Goal: Task Accomplishment & Management: Use online tool/utility

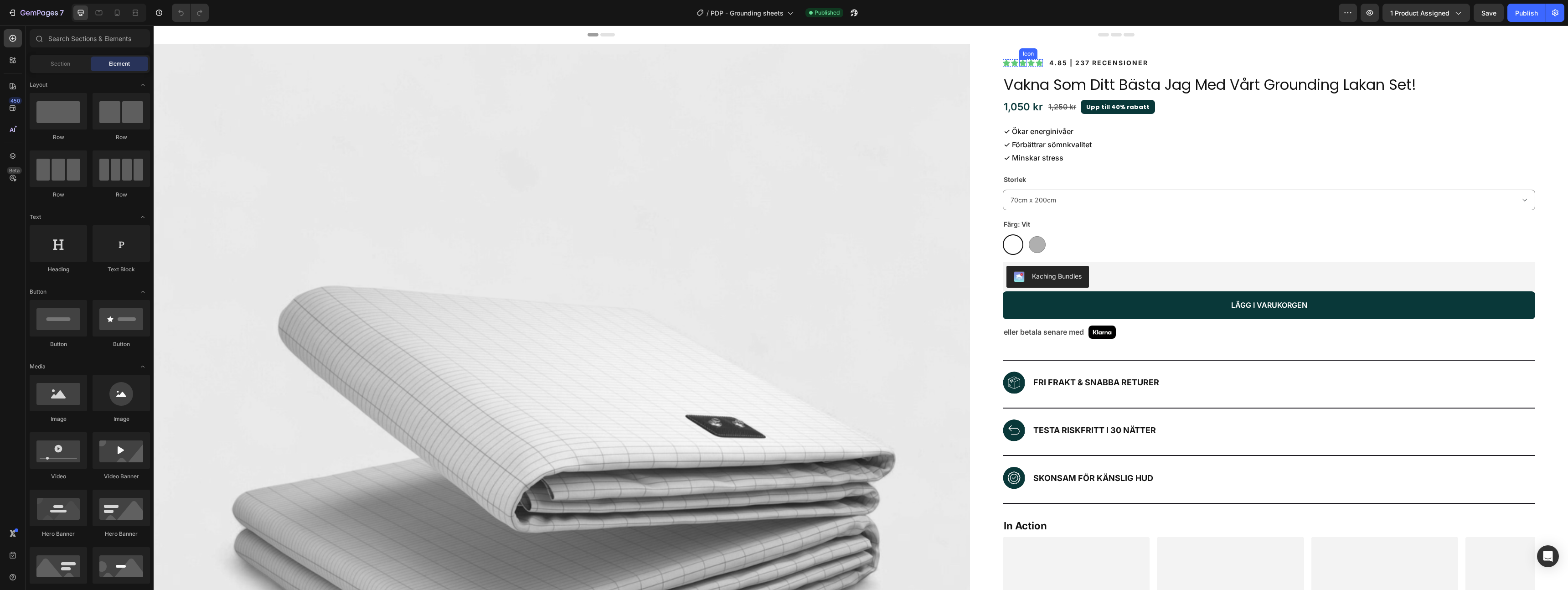
click at [1024, 61] on icon at bounding box center [1023, 63] width 7 height 7
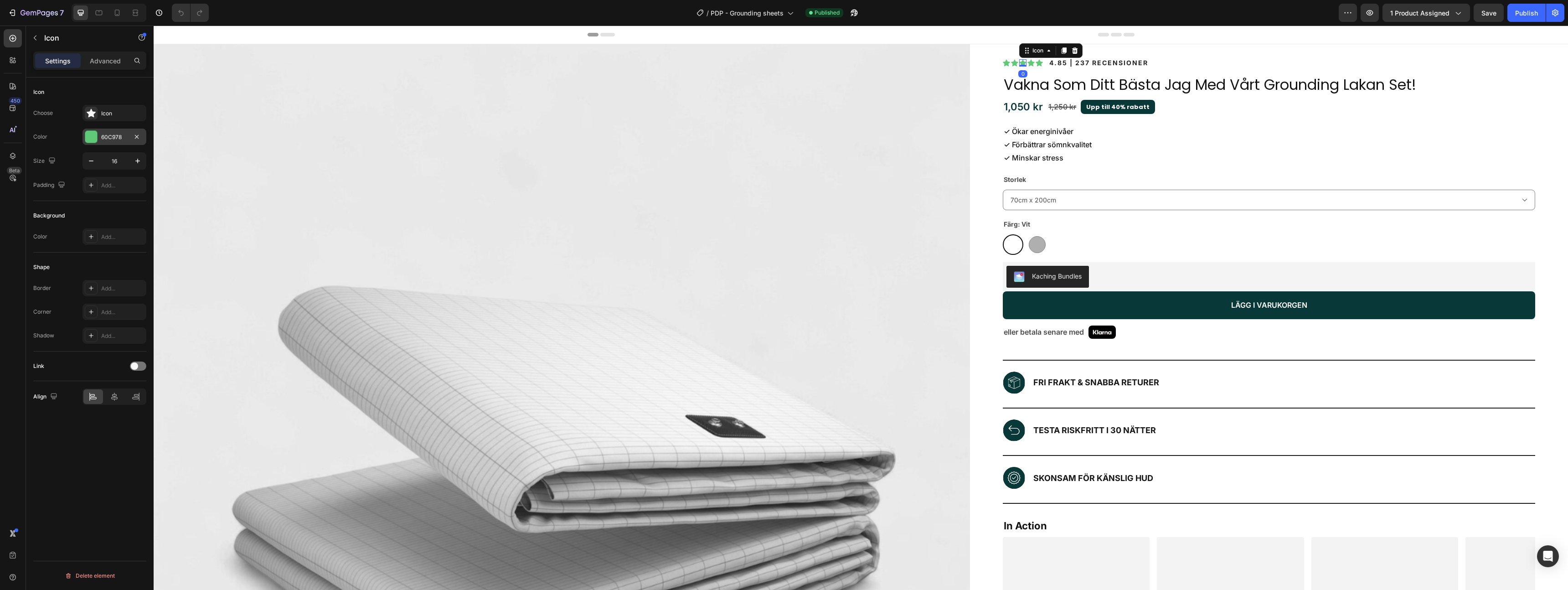
click at [114, 137] on div "60C978" at bounding box center [114, 137] width 26 height 8
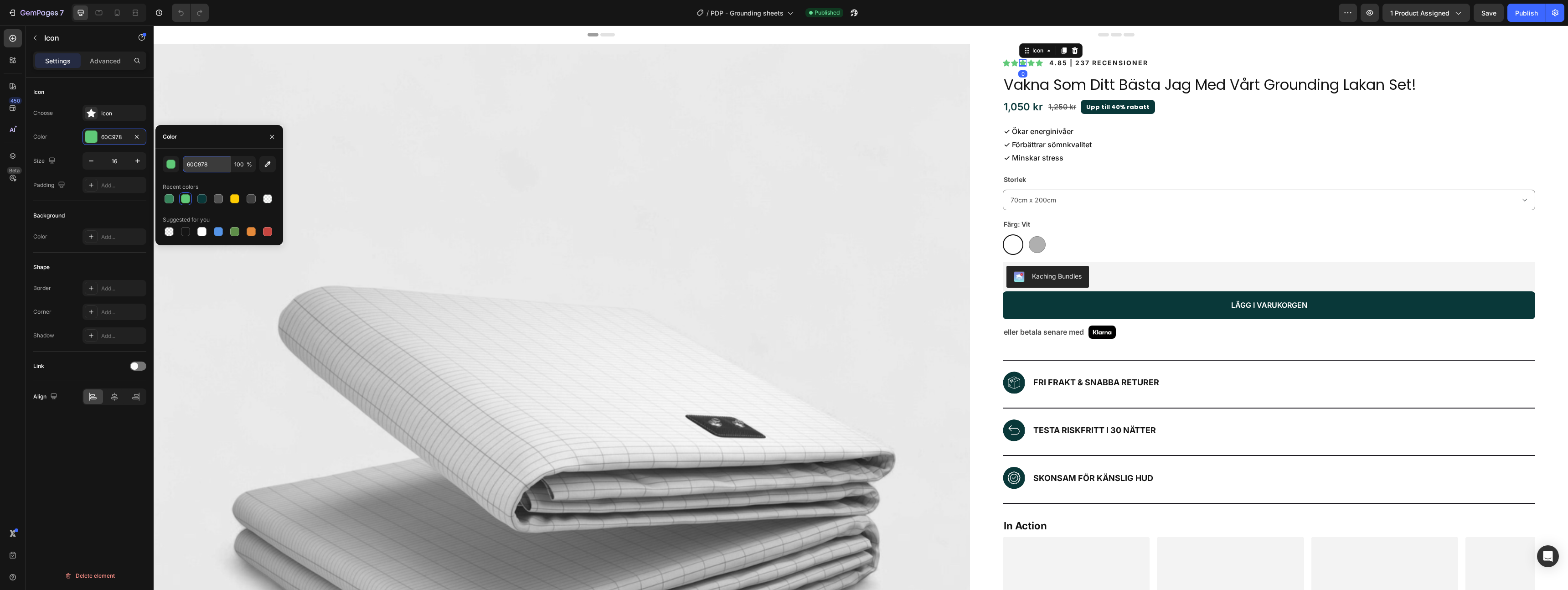
click at [198, 161] on input "60C978" at bounding box center [206, 164] width 47 height 16
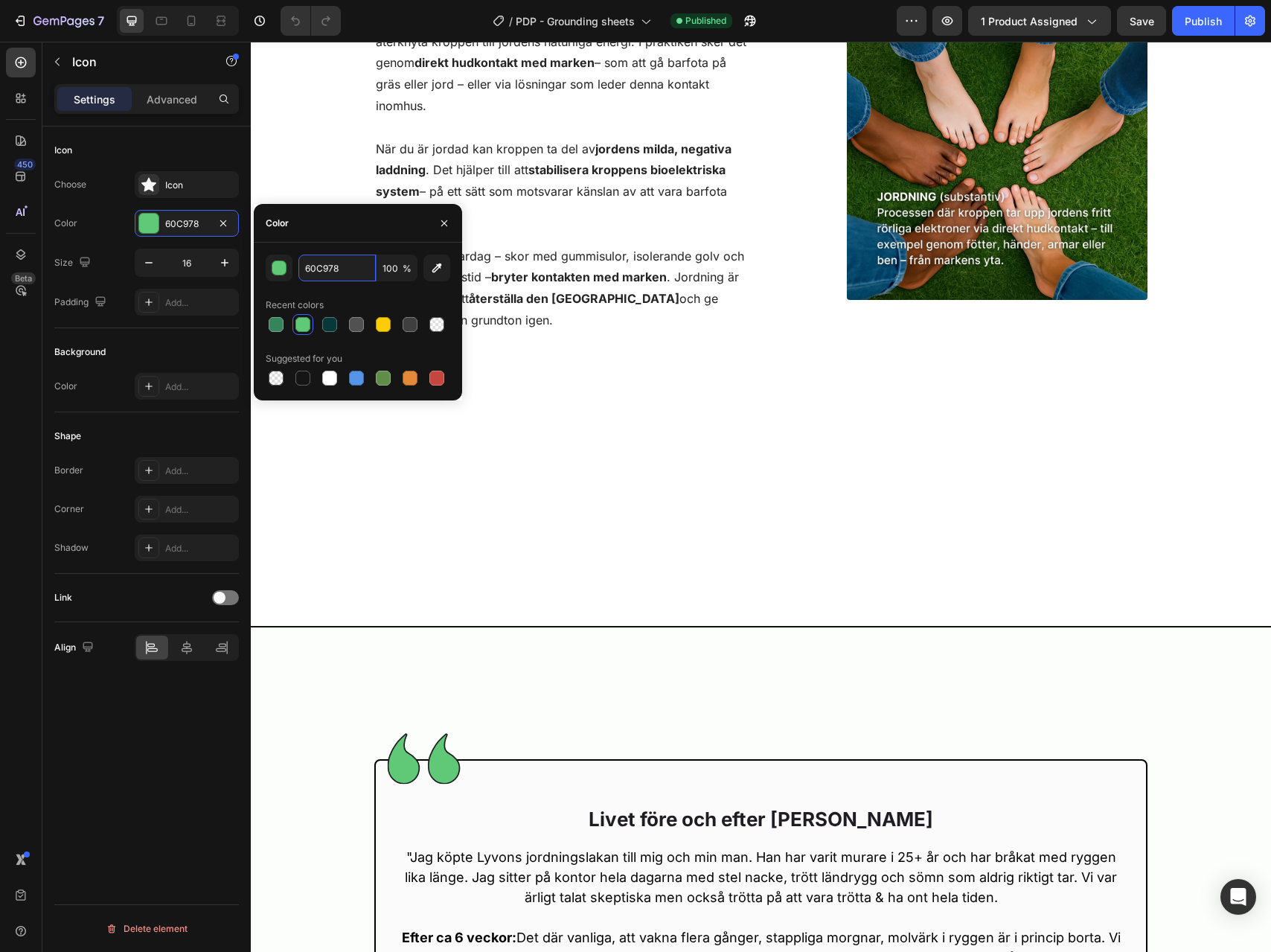
scroll to position [2163, 0]
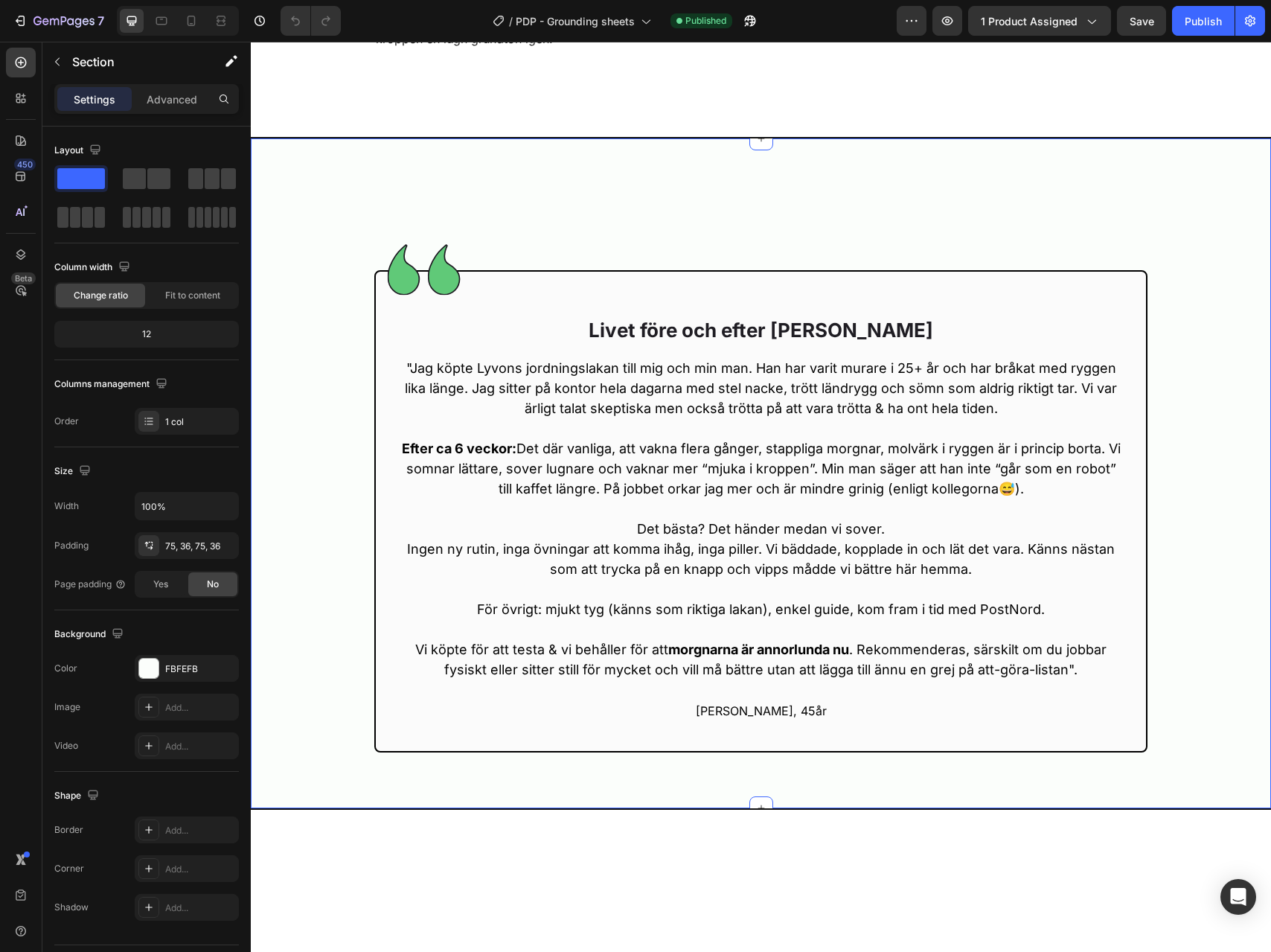
click at [280, 538] on div "Image Livet före och efter Lyvon Heading "Jag köpte Lyvons jordningslakan till …" at bounding box center [760, 473] width 967 height 558
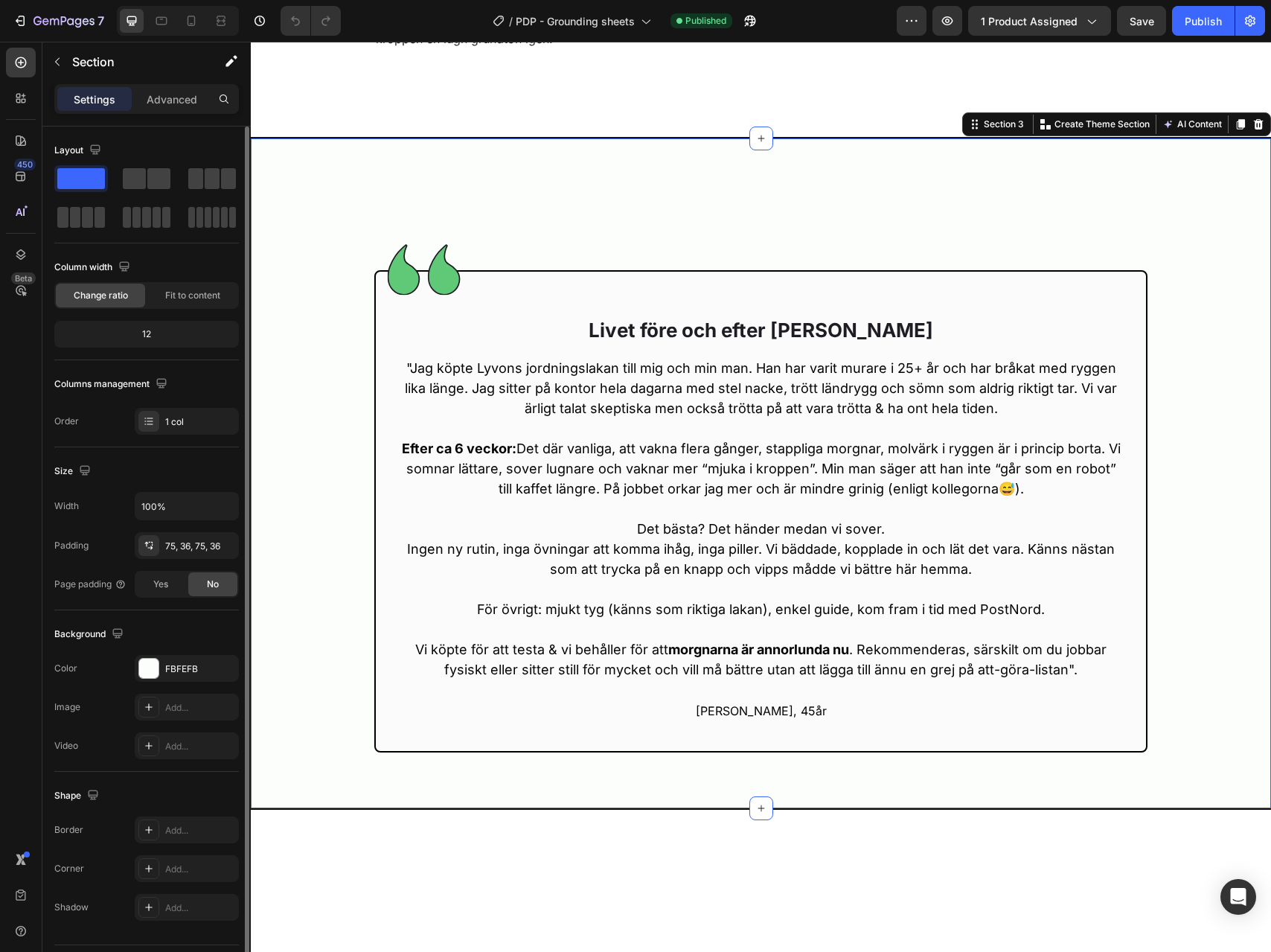
click at [184, 682] on div "The changes might be hidden by the video. Color FBFEFB Image Add... Video Add..." at bounding box center [147, 707] width 185 height 104
click at [185, 674] on div "FBFEFB" at bounding box center [186, 668] width 43 height 13
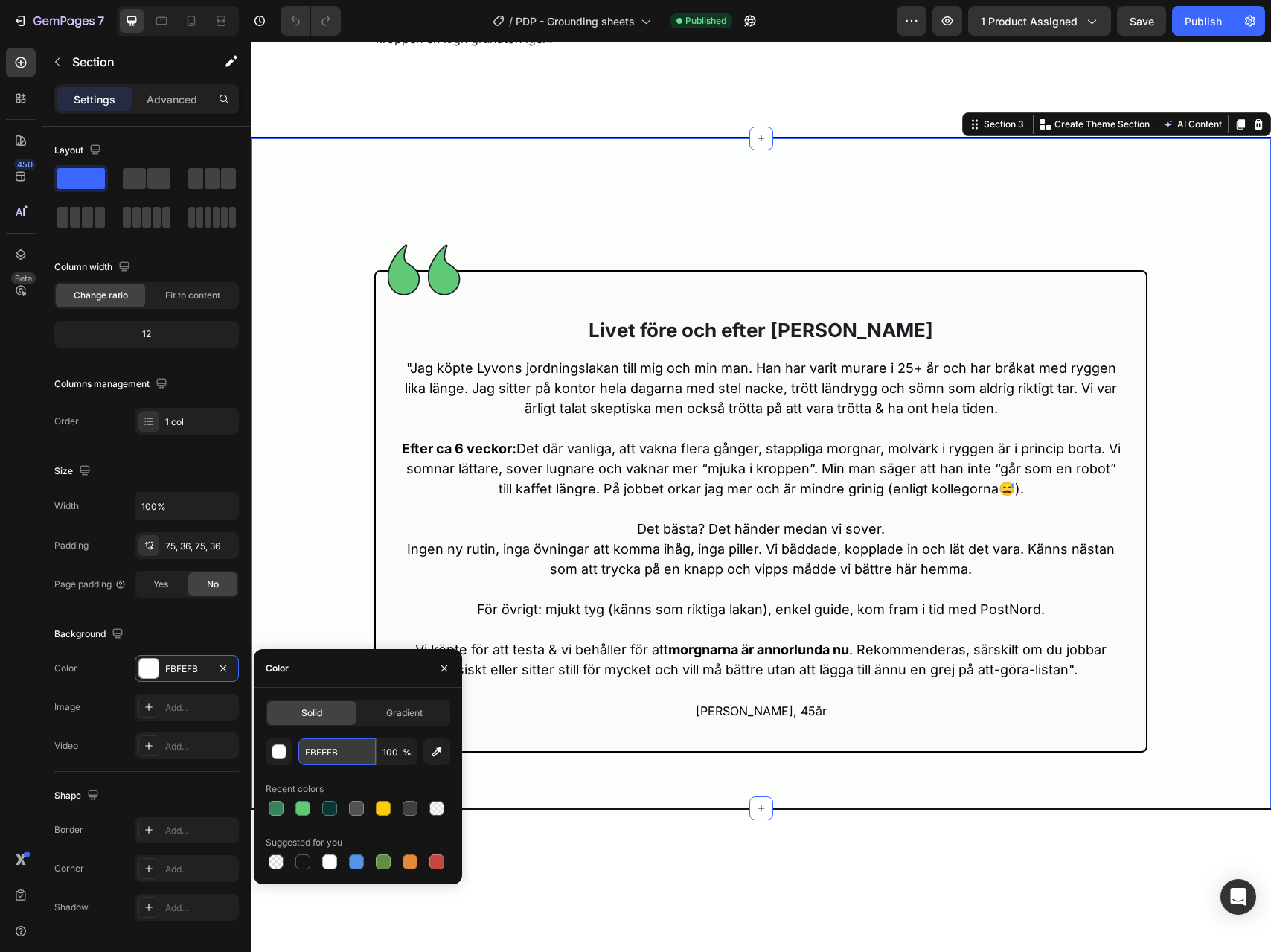
click at [345, 757] on input "FBFEFB" at bounding box center [337, 751] width 78 height 27
click at [324, 754] on input "FBFEFB" at bounding box center [337, 751] width 78 height 27
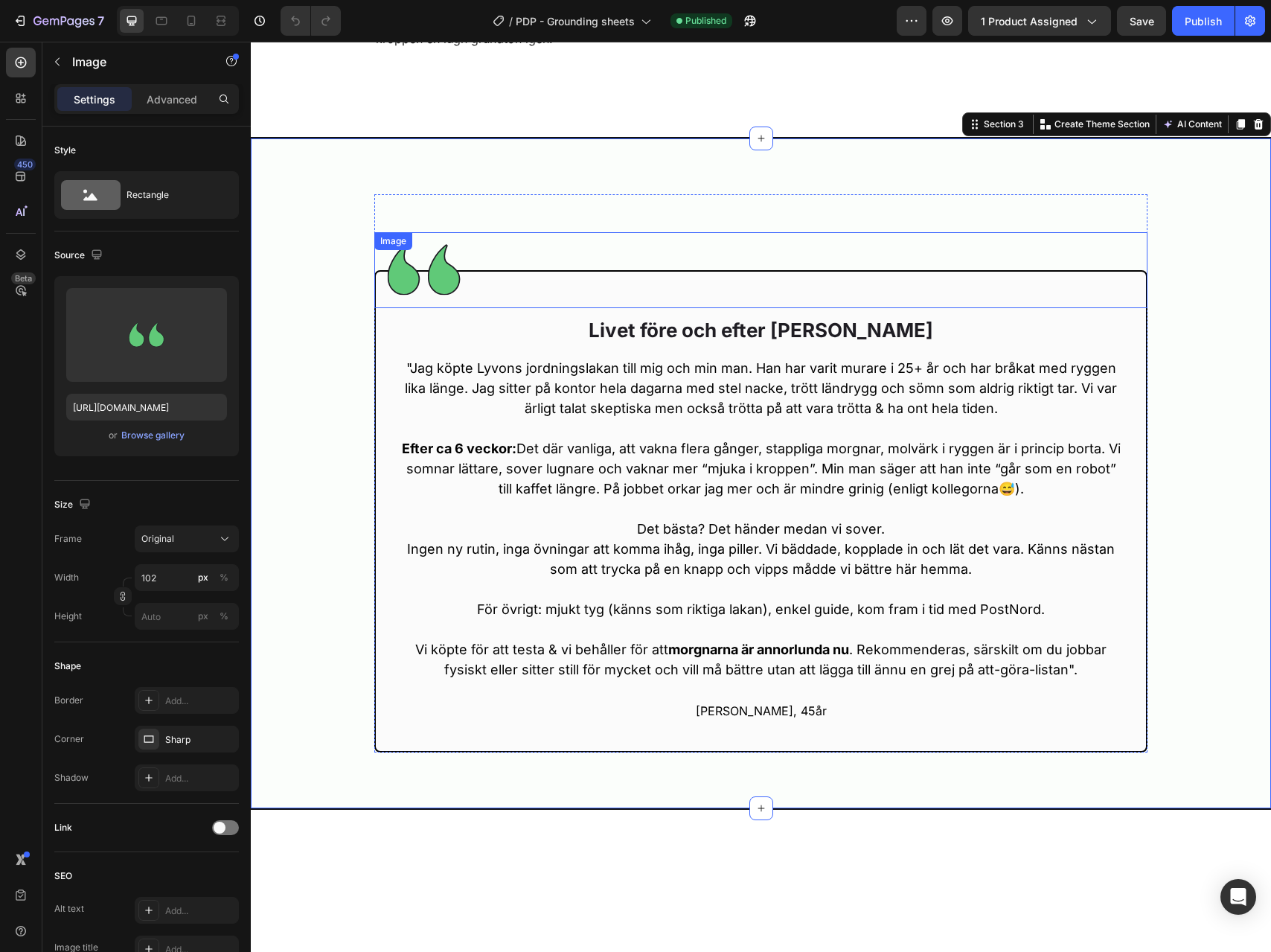
click at [431, 268] on img at bounding box center [424, 270] width 76 height 76
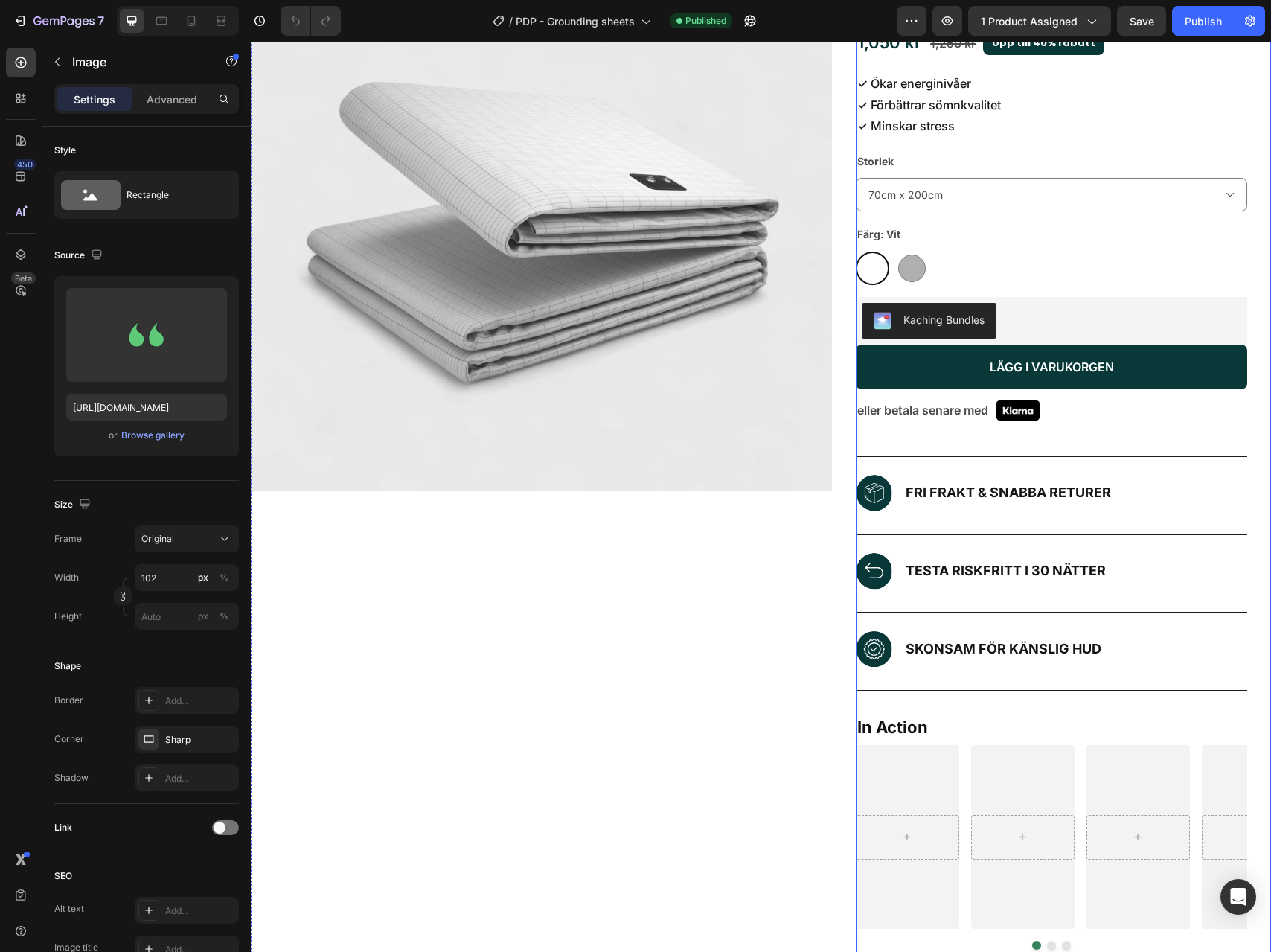
scroll to position [0, 0]
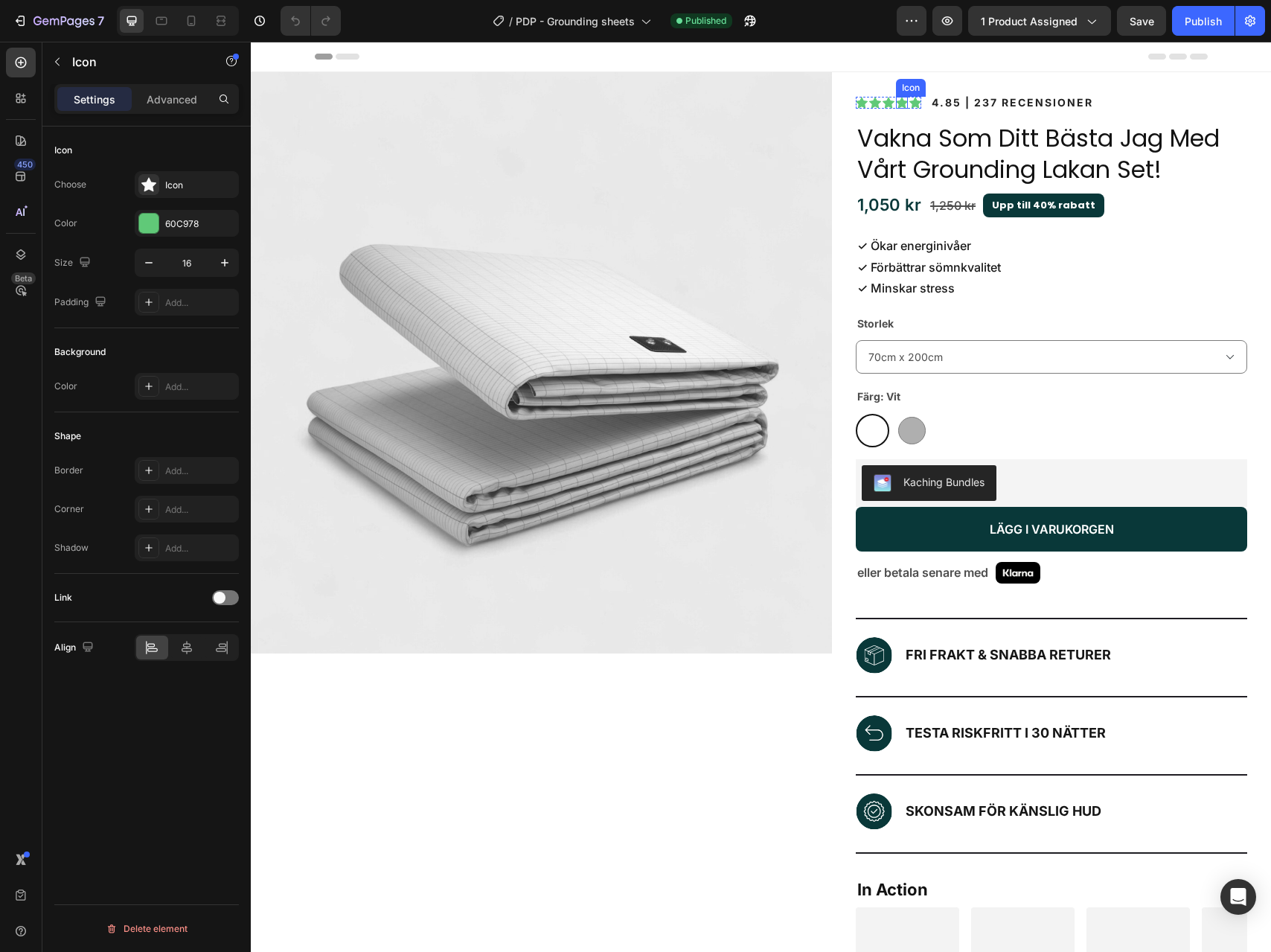
click at [901, 100] on icon at bounding box center [902, 101] width 12 height 11
click at [176, 224] on div "60C978" at bounding box center [186, 224] width 43 height 13
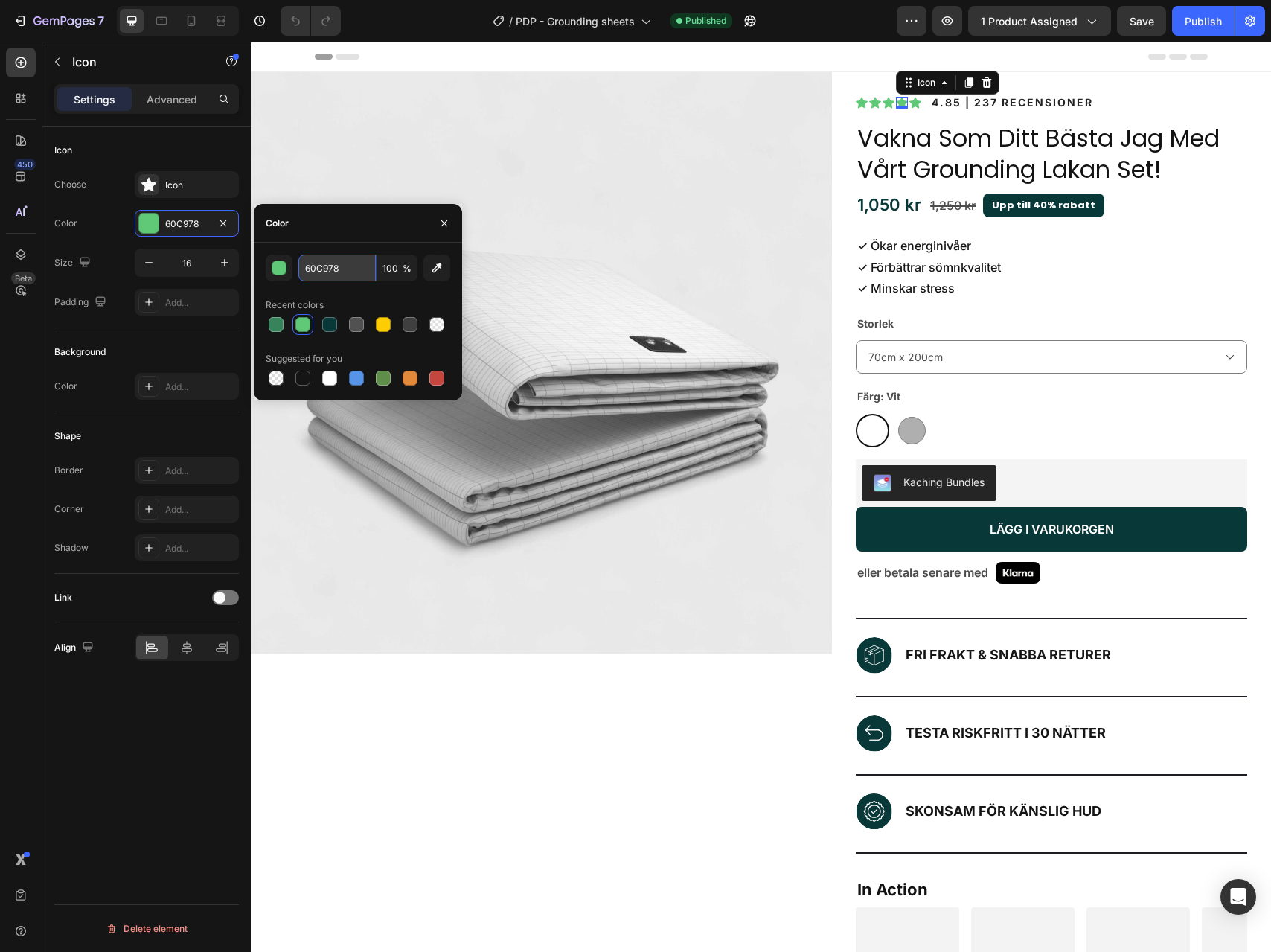
click at [316, 258] on input "60C978" at bounding box center [337, 267] width 78 height 27
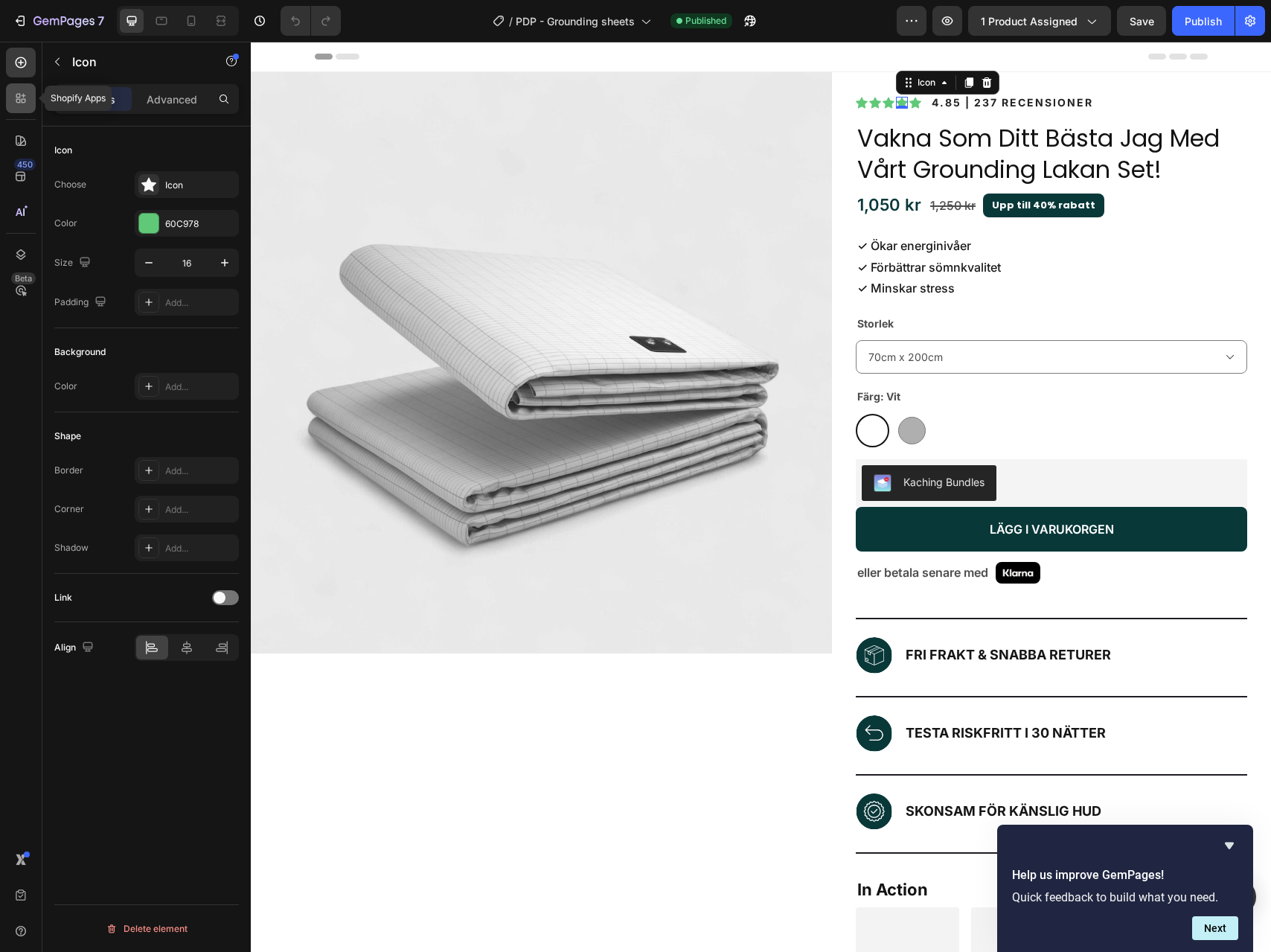
click at [29, 105] on div at bounding box center [21, 98] width 30 height 30
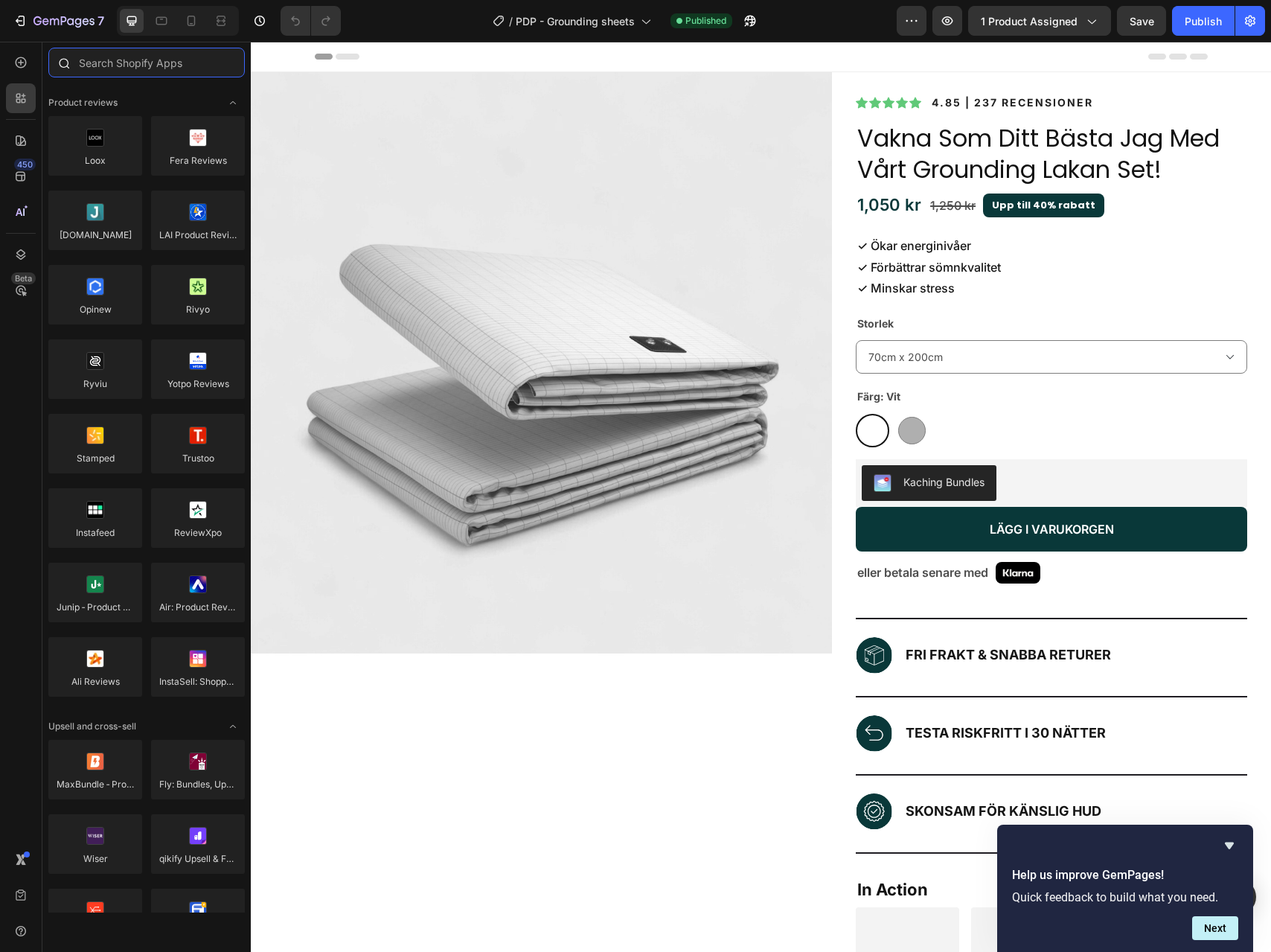
click at [144, 55] on input "text" at bounding box center [147, 63] width 197 height 30
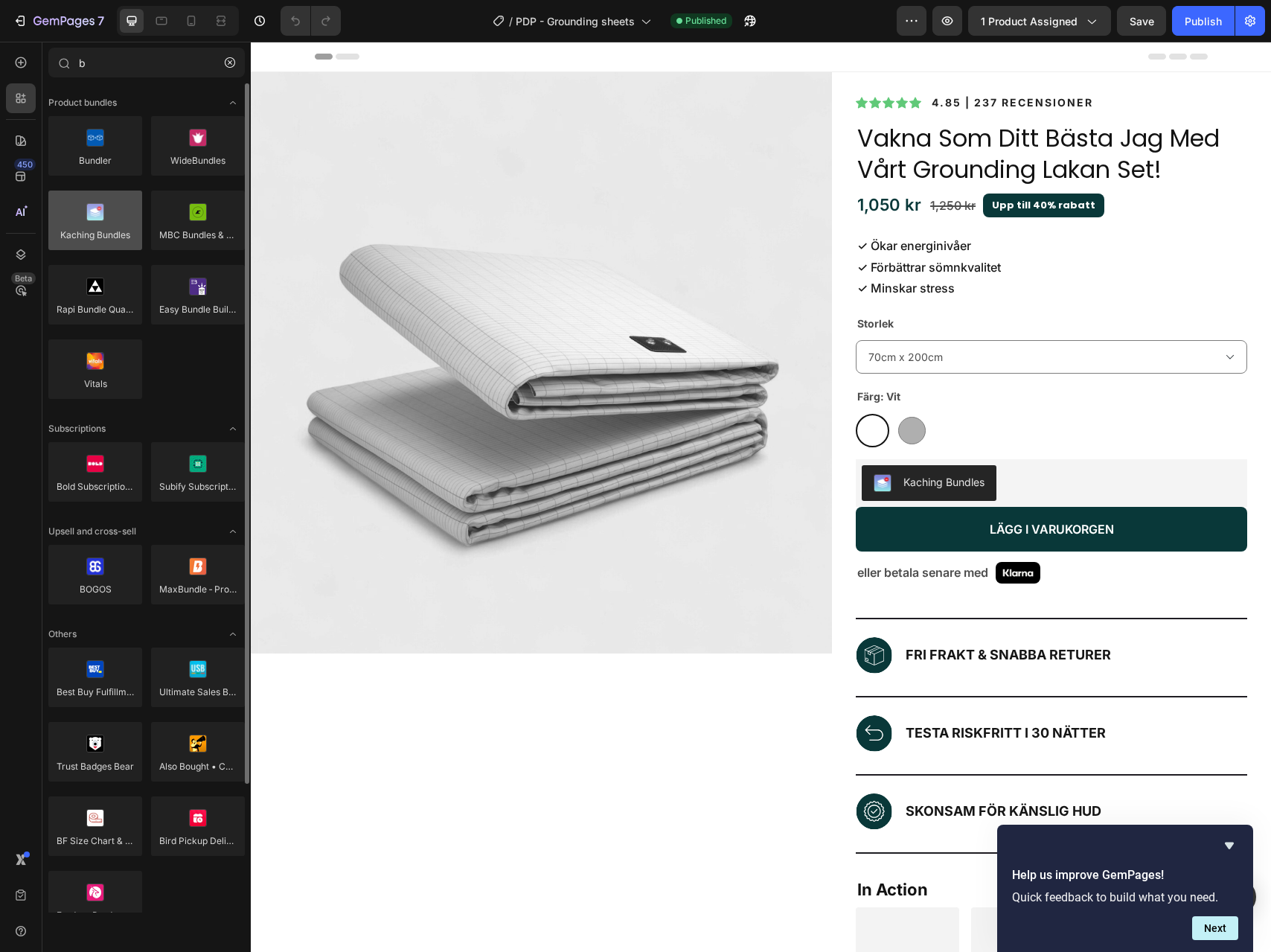
click at [91, 224] on div at bounding box center [95, 221] width 93 height 60
drag, startPoint x: 91, startPoint y: 224, endPoint x: 78, endPoint y: 215, distance: 15.8
click at [78, 215] on div at bounding box center [95, 221] width 93 height 60
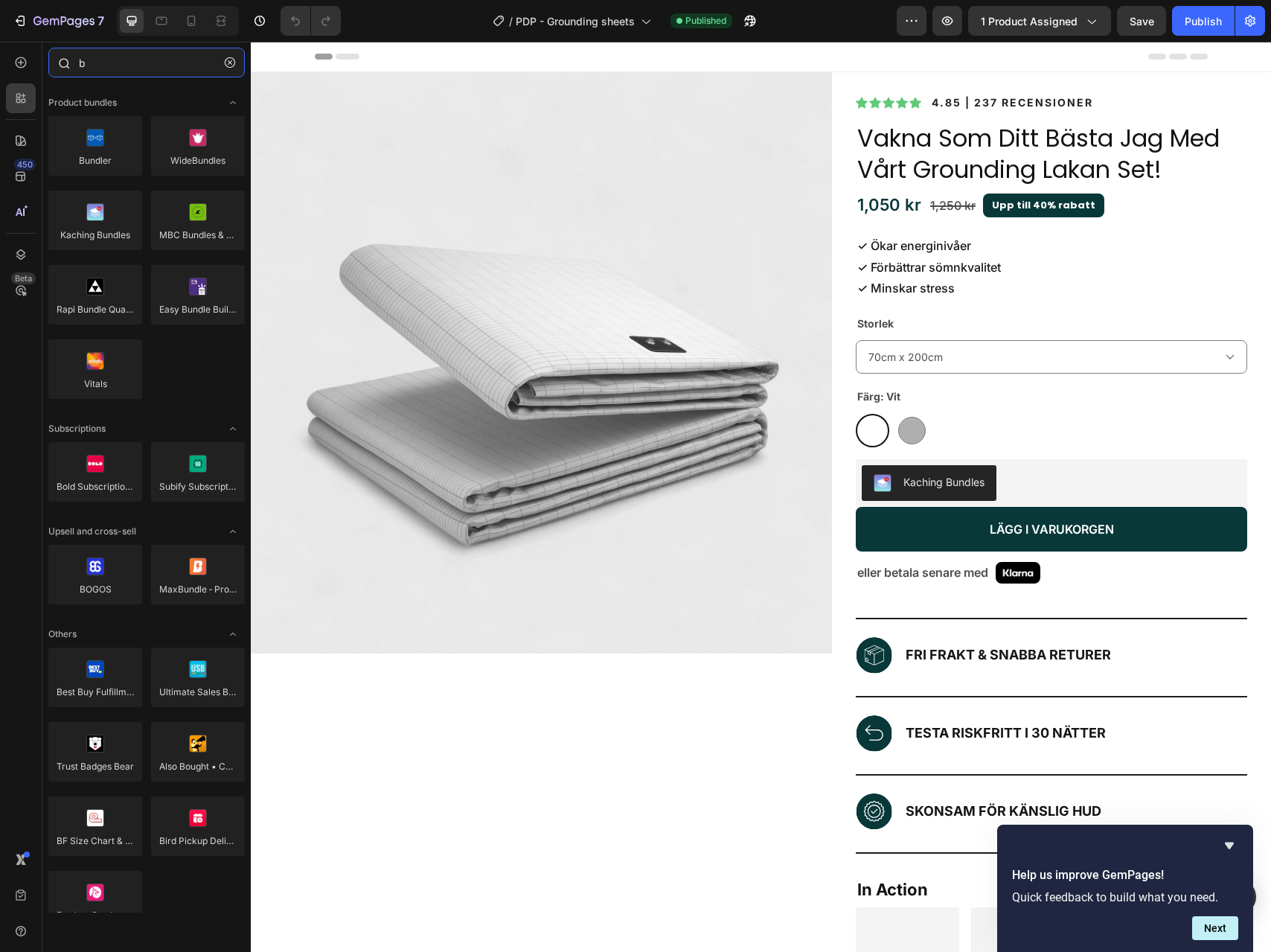
click at [109, 70] on input "b" at bounding box center [147, 63] width 197 height 30
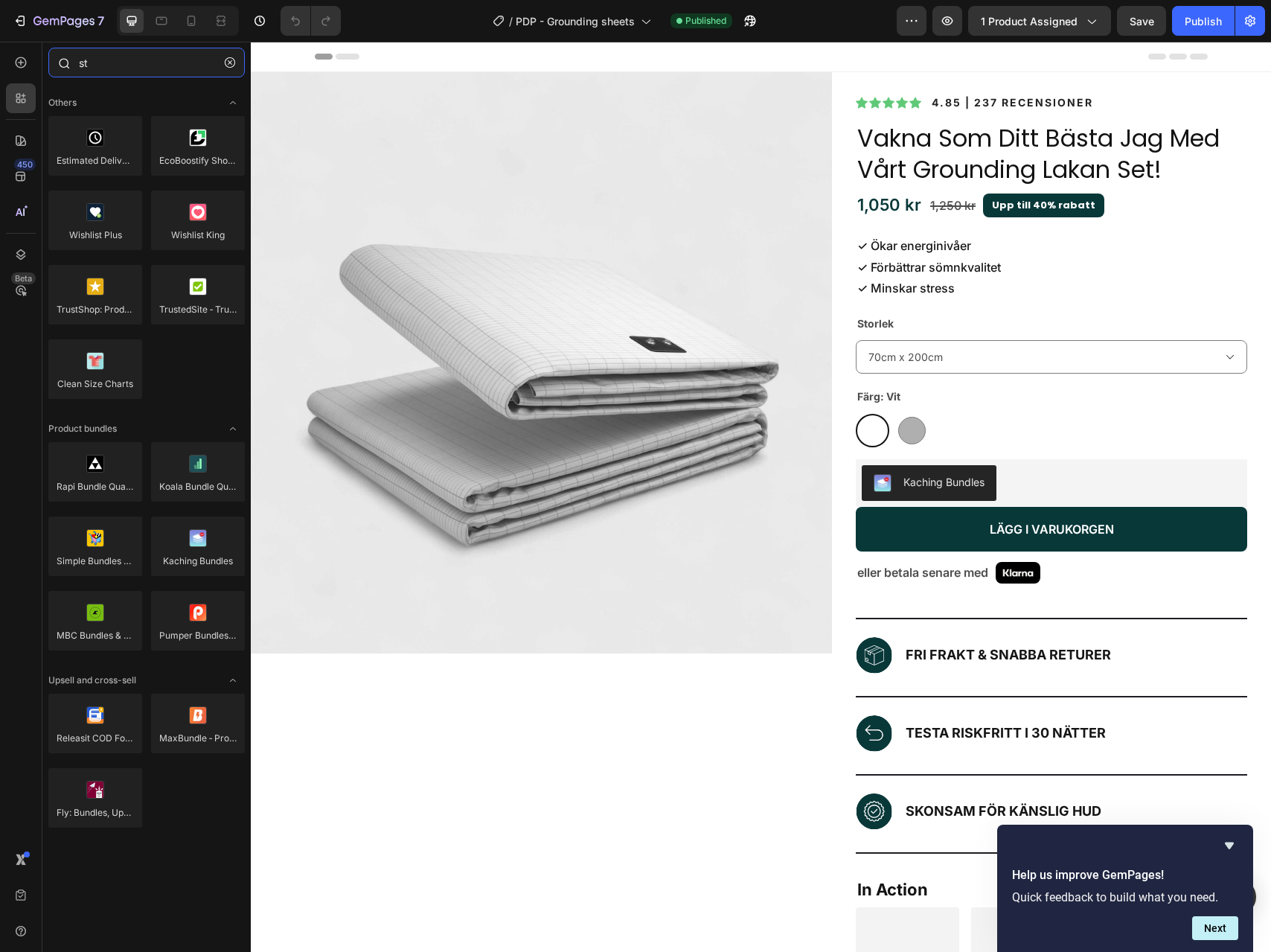
type input "s"
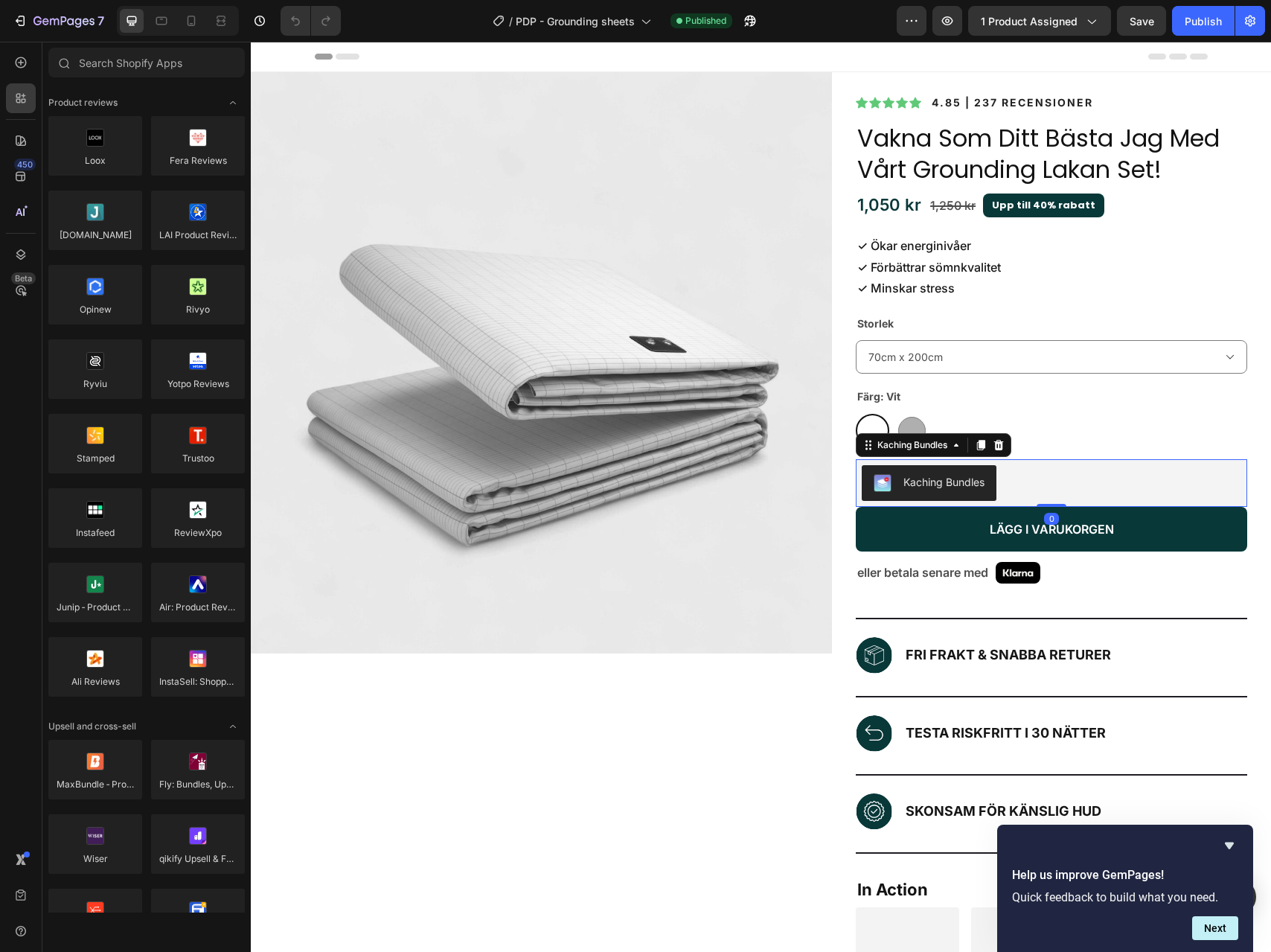
click at [1062, 487] on div "Kaching Bundles" at bounding box center [1051, 483] width 380 height 36
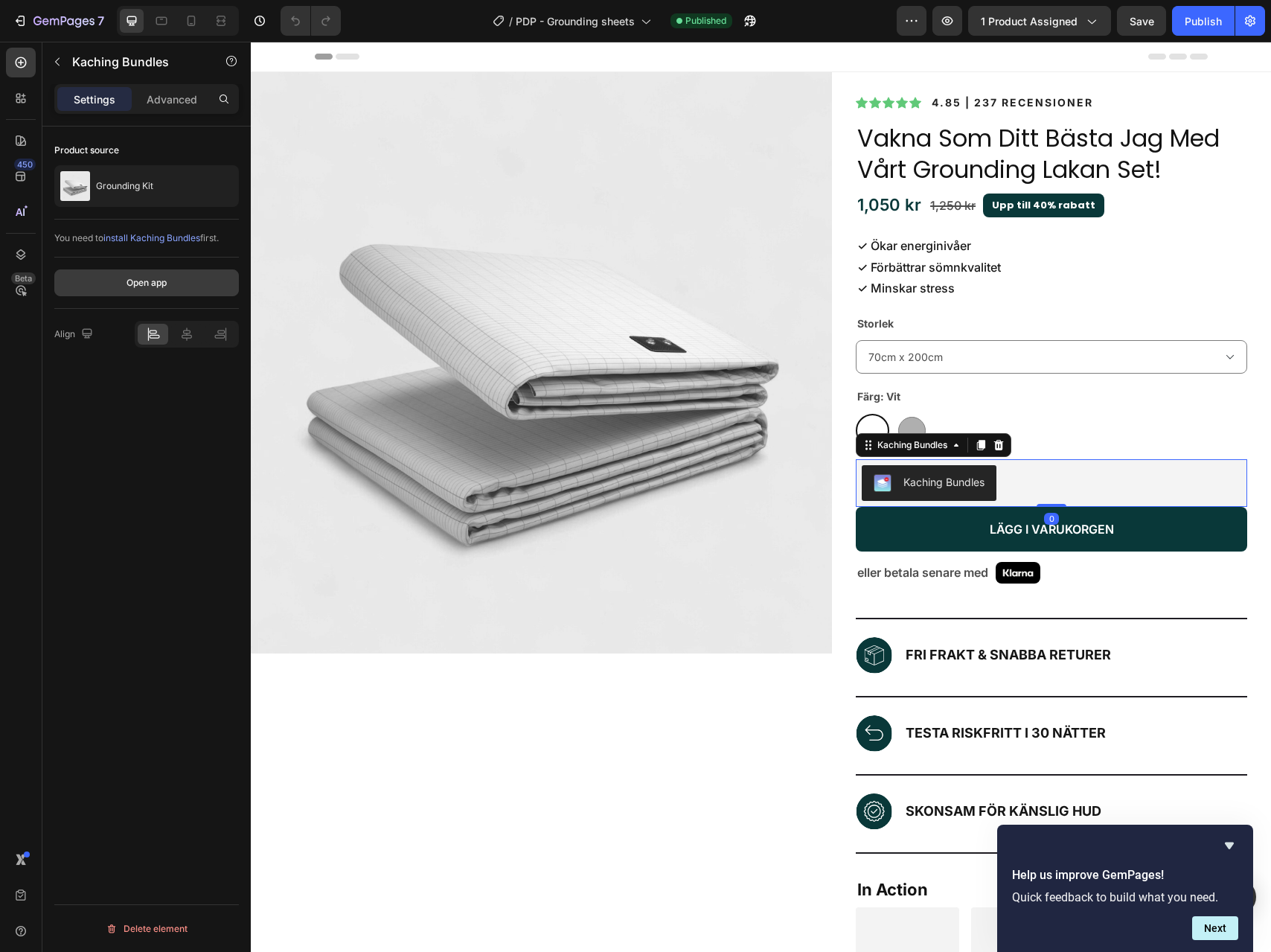
click at [147, 280] on div "Open app" at bounding box center [146, 282] width 40 height 13
click at [182, 114] on div "Settings Advanced" at bounding box center [147, 105] width 209 height 43
click at [182, 104] on p "Advanced" at bounding box center [172, 99] width 51 height 16
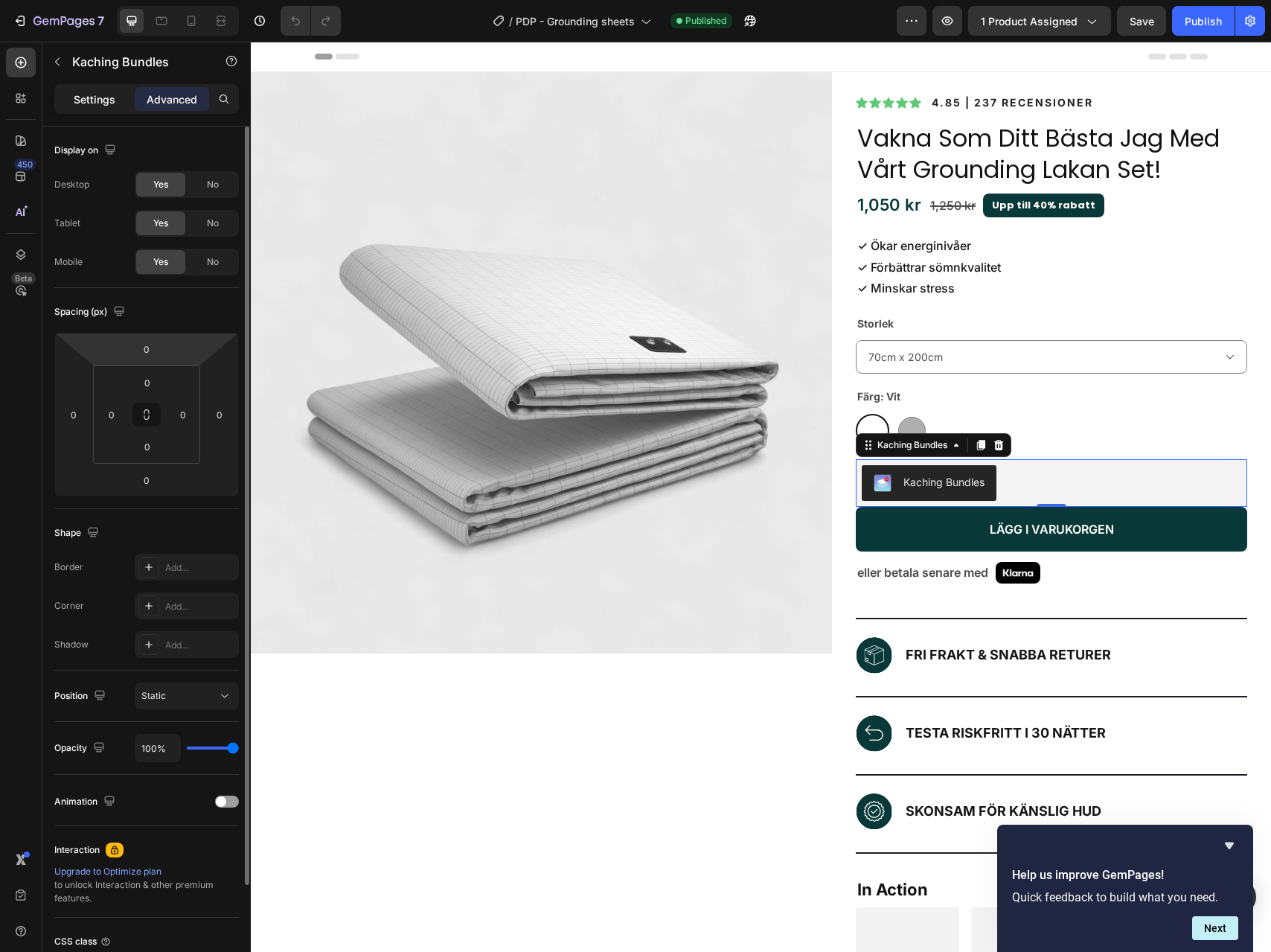
click at [85, 96] on p "Settings" at bounding box center [94, 99] width 42 height 16
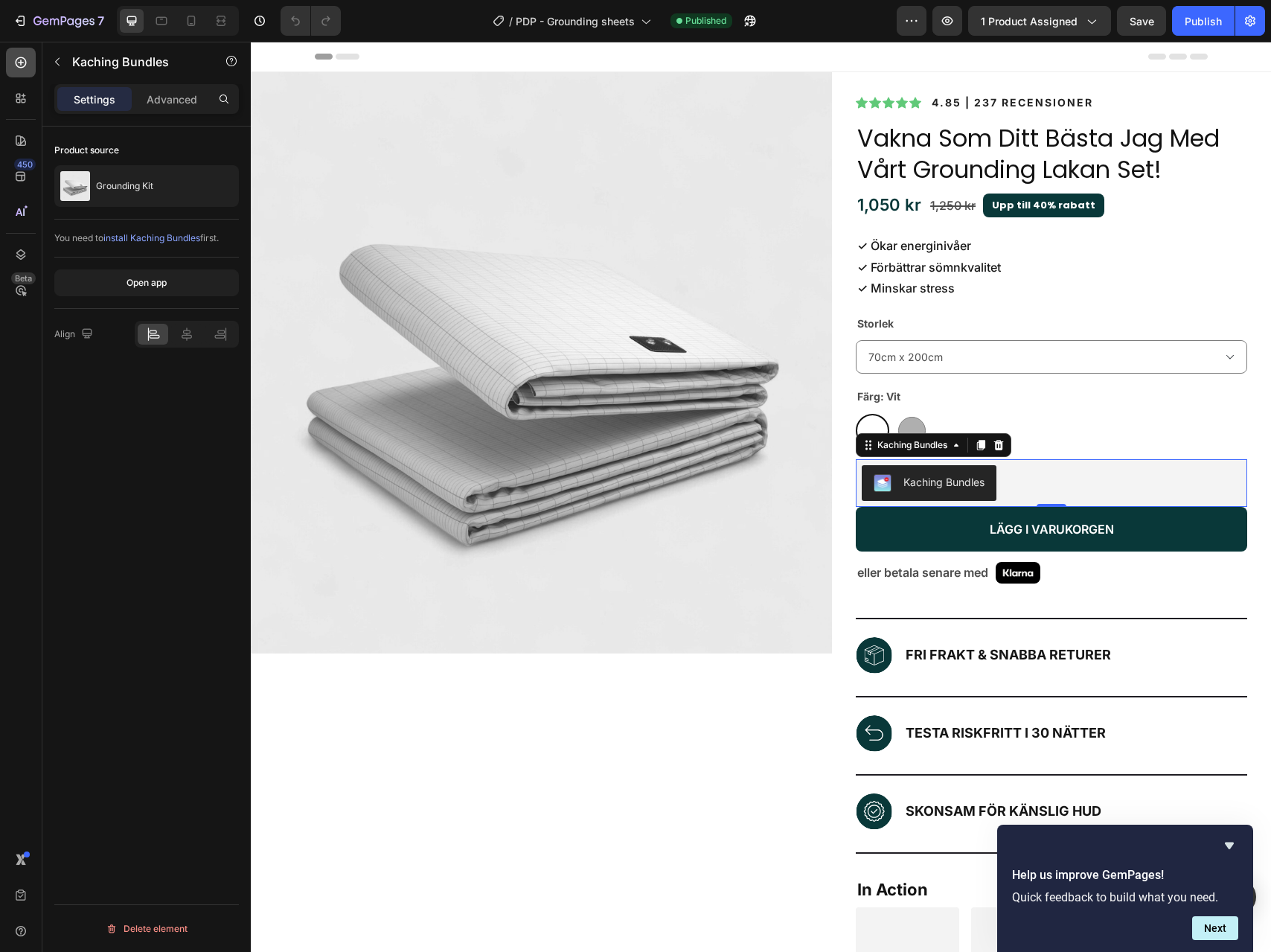
click at [13, 63] on icon at bounding box center [20, 62] width 15 height 15
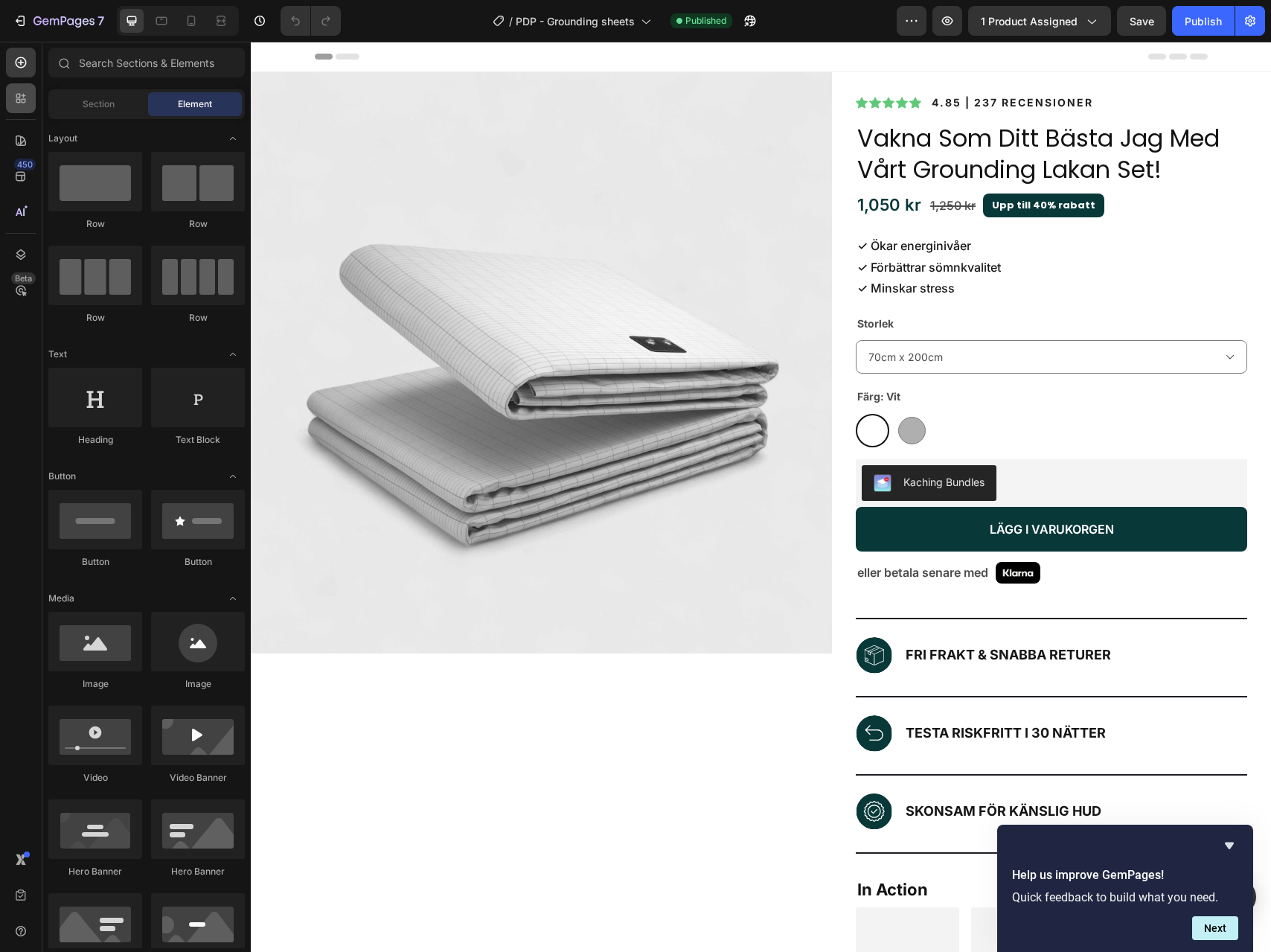
click at [23, 96] on icon at bounding box center [24, 95] width 4 height 4
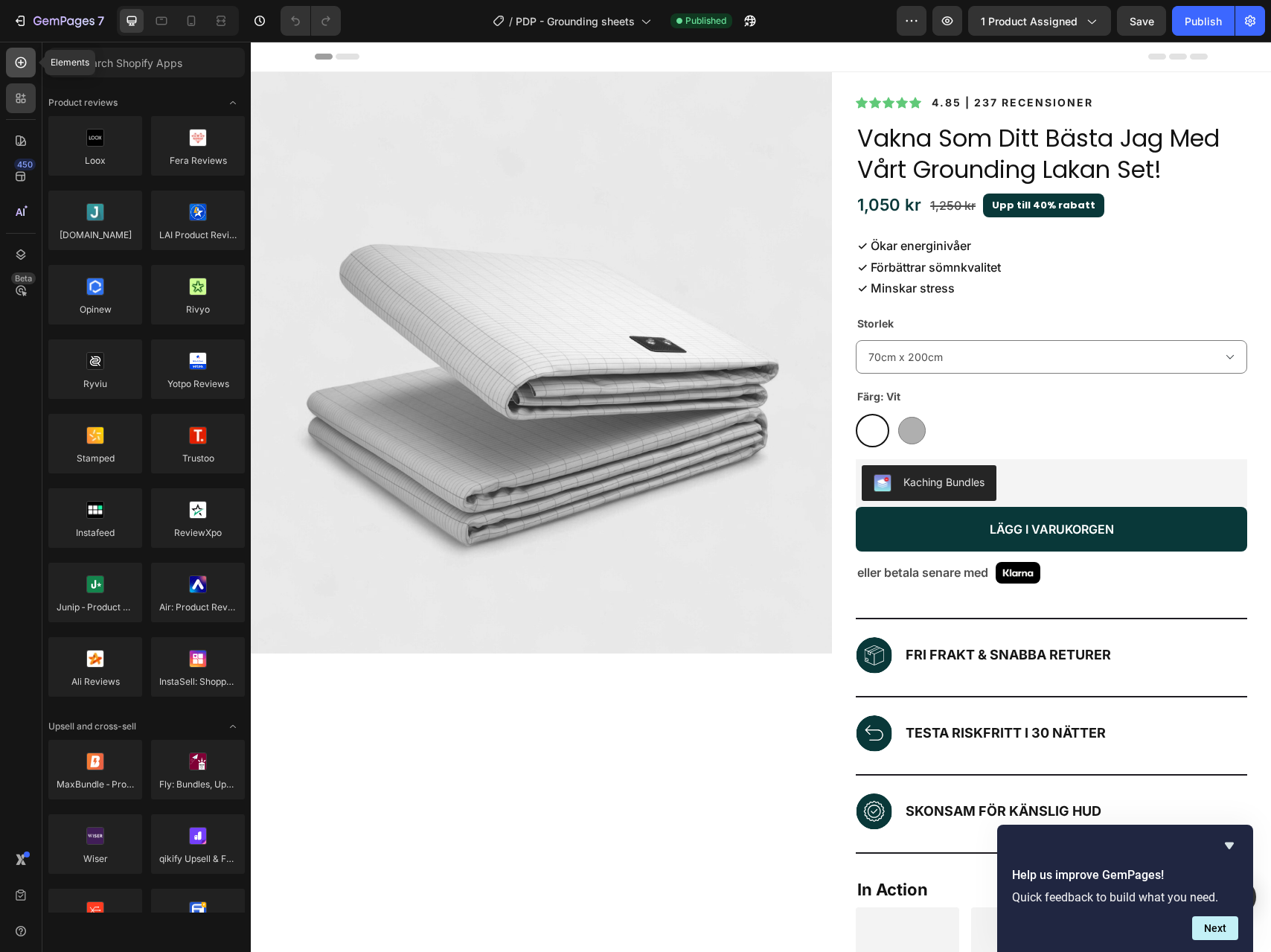
click at [31, 61] on div at bounding box center [21, 63] width 30 height 30
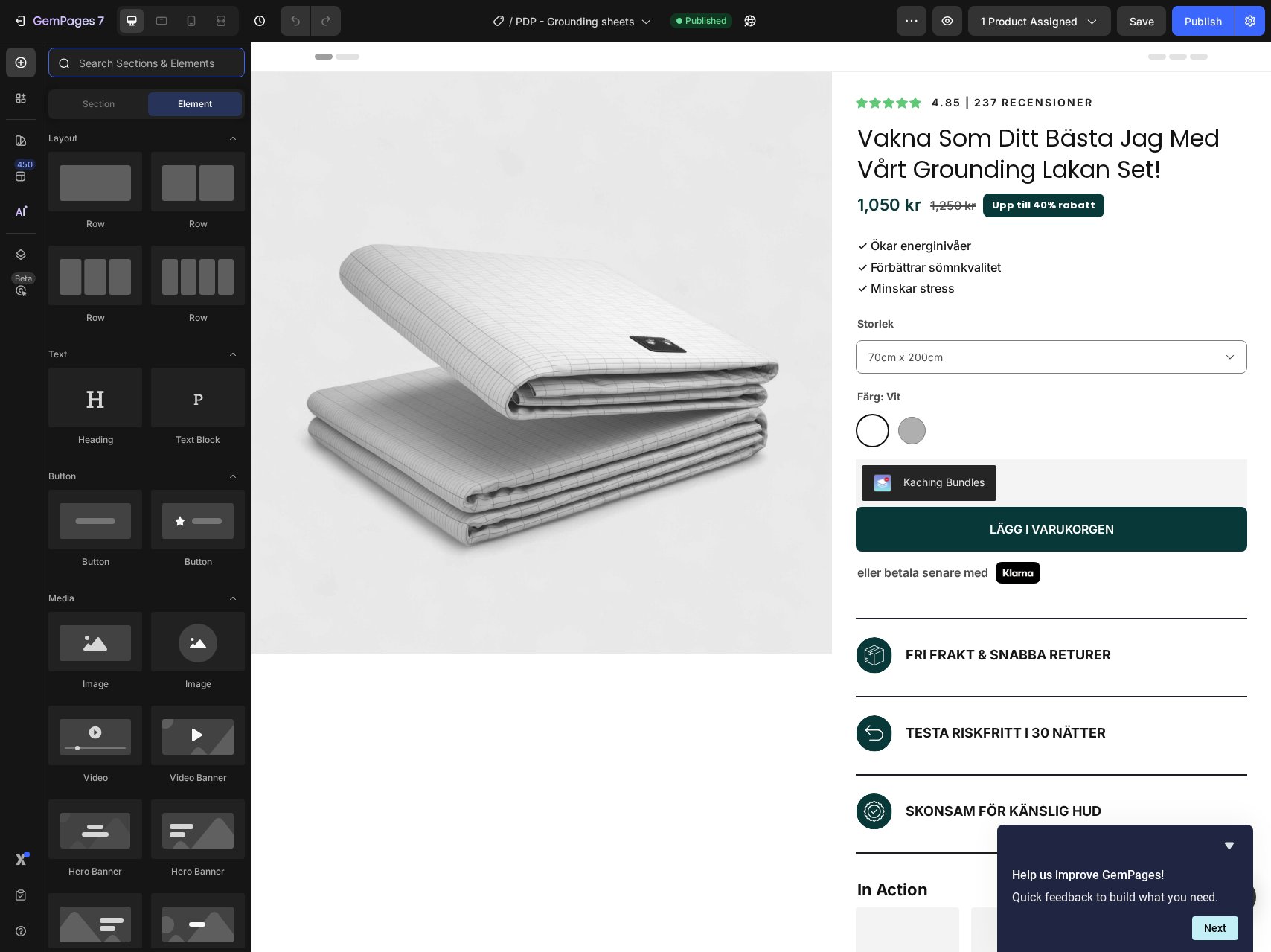
click at [108, 65] on input "text" at bounding box center [147, 63] width 197 height 30
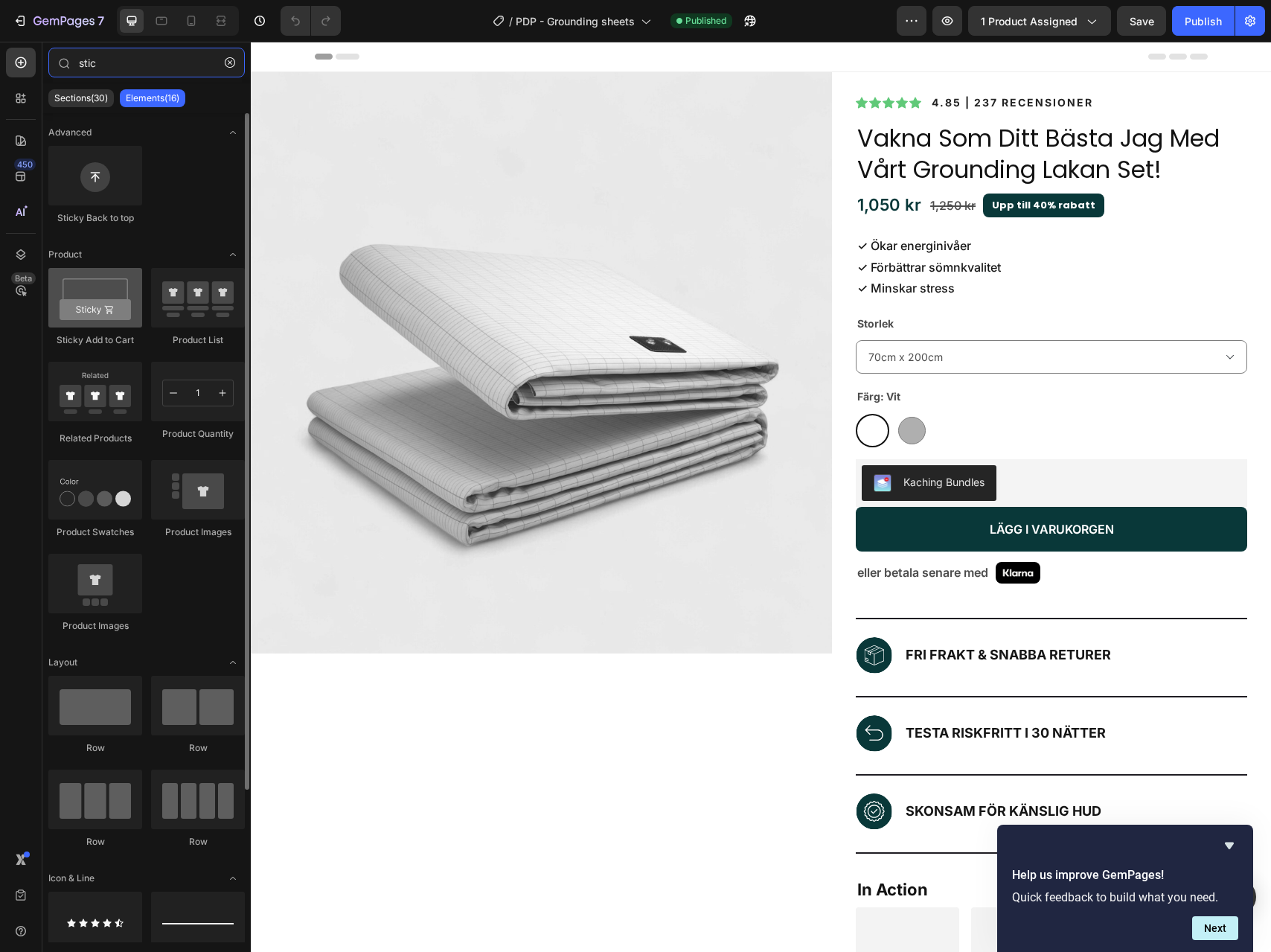
type input "stic"
click at [105, 317] on div at bounding box center [95, 298] width 93 height 60
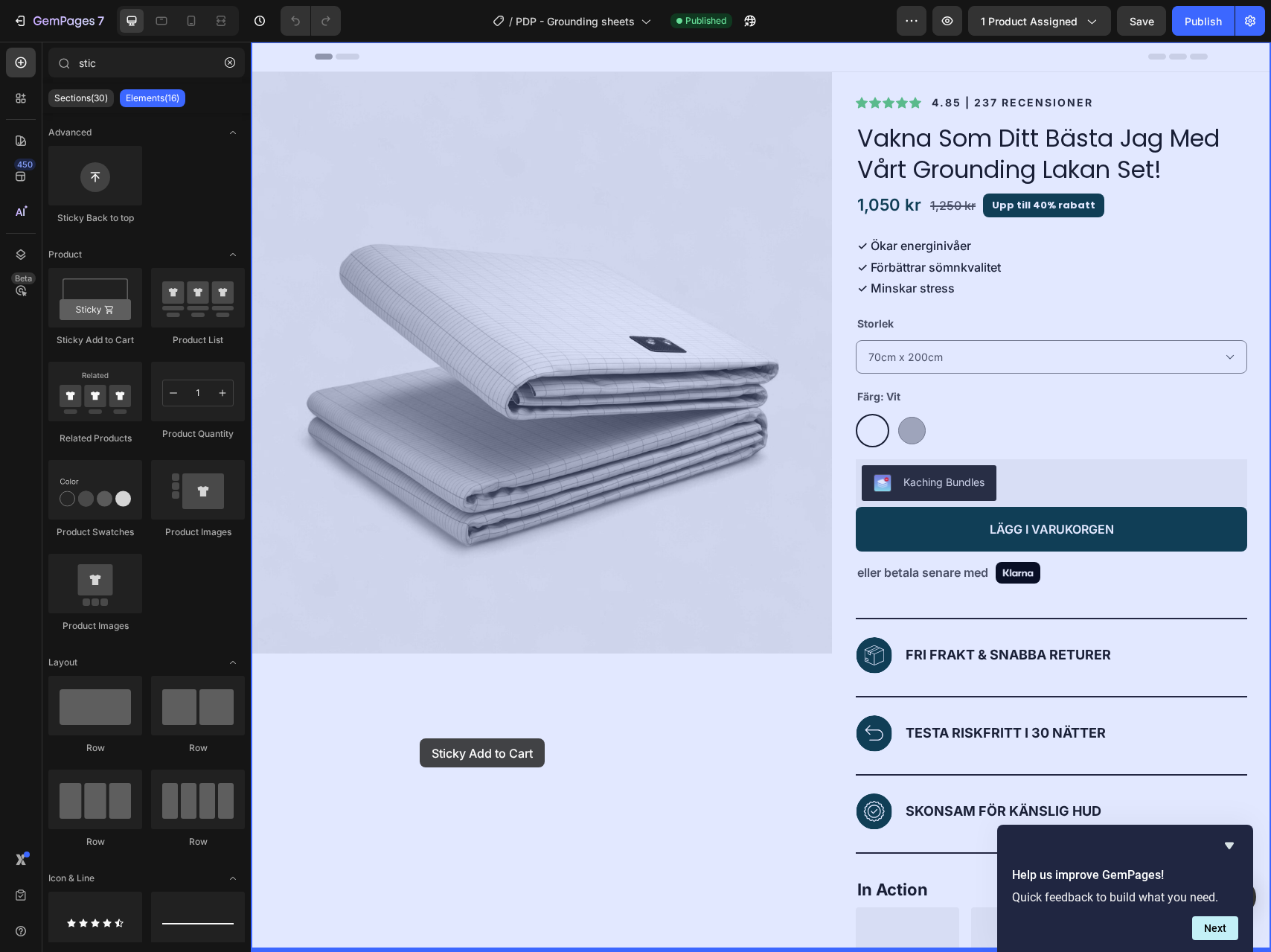
drag, startPoint x: 357, startPoint y: 359, endPoint x: 419, endPoint y: 738, distance: 384.0
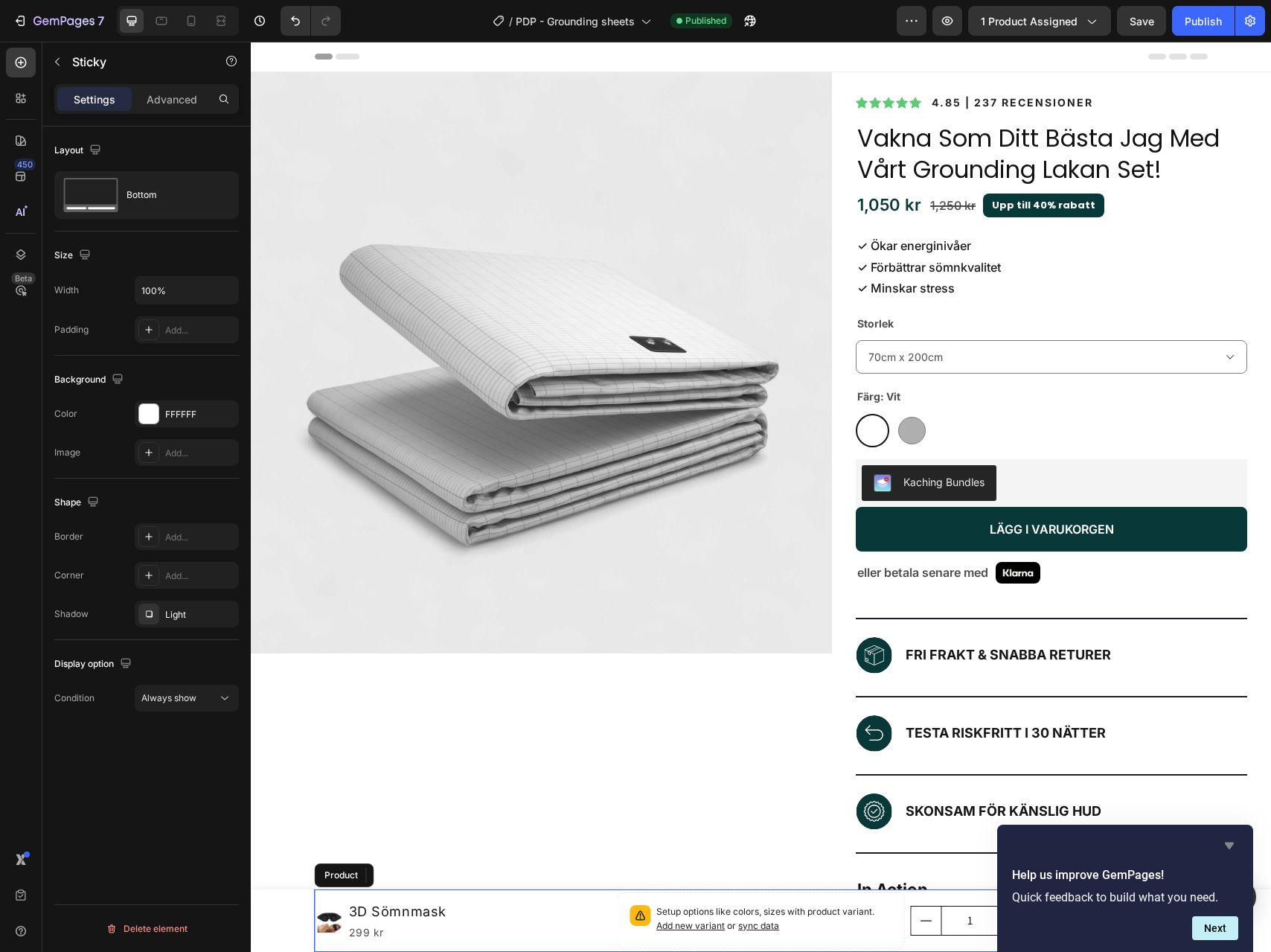
click at [1230, 846] on icon "Hide survey" at bounding box center [1229, 846] width 9 height 7
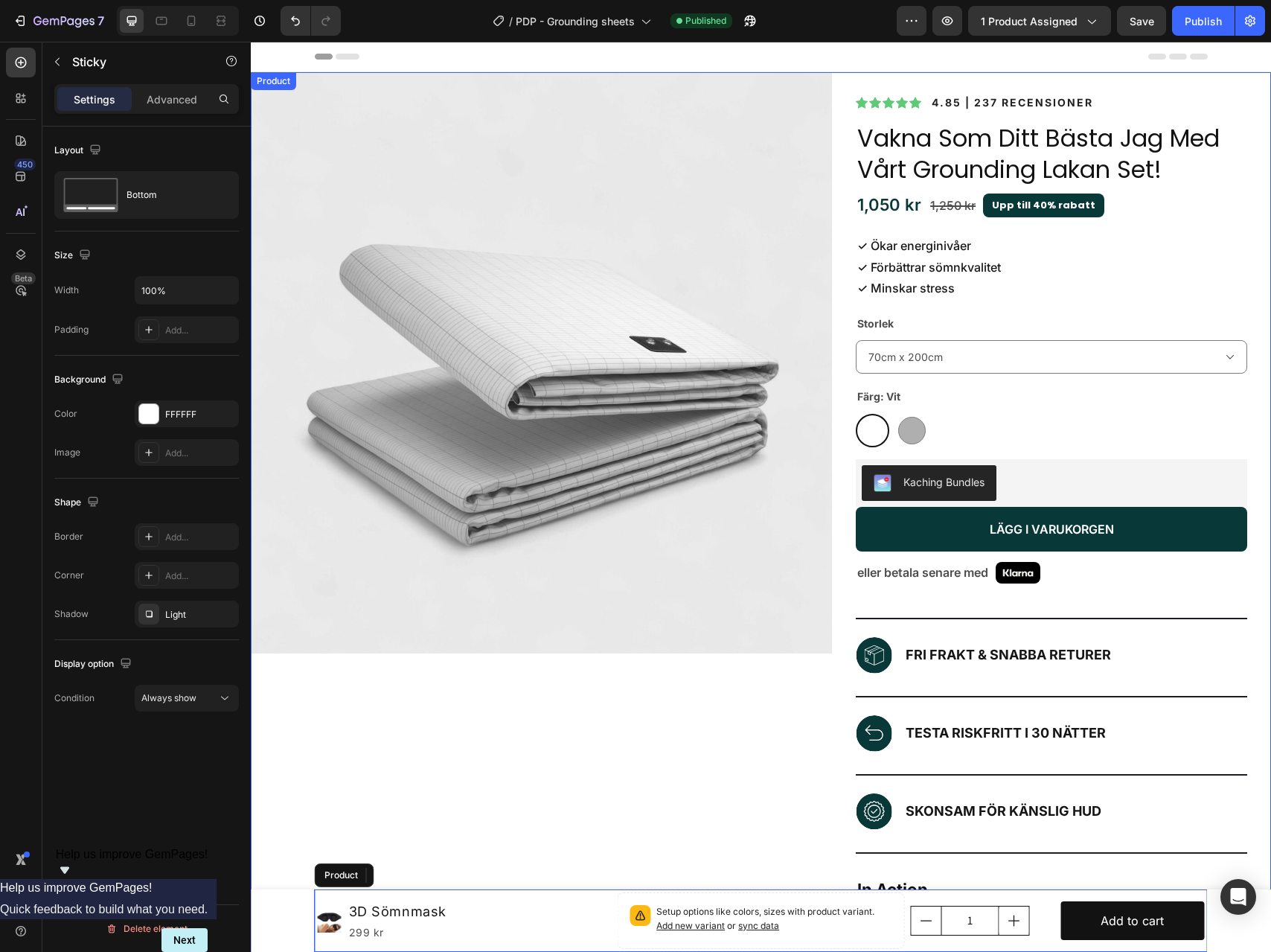
scroll to position [153, 0]
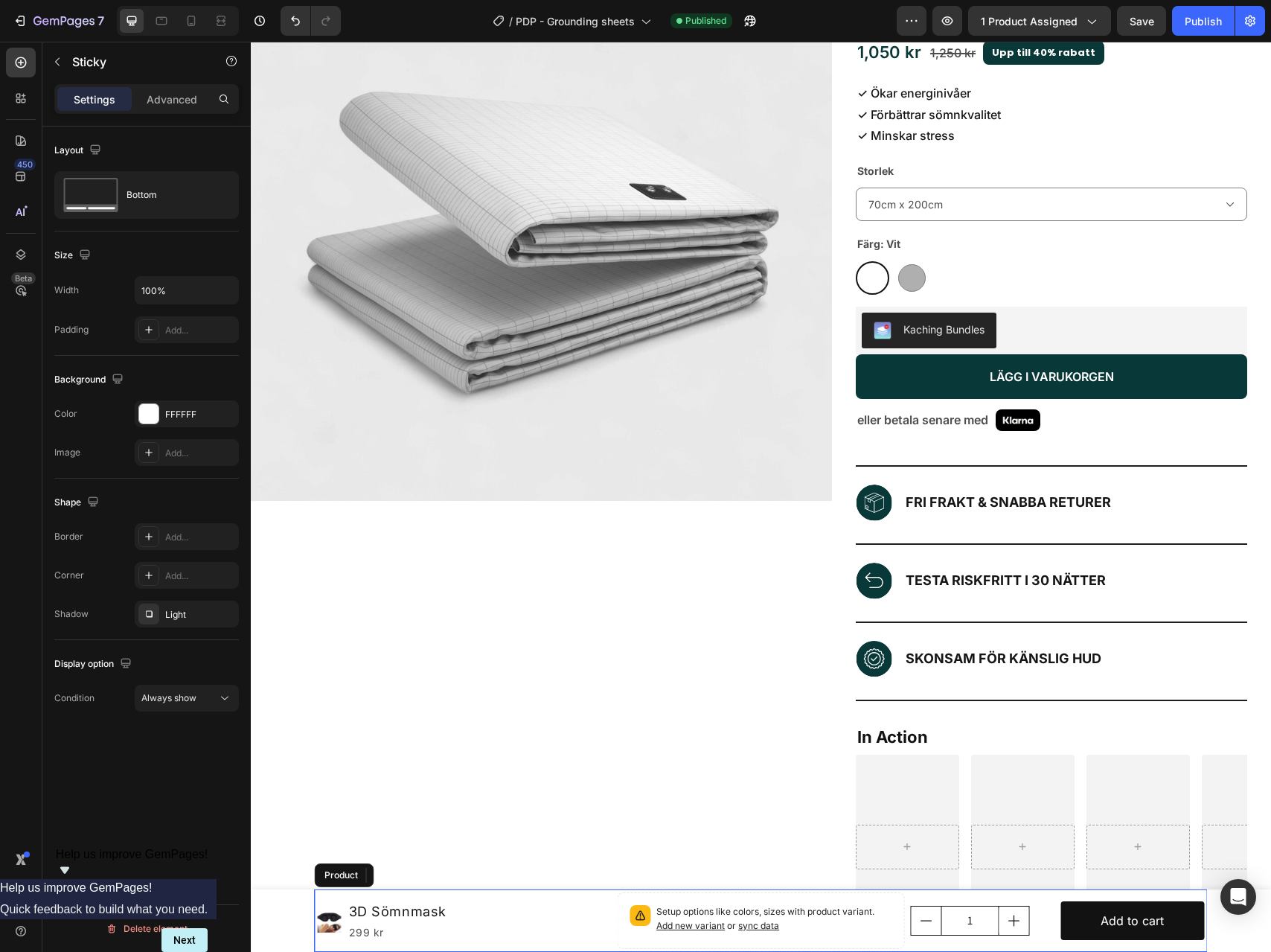
click at [70, 873] on icon "Show survey - Help us improve GemPages!" at bounding box center [65, 870] width 9 height 7
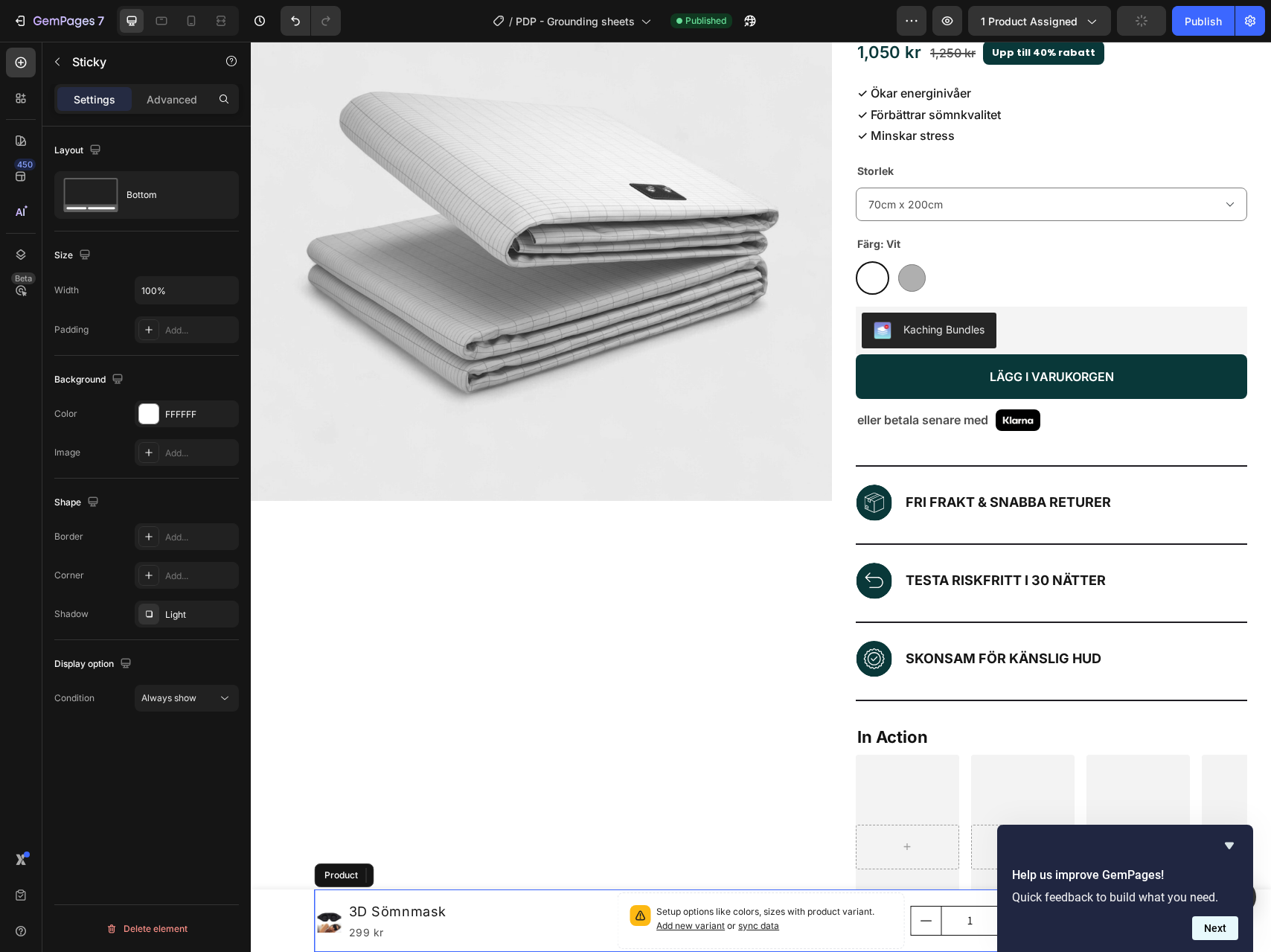
click at [1219, 926] on button "Next" at bounding box center [1215, 928] width 46 height 24
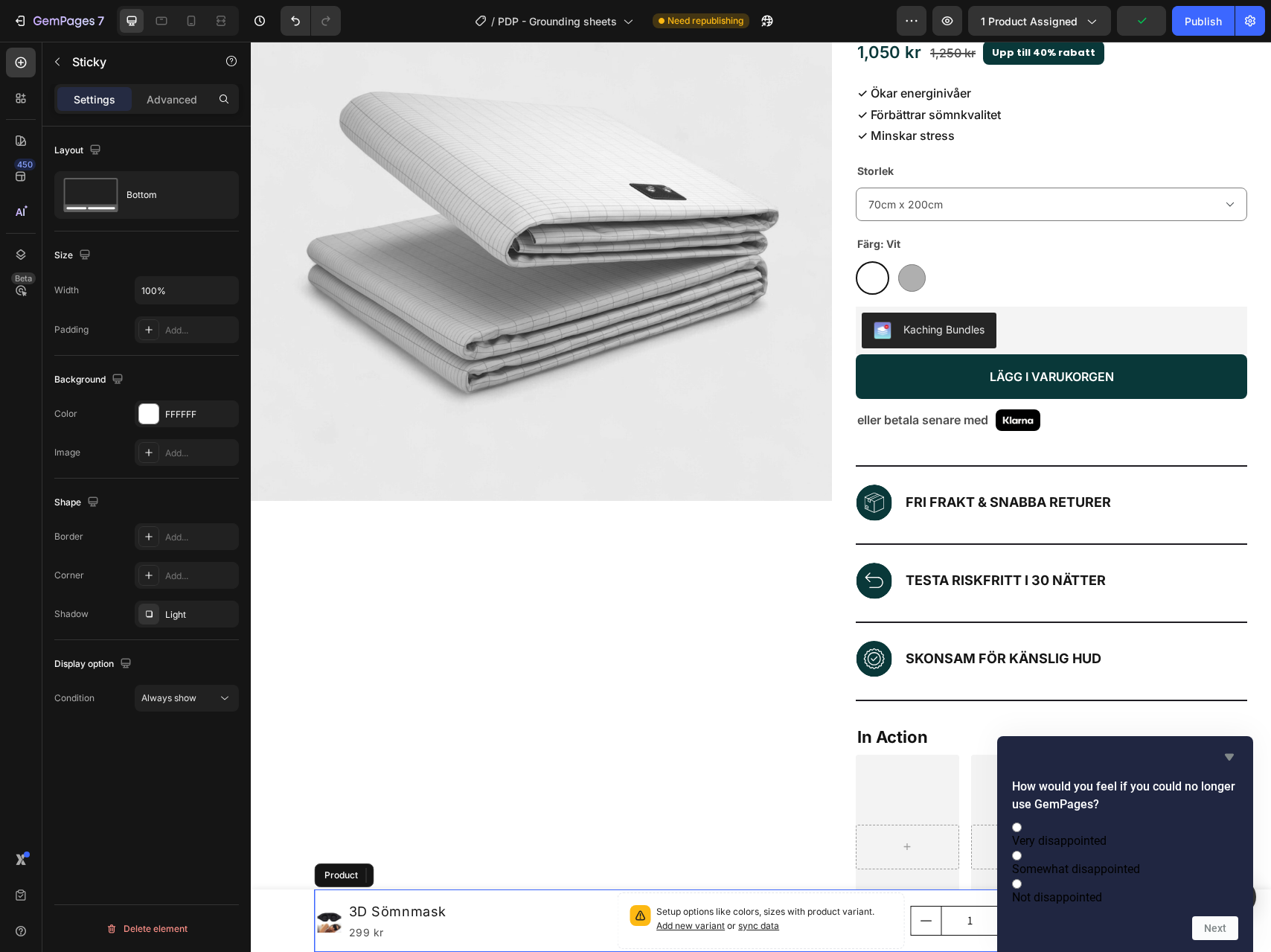
click at [1224, 748] on icon "Hide survey" at bounding box center [1229, 757] width 18 height 18
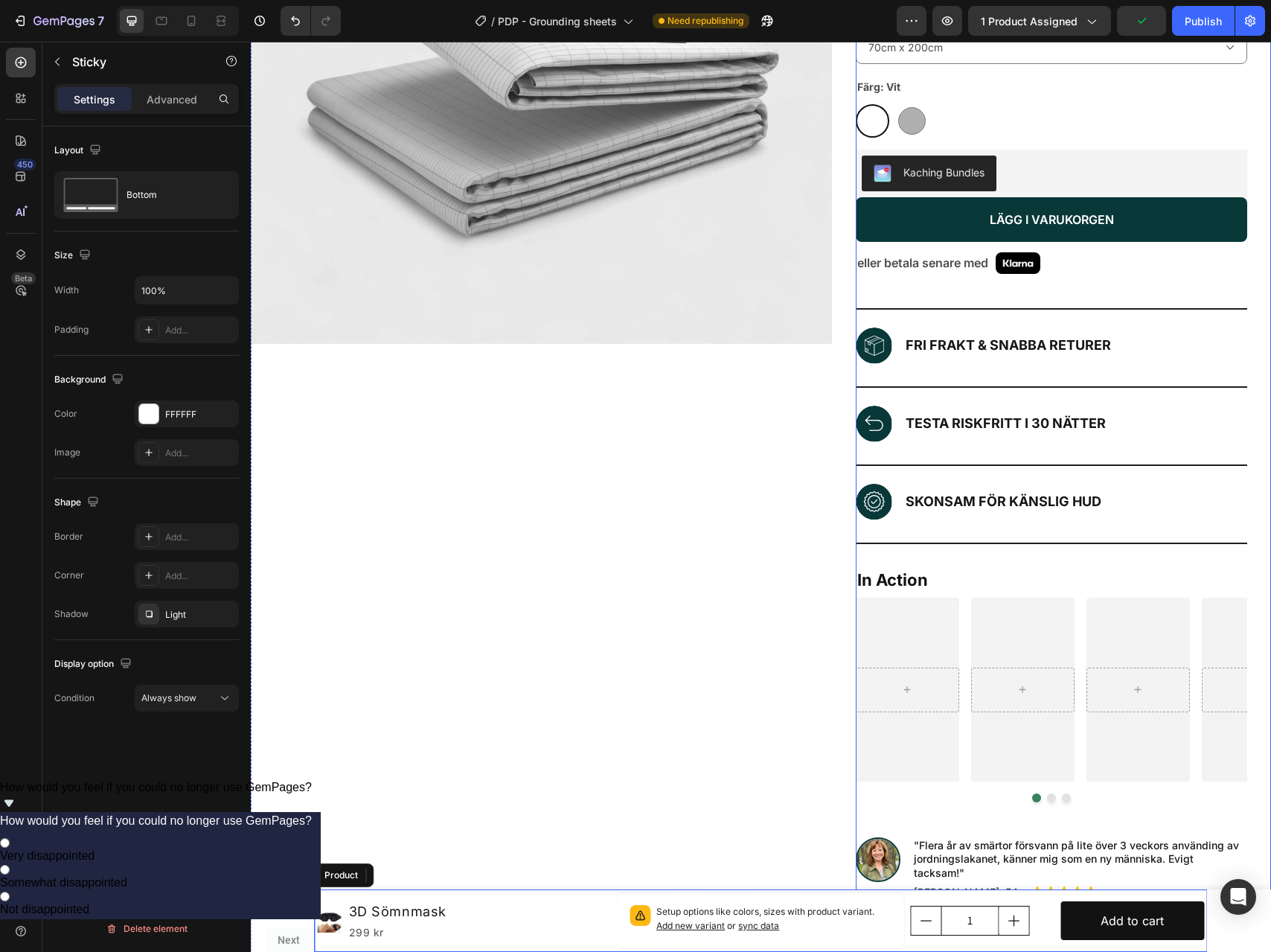
scroll to position [308, 0]
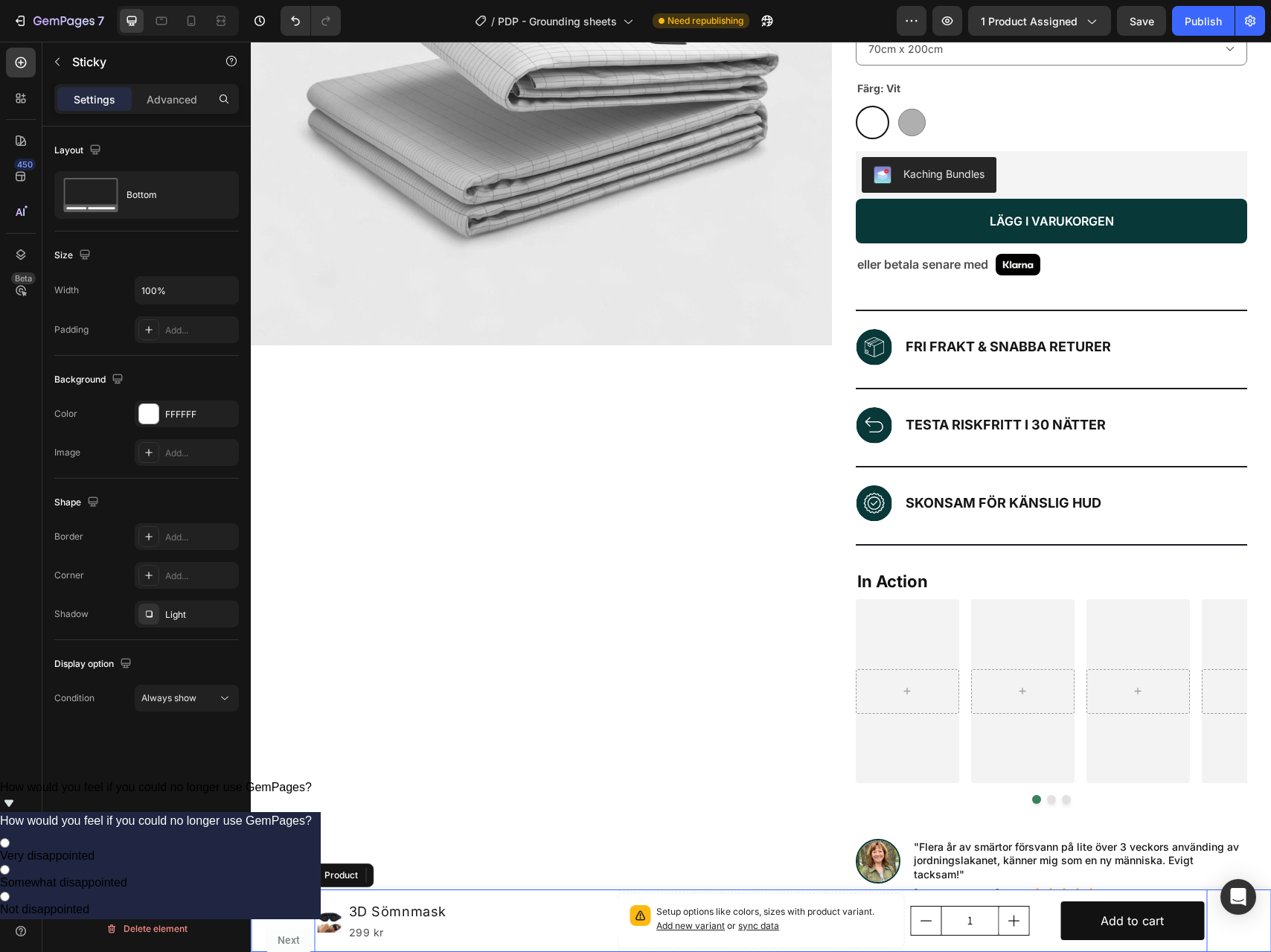
click at [305, 932] on div "Product Images 3D Sömnmask Product Title 299 kr Product Price Product Price Row…" at bounding box center [760, 920] width 1021 height 63
drag, startPoint x: 1355, startPoint y: 979, endPoint x: 926, endPoint y: 430, distance: 696.7
click at [312, 793] on span "How would you feel if you could no longer use GemPages?" at bounding box center [156, 787] width 312 height 13
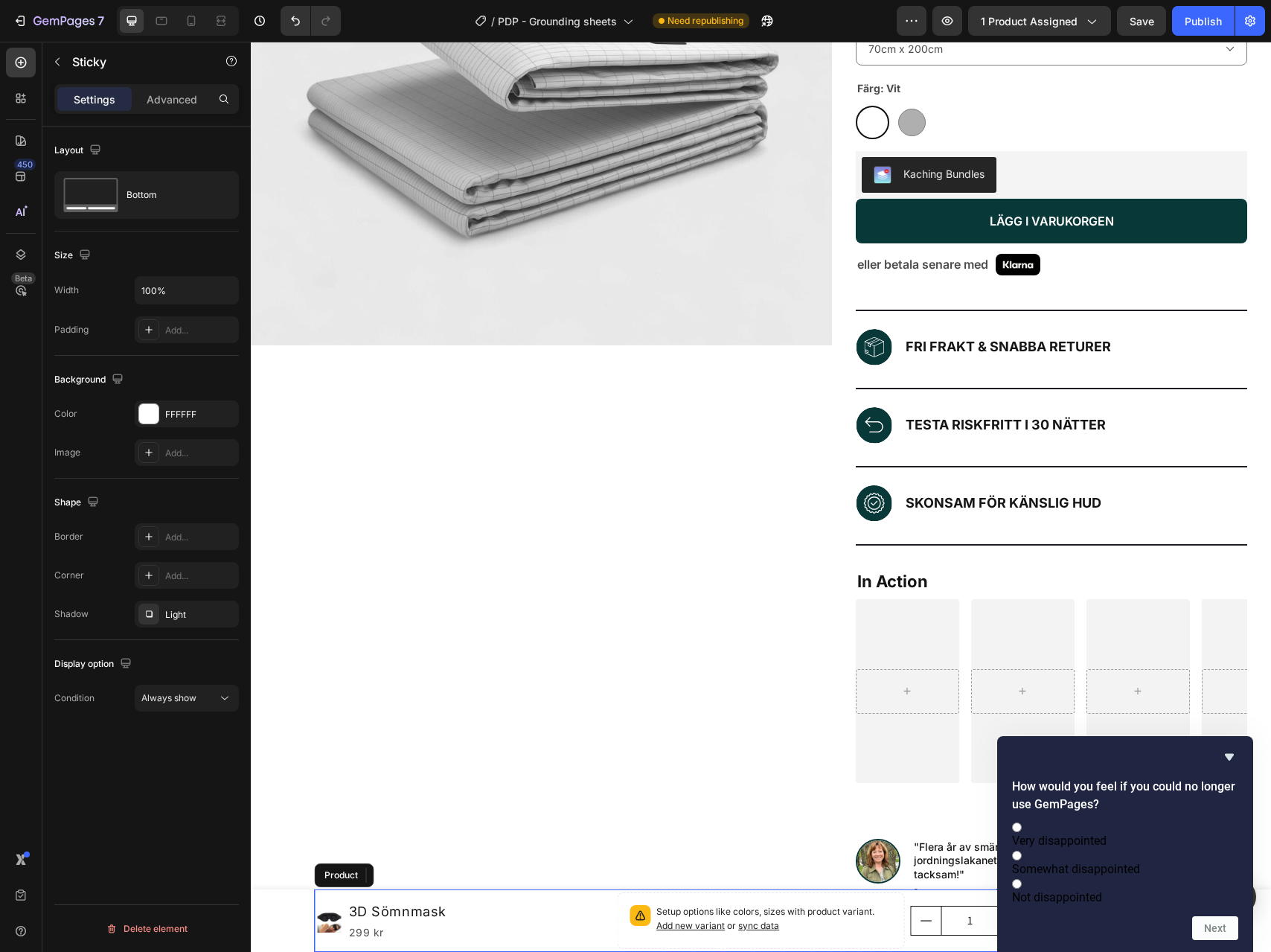
click at [1140, 862] on span "Somewhat disappointed" at bounding box center [1075, 869] width 128 height 14
click at [1022, 851] on input "Somewhat disappointed" at bounding box center [1017, 856] width 10 height 10
radio input "true"
click at [1102, 892] on span "Not disappointed" at bounding box center [1056, 897] width 90 height 14
click at [1022, 888] on input "Not disappointed" at bounding box center [1017, 883] width 10 height 10
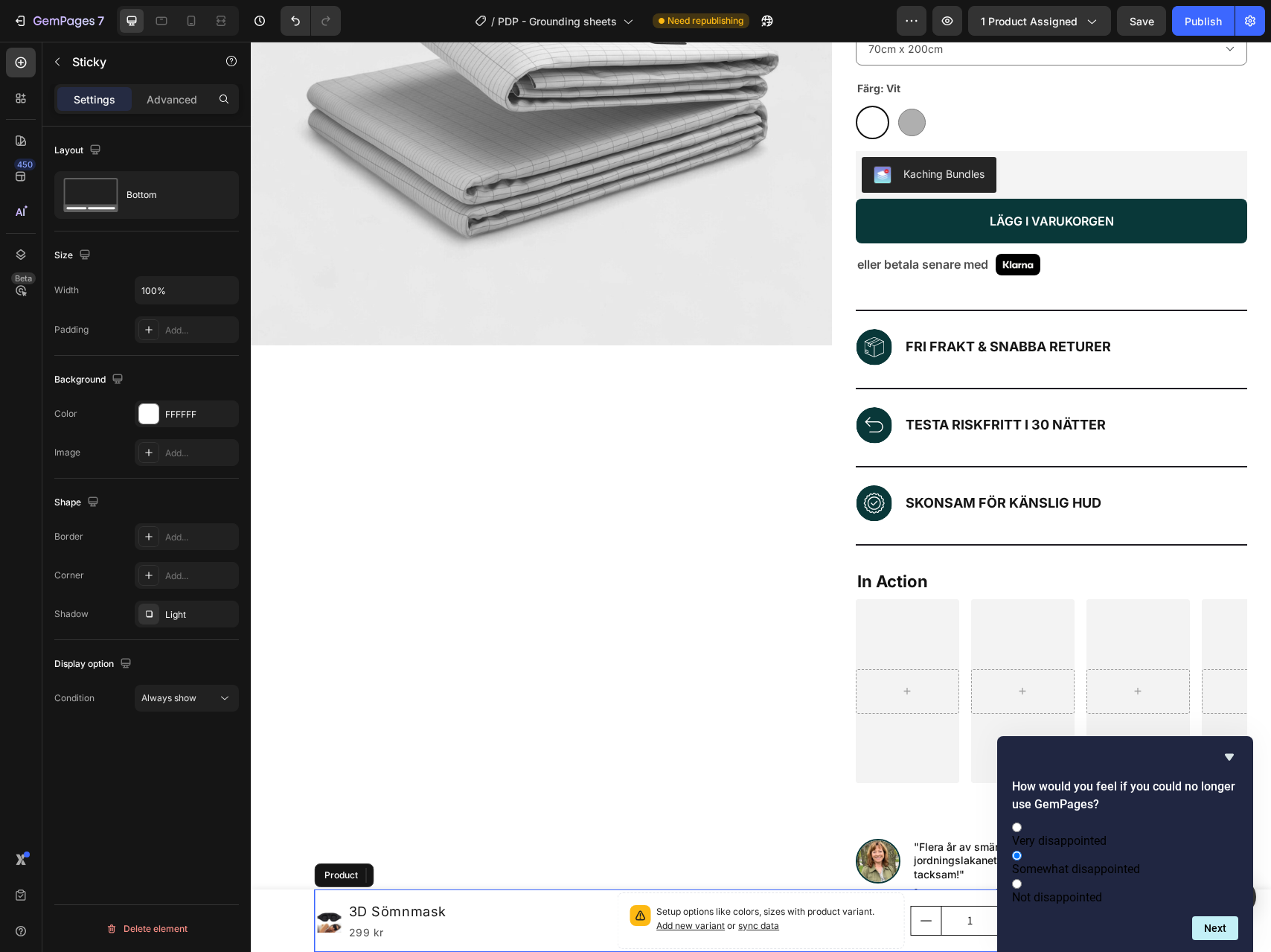
radio input "true"
radio input "false"
click at [1222, 931] on button "Next" at bounding box center [1215, 928] width 46 height 24
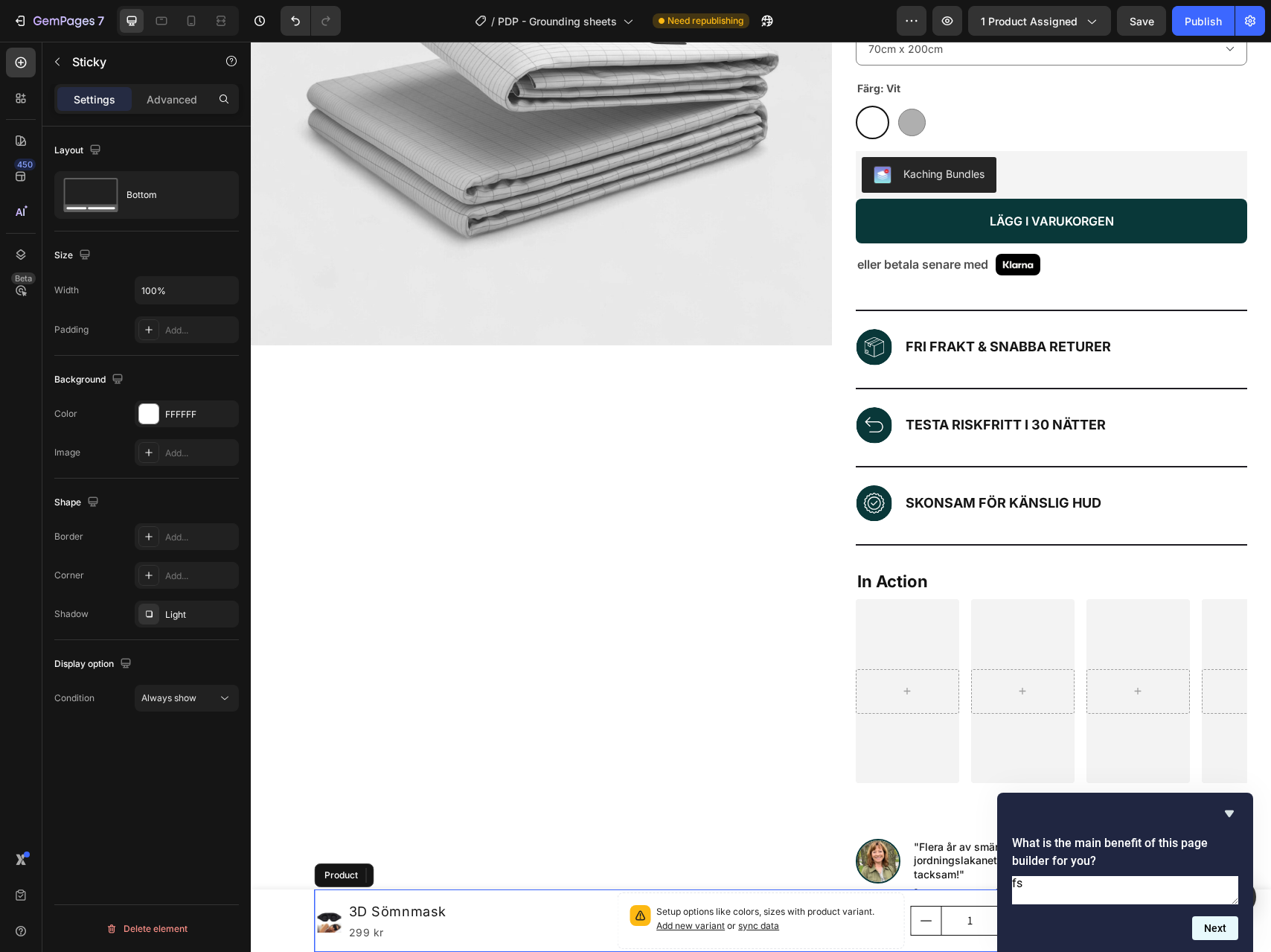
type textarea "fs"
click at [1223, 936] on button "Next" at bounding box center [1215, 928] width 46 height 24
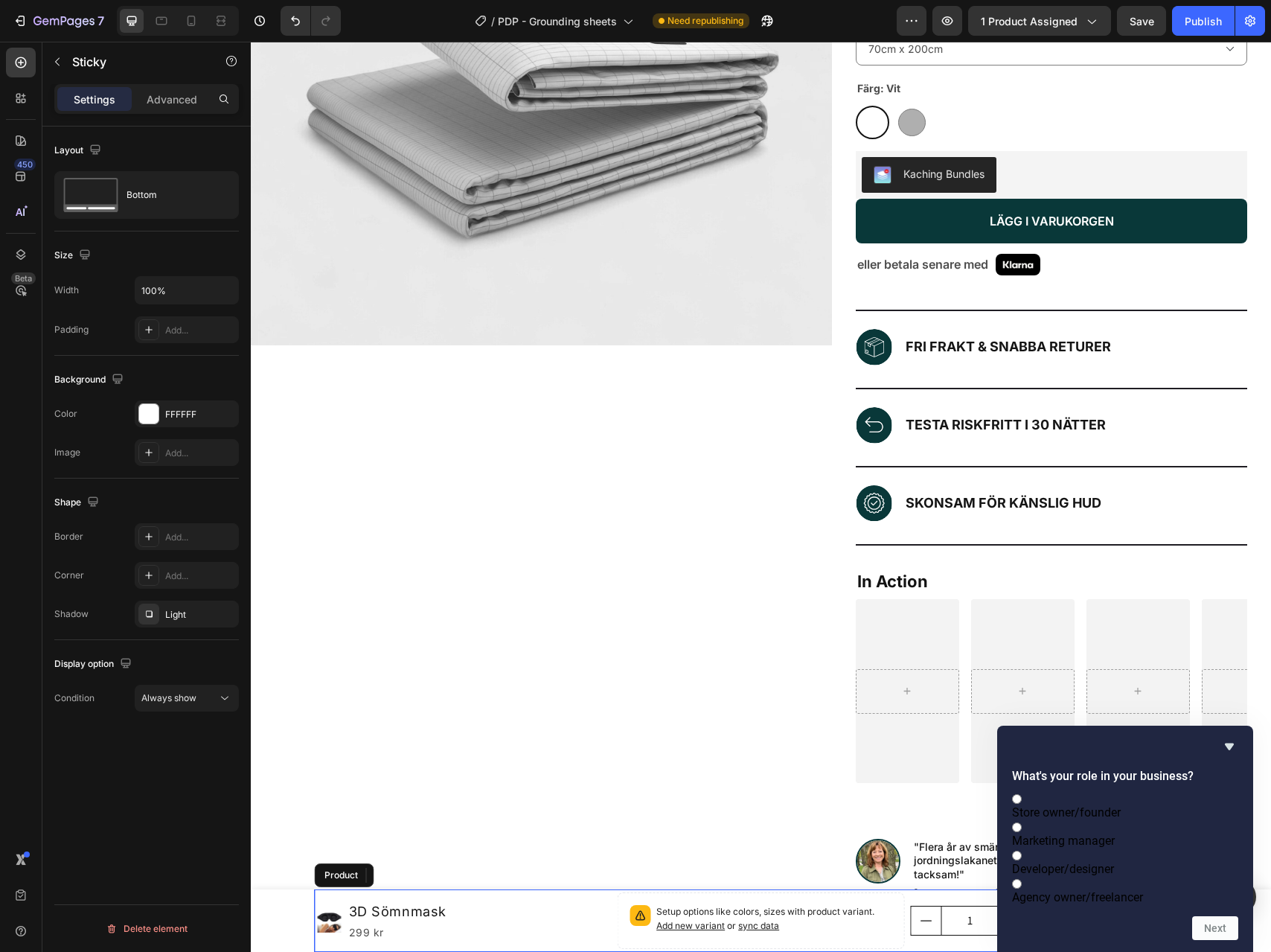
click at [1160, 822] on label "Marketing manager" at bounding box center [1125, 833] width 227 height 28
click at [1022, 822] on input "Marketing manager" at bounding box center [1017, 827] width 10 height 10
radio input "true"
click at [1222, 931] on button "Next" at bounding box center [1215, 928] width 46 height 24
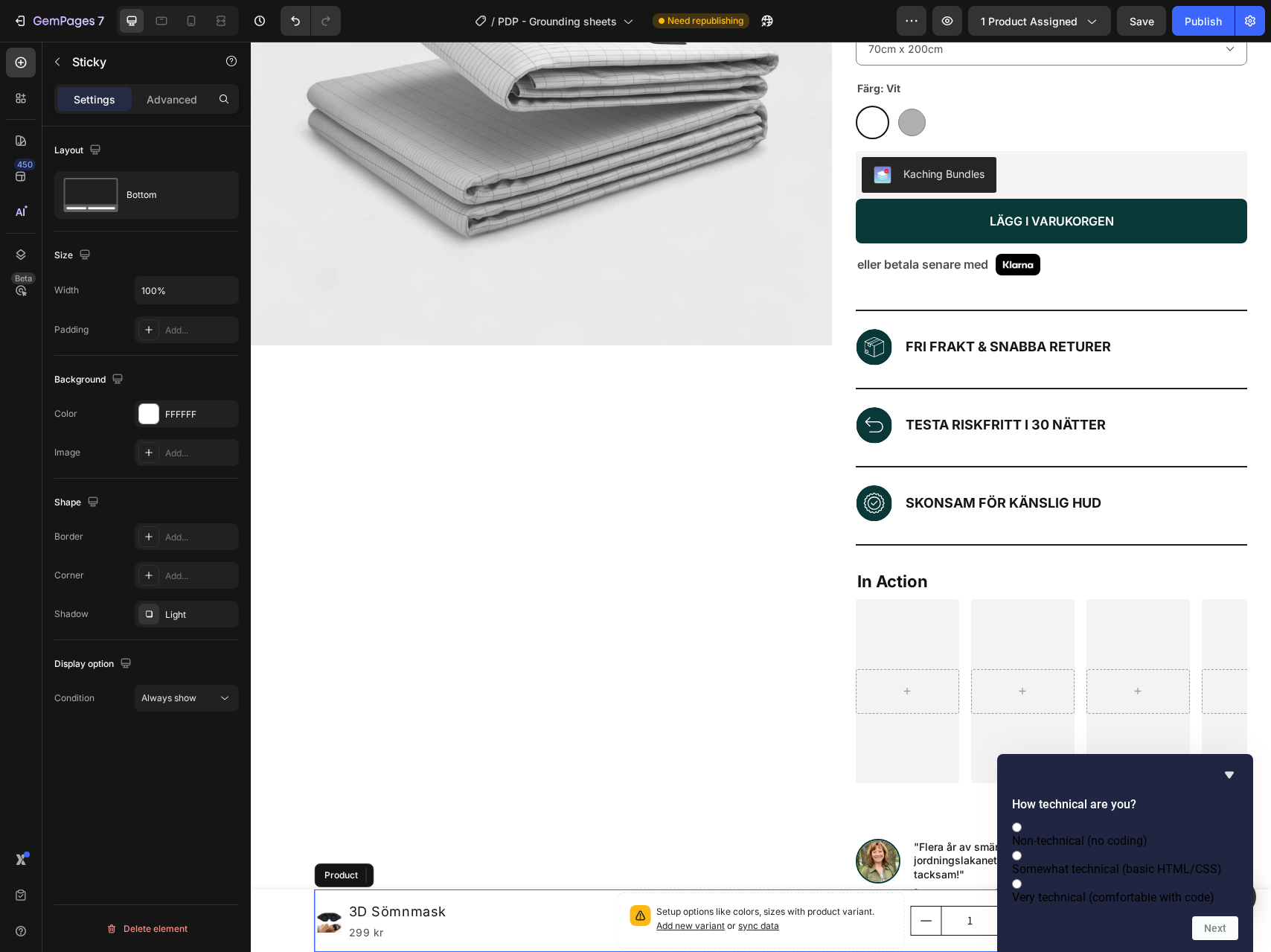
click at [1178, 875] on label "Very technical (comfortable with code)" at bounding box center [1125, 889] width 227 height 28
click at [1022, 878] on input "Very technical (comfortable with code)" at bounding box center [1017, 883] width 10 height 10
radio input "true"
click at [1204, 921] on button "Next" at bounding box center [1215, 928] width 46 height 24
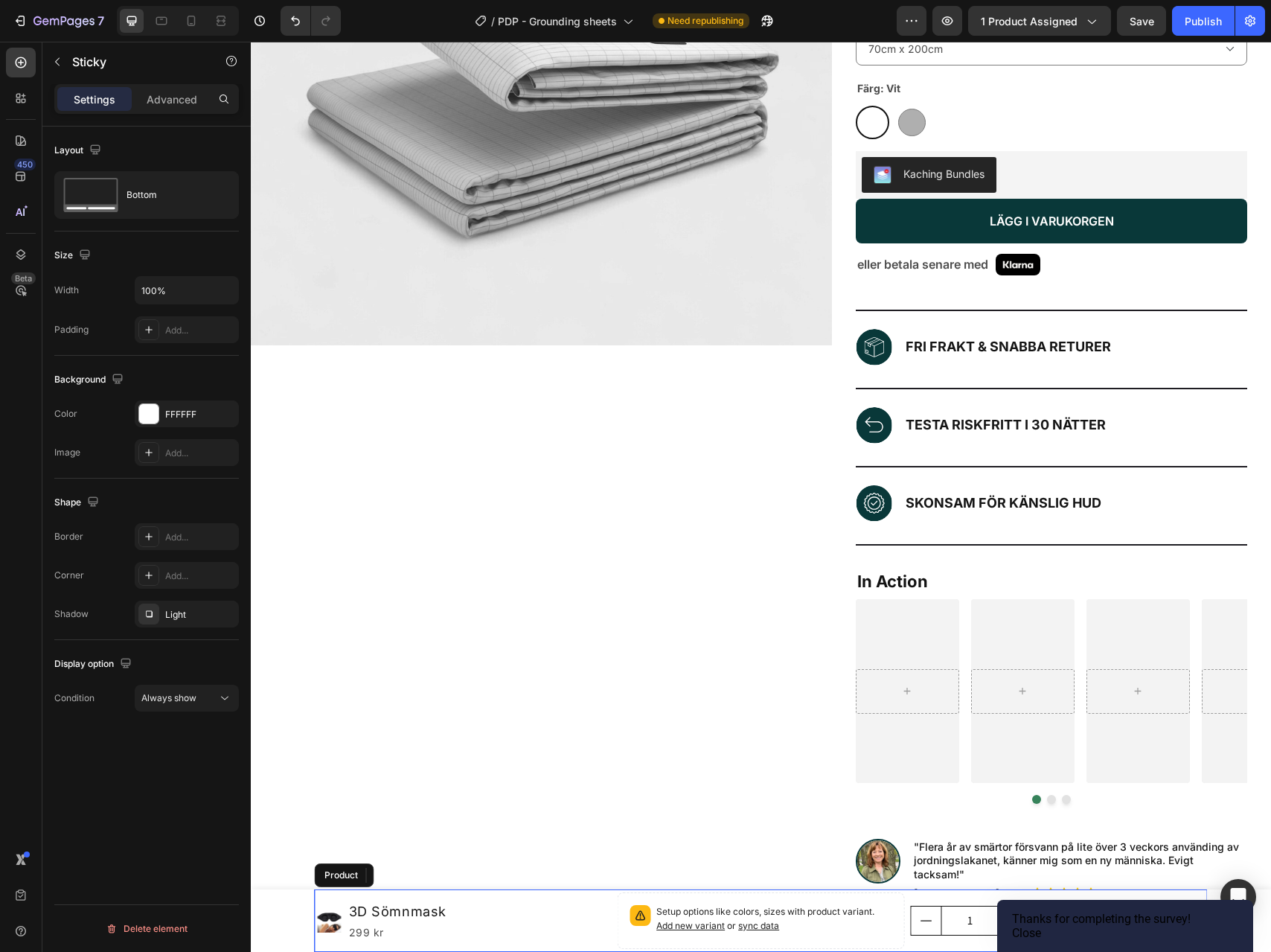
click at [1041, 938] on button "Close" at bounding box center [1026, 933] width 29 height 14
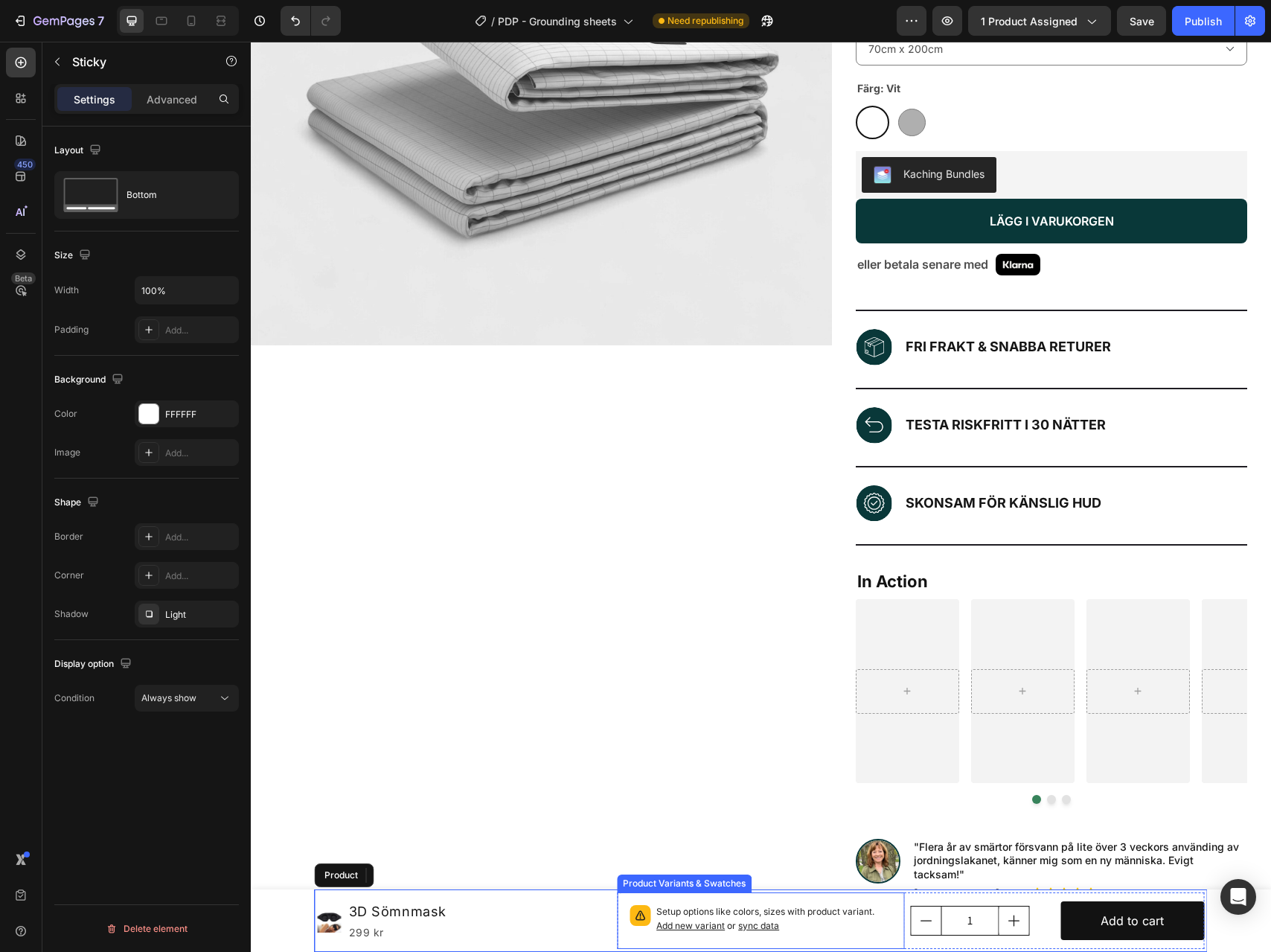
click at [761, 926] on span "sync data" at bounding box center [758, 925] width 41 height 11
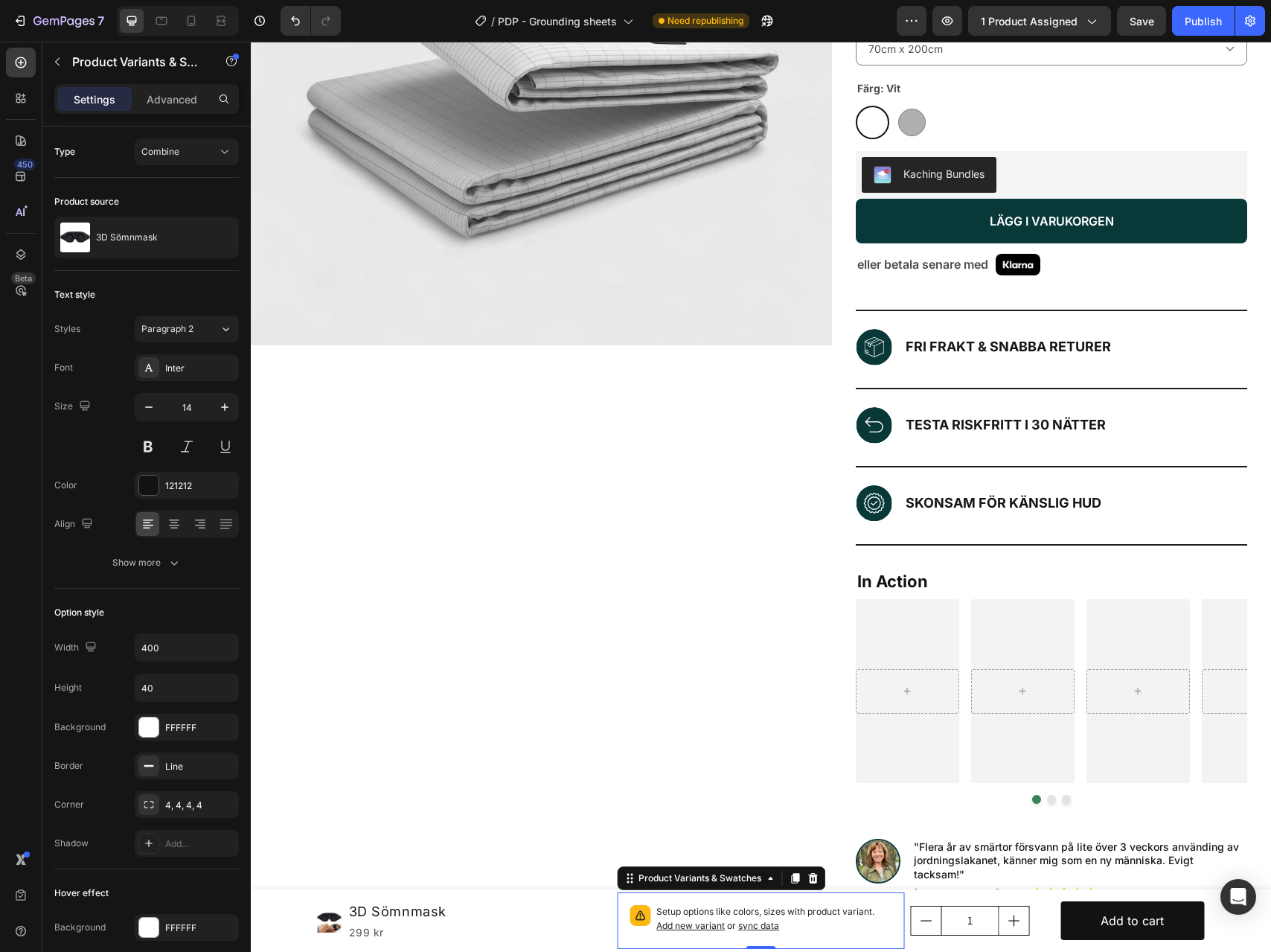
click at [761, 926] on span "sync data" at bounding box center [758, 925] width 41 height 11
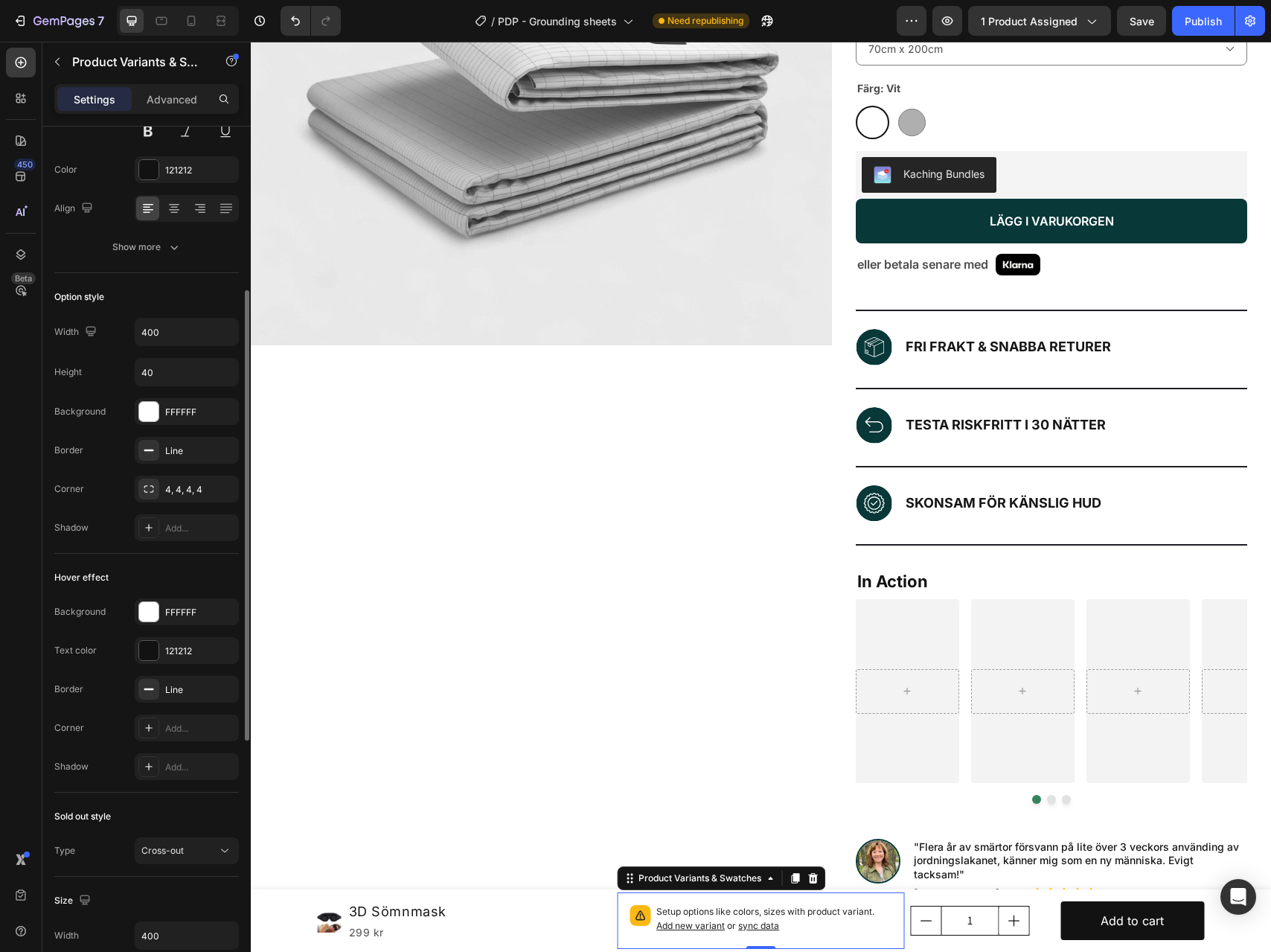
scroll to position [0, 0]
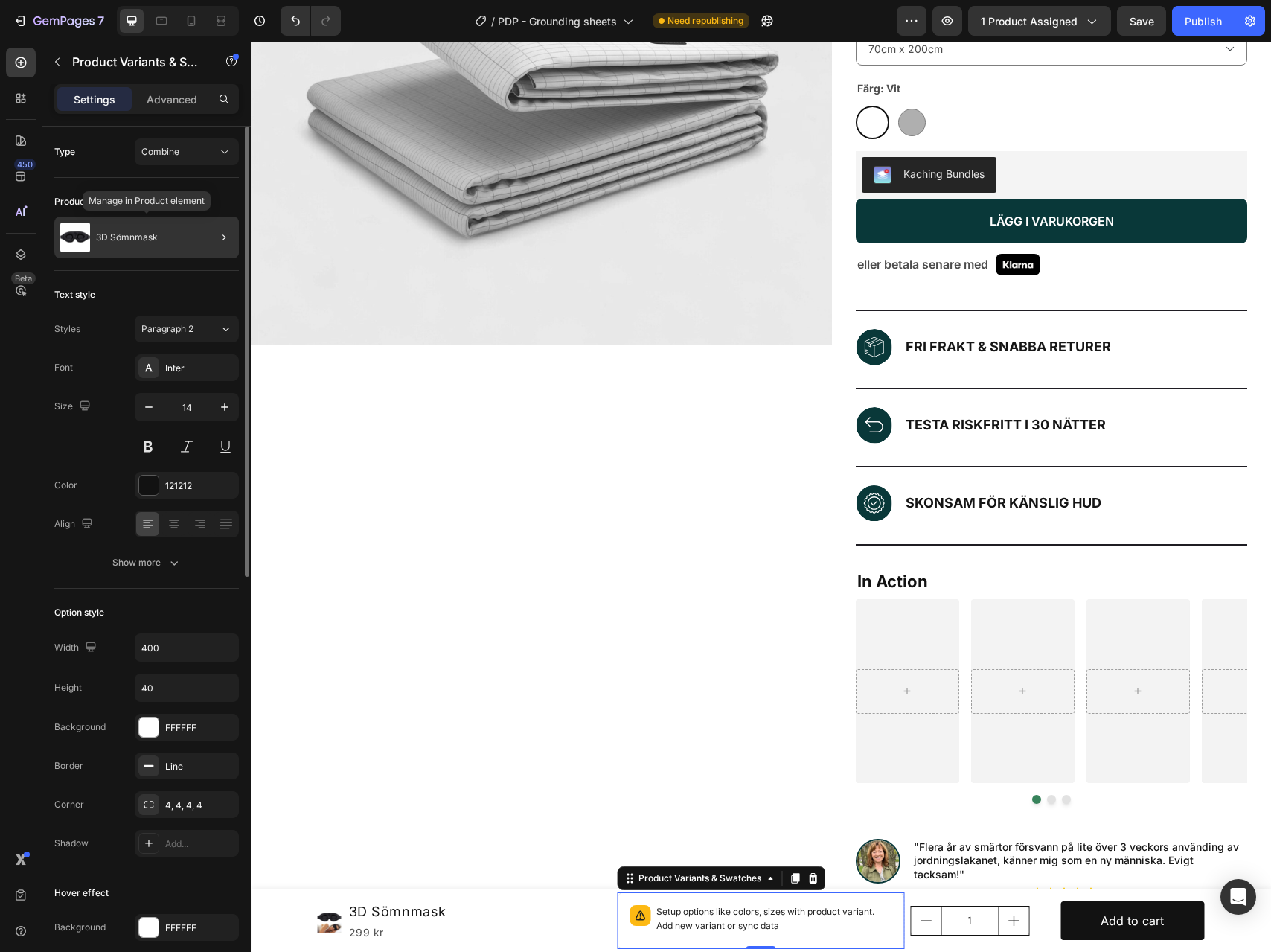
click at [141, 247] on div "3D Sömnmask" at bounding box center [147, 238] width 185 height 42
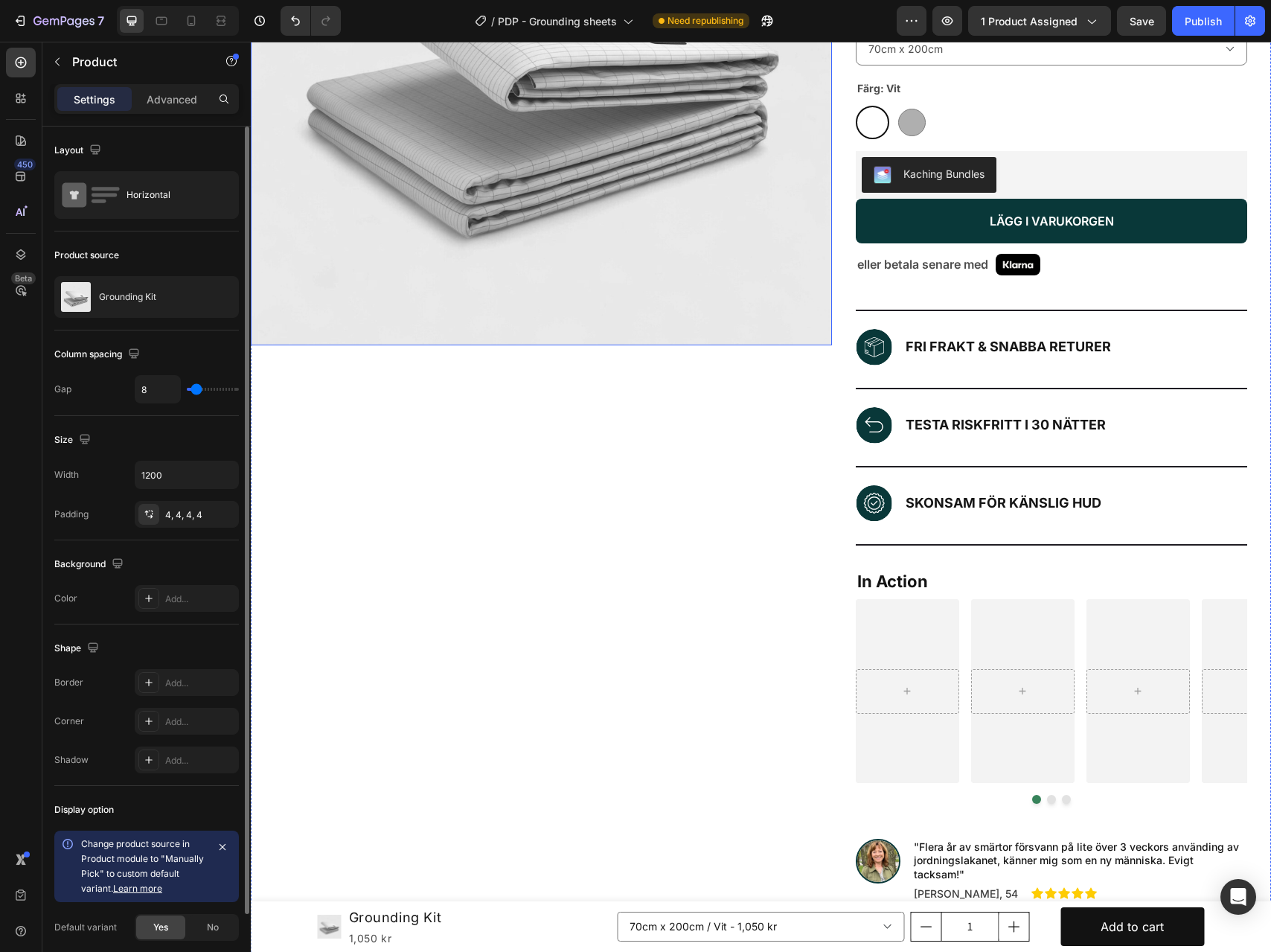
drag, startPoint x: 1026, startPoint y: 64, endPoint x: 543, endPoint y: 342, distance: 557.3
click at [882, 923] on select "70cm x 200cm / Vit - 1,050 kr 70cm x 200cm / Grå - 1,050 kr 90cm x 200cm / Vit …" at bounding box center [761, 926] width 288 height 30
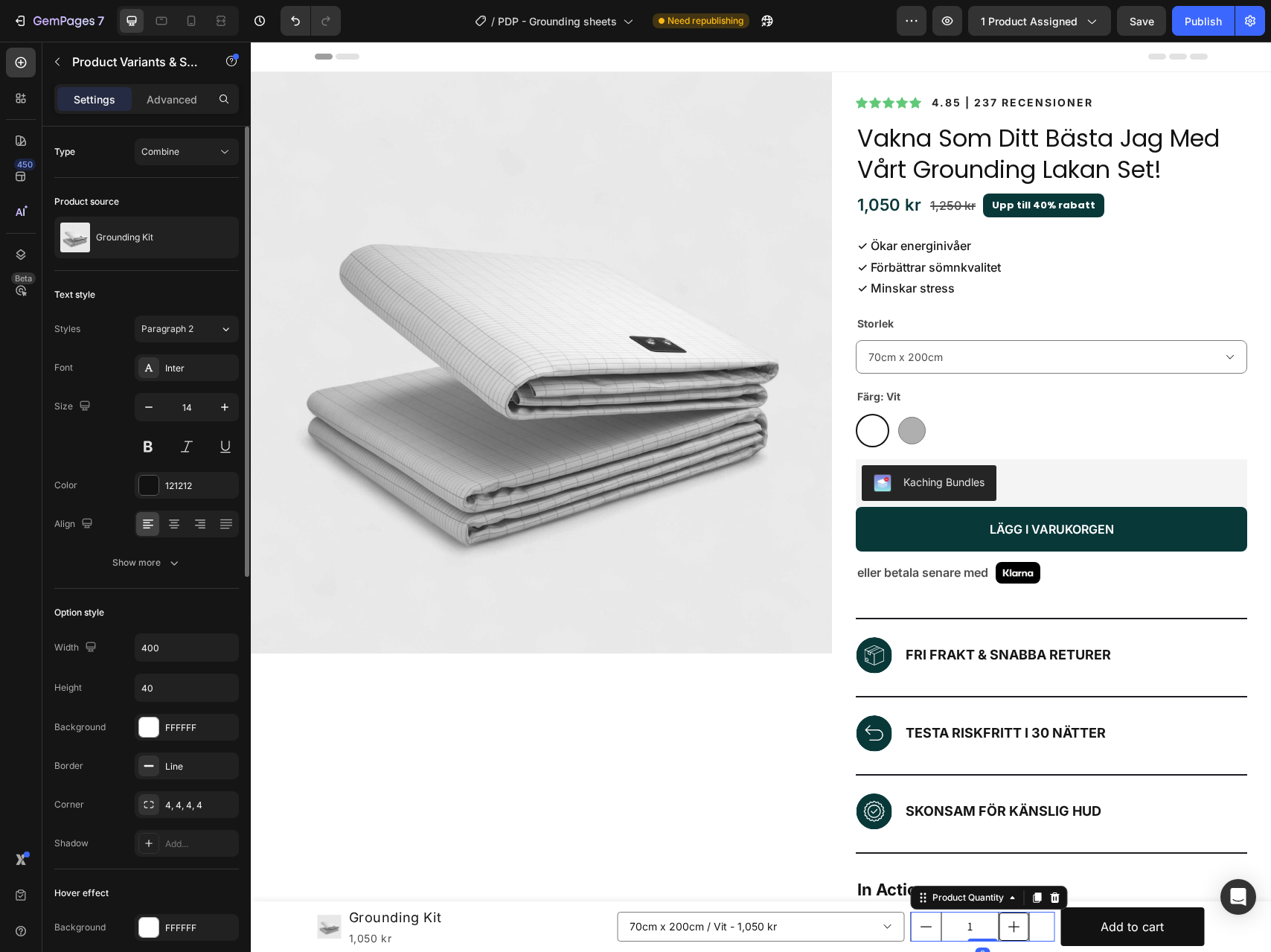
click at [1009, 927] on icon "increment" at bounding box center [1014, 926] width 15 height 15
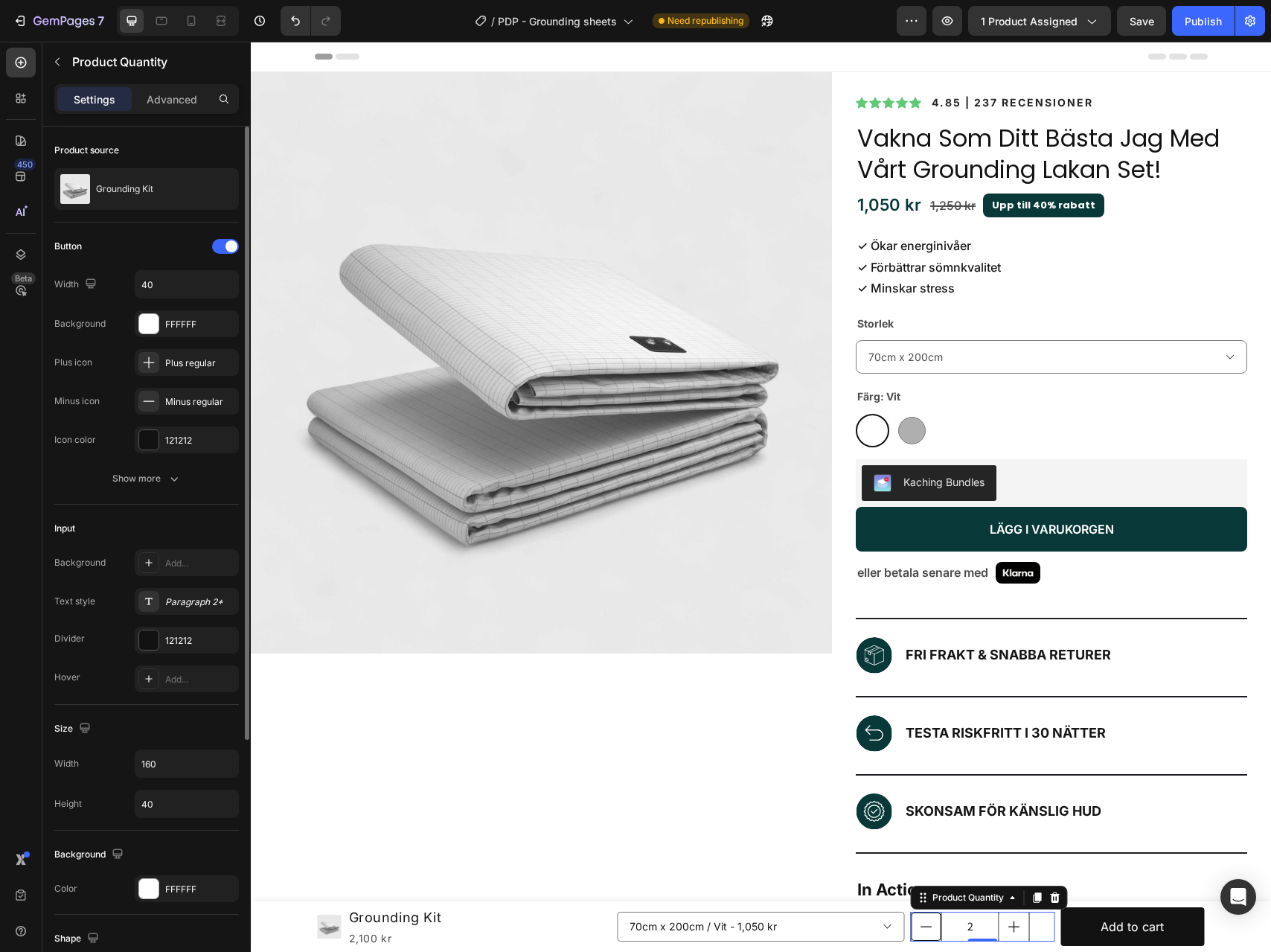
click at [928, 932] on icon "decrement" at bounding box center [926, 926] width 15 height 15
type input "1"
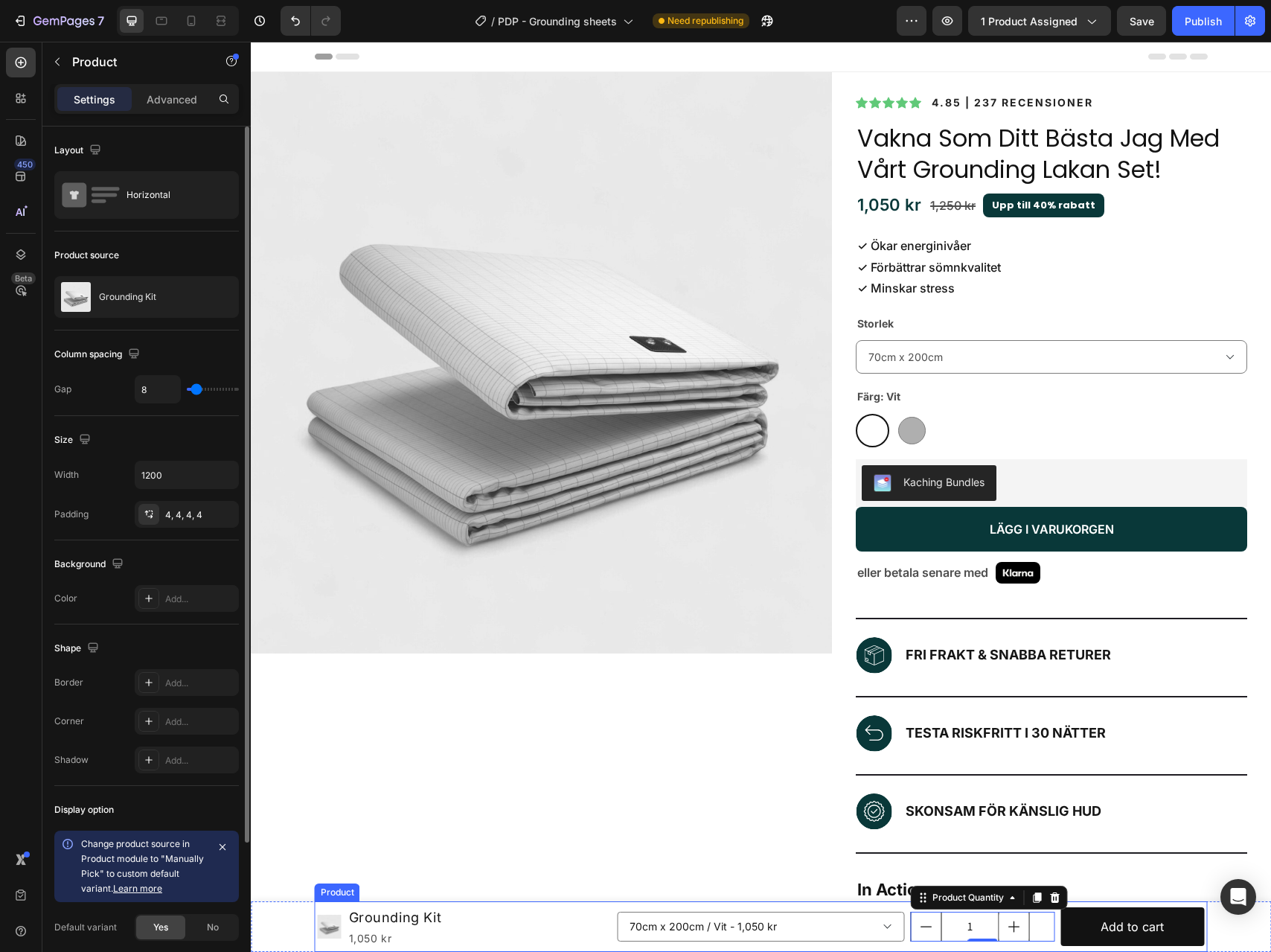
click at [612, 919] on div "Product Images Grounding Kit Product Title 1,050 kr Product Price Product Price…" at bounding box center [761, 926] width 893 height 51
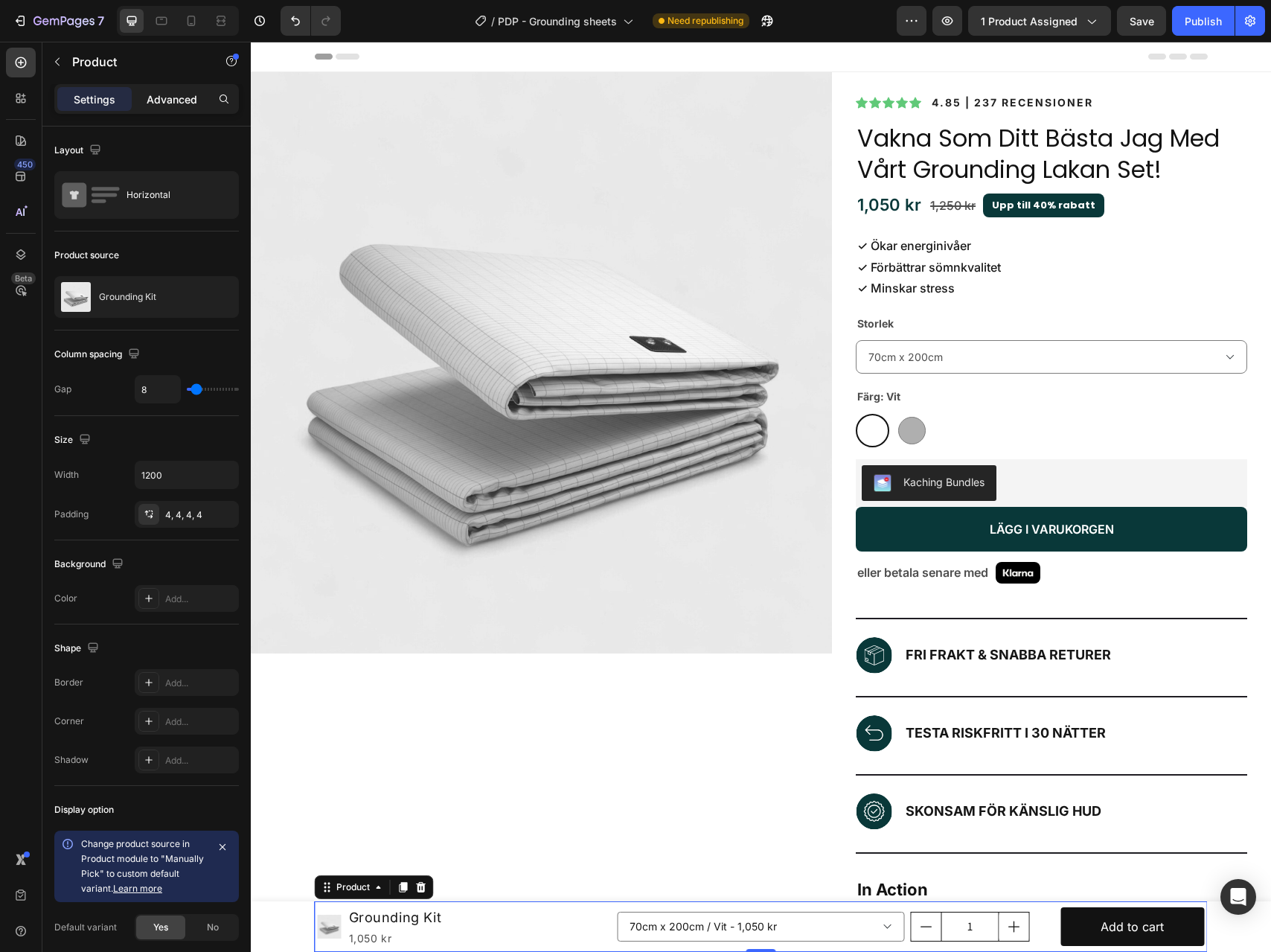
click at [178, 100] on p "Advanced" at bounding box center [172, 99] width 51 height 16
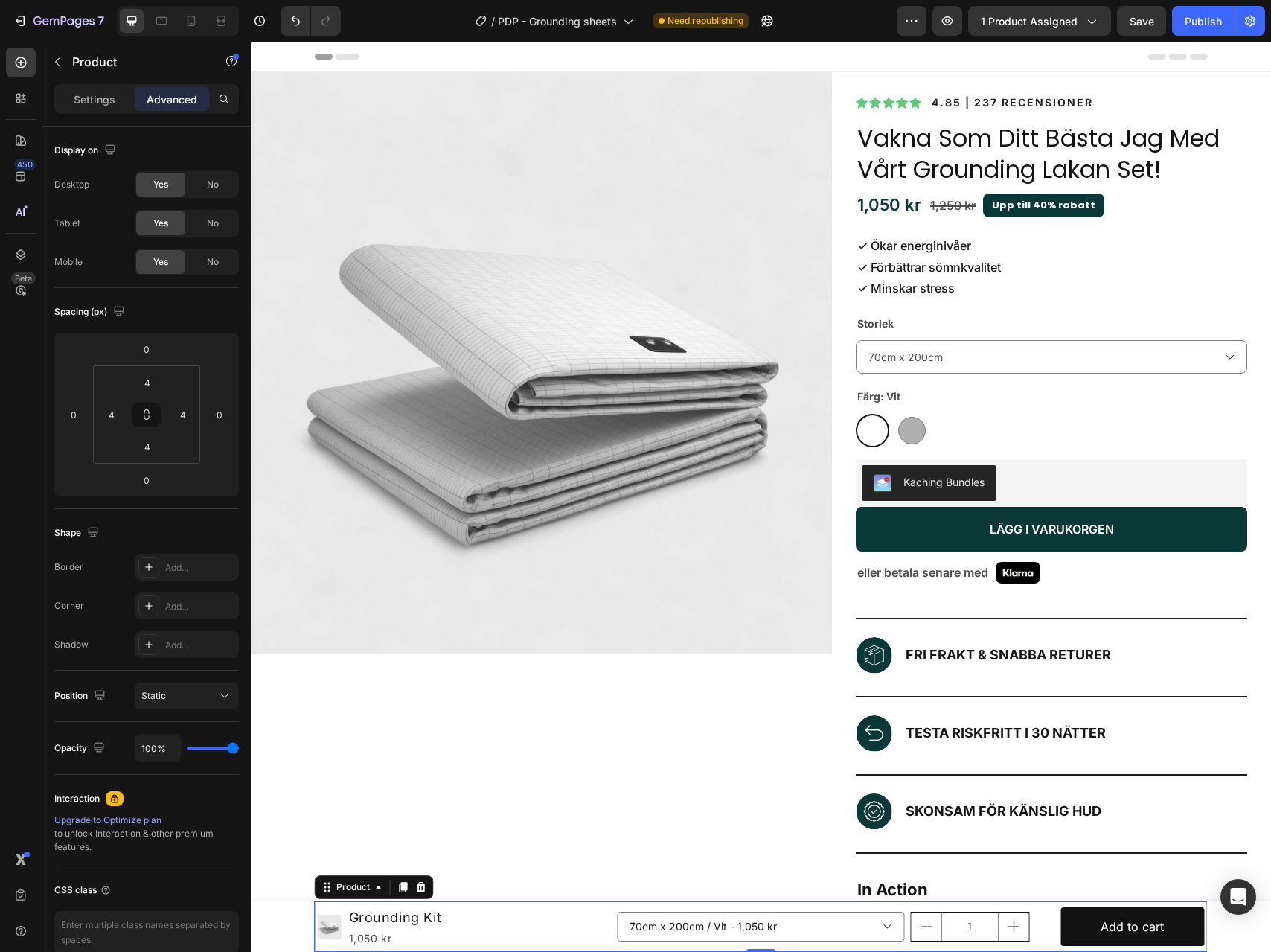
click at [178, 100] on p "Advanced" at bounding box center [172, 99] width 51 height 16
click at [19, 96] on icon at bounding box center [18, 95] width 4 height 4
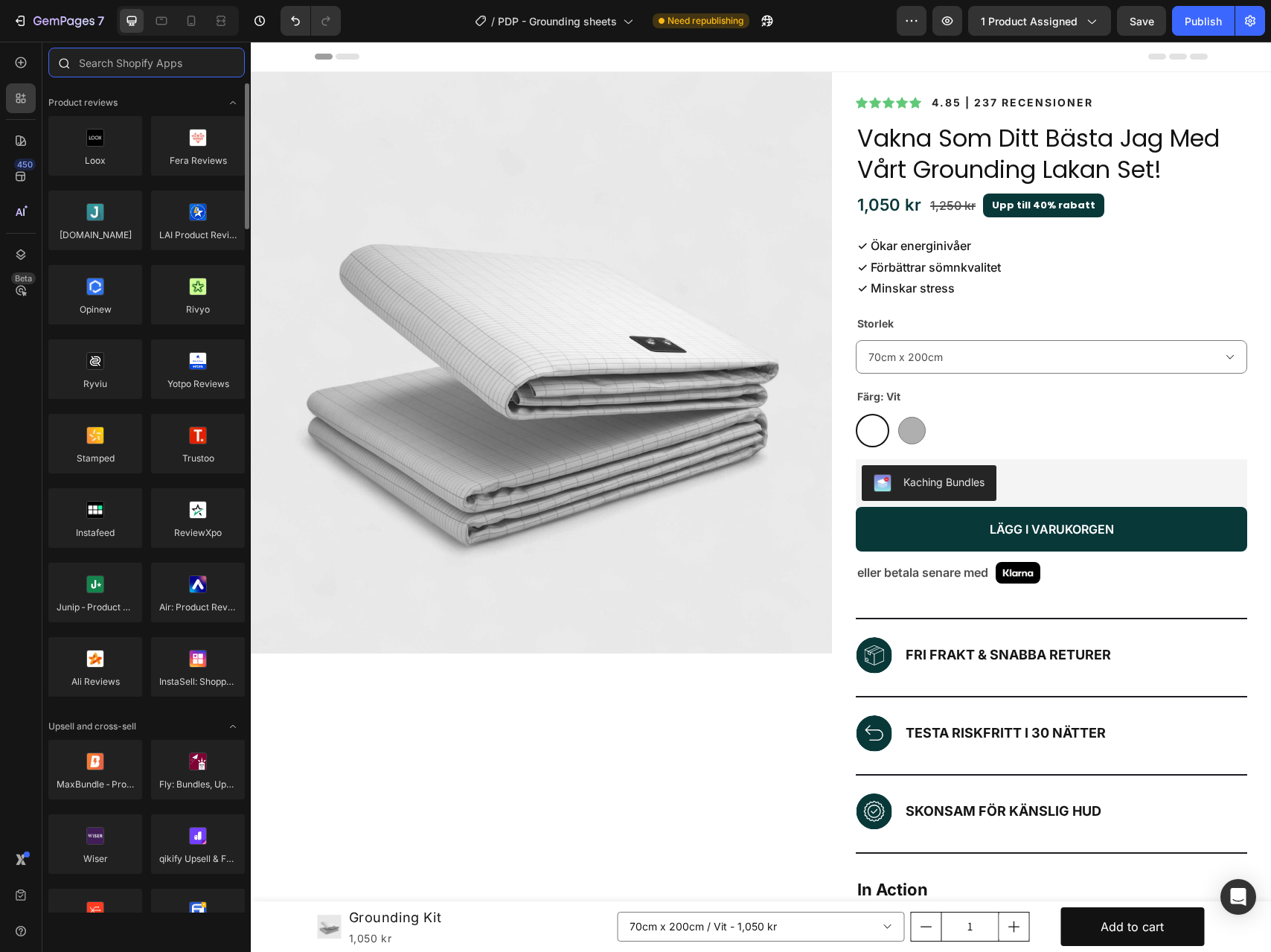
click at [127, 69] on input "text" at bounding box center [147, 63] width 197 height 30
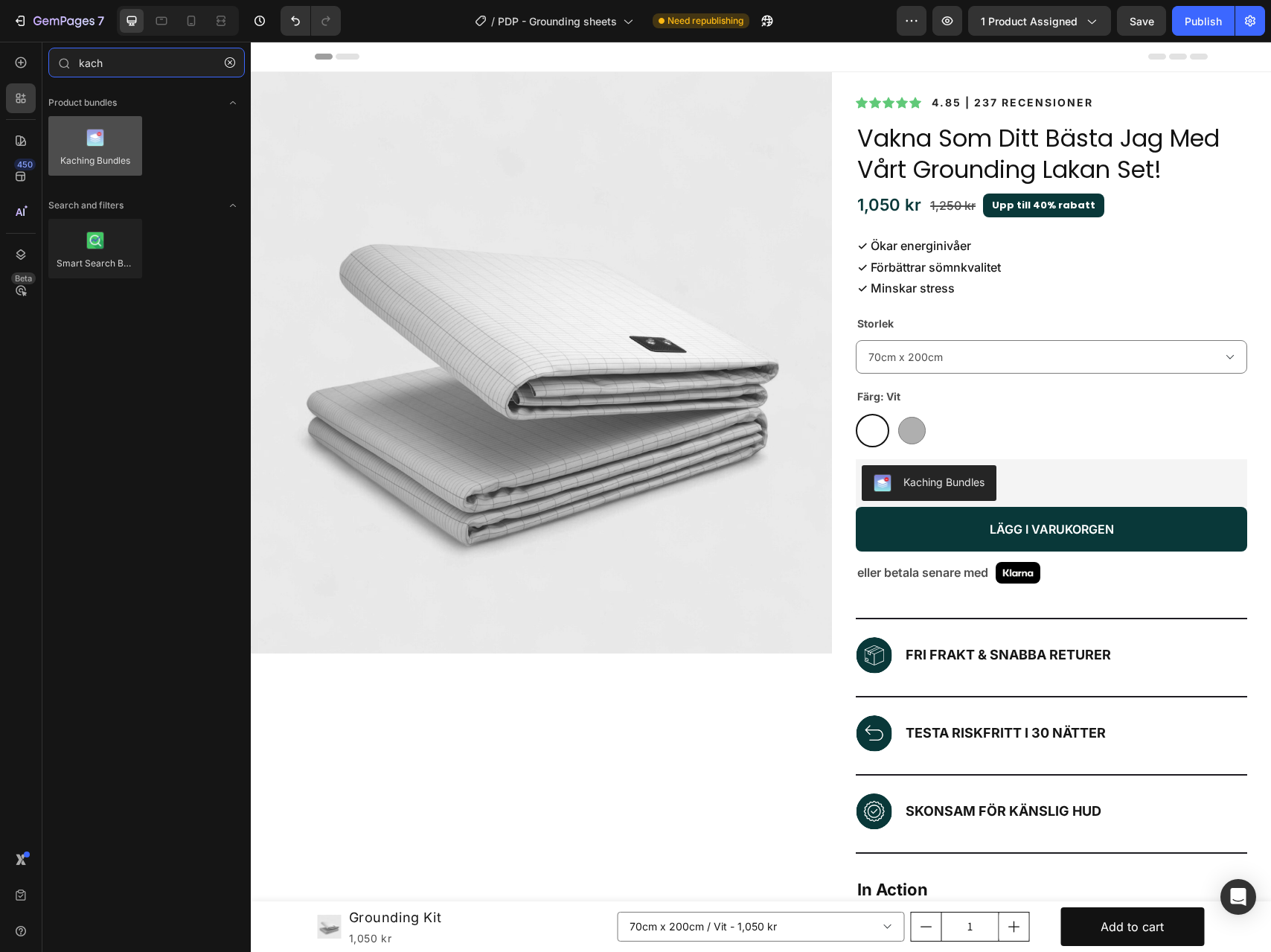
type input "kach"
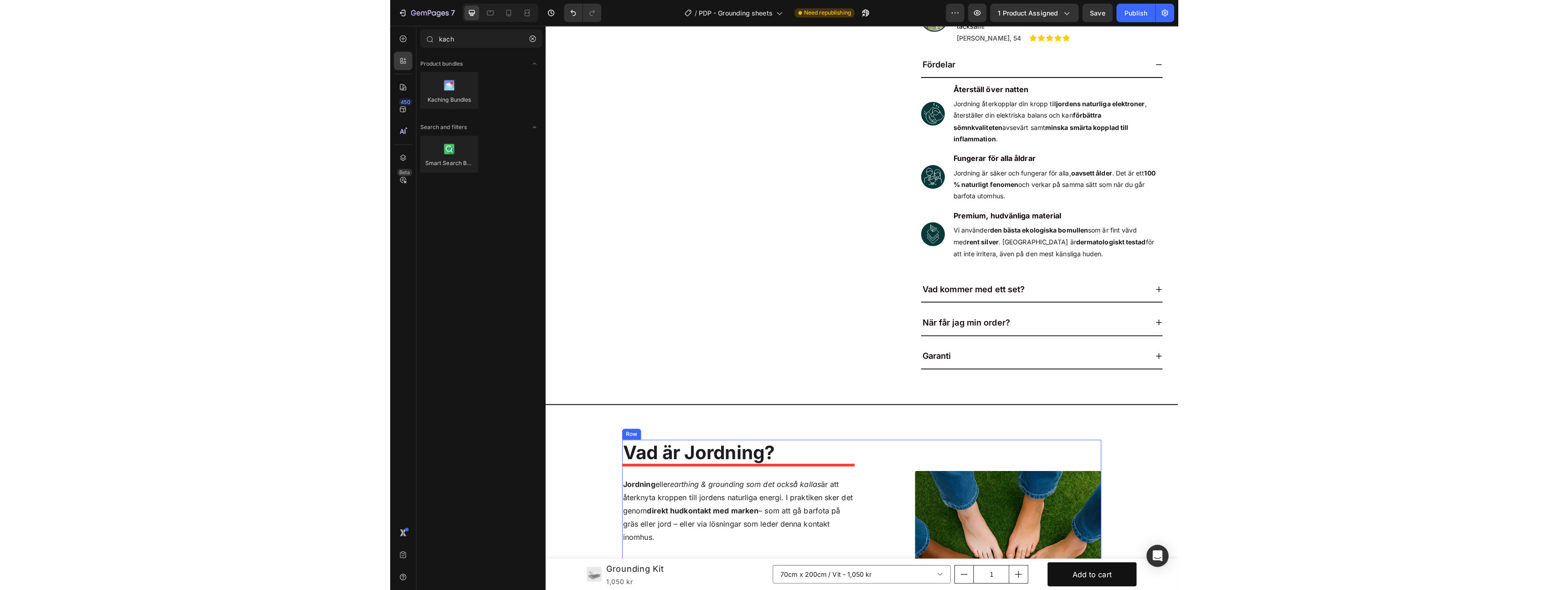
scroll to position [714, 0]
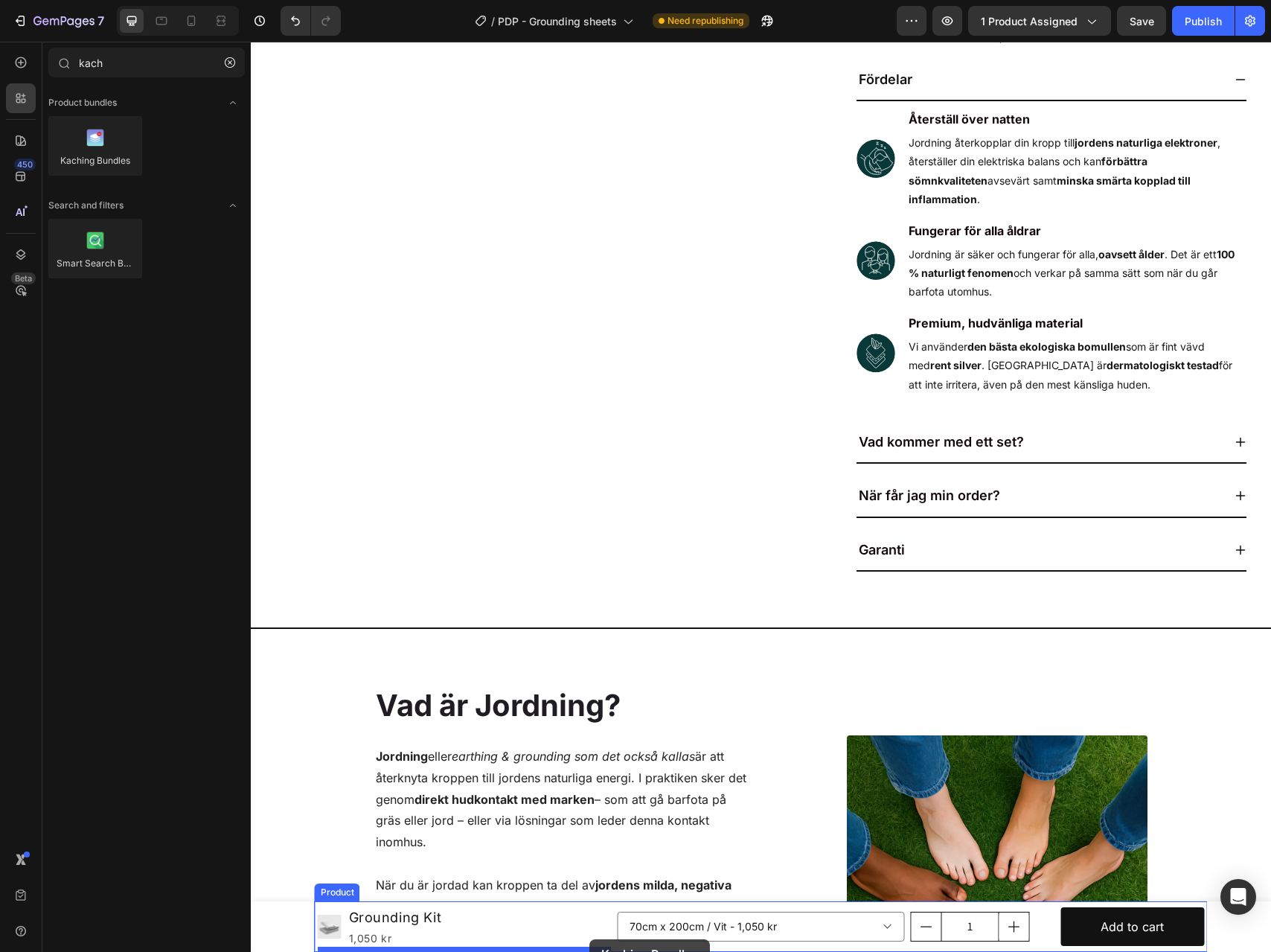
drag, startPoint x: 357, startPoint y: 179, endPoint x: 589, endPoint y: 939, distance: 794.6
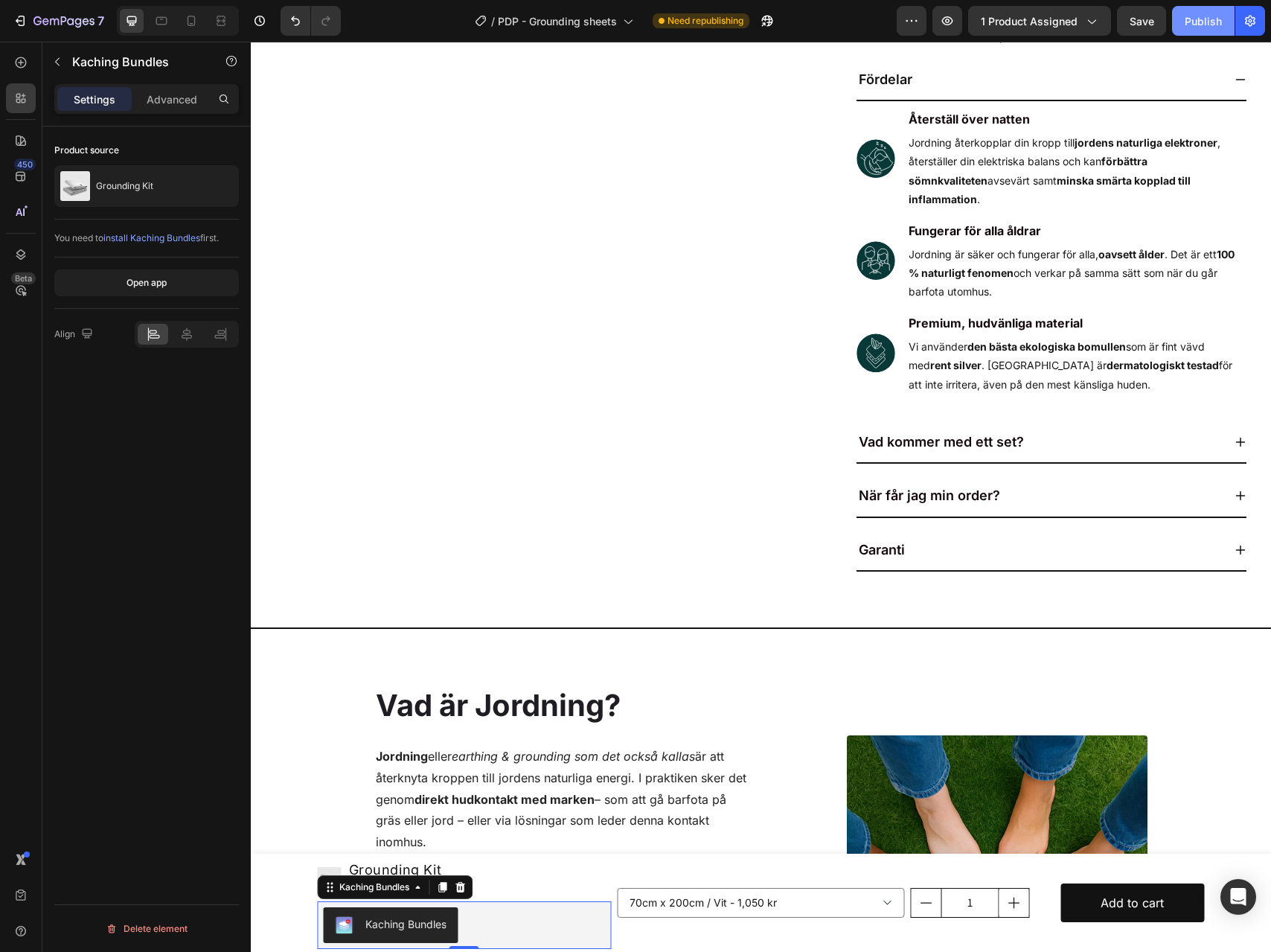
click at [1211, 28] on button "Publish" at bounding box center [1202, 21] width 63 height 30
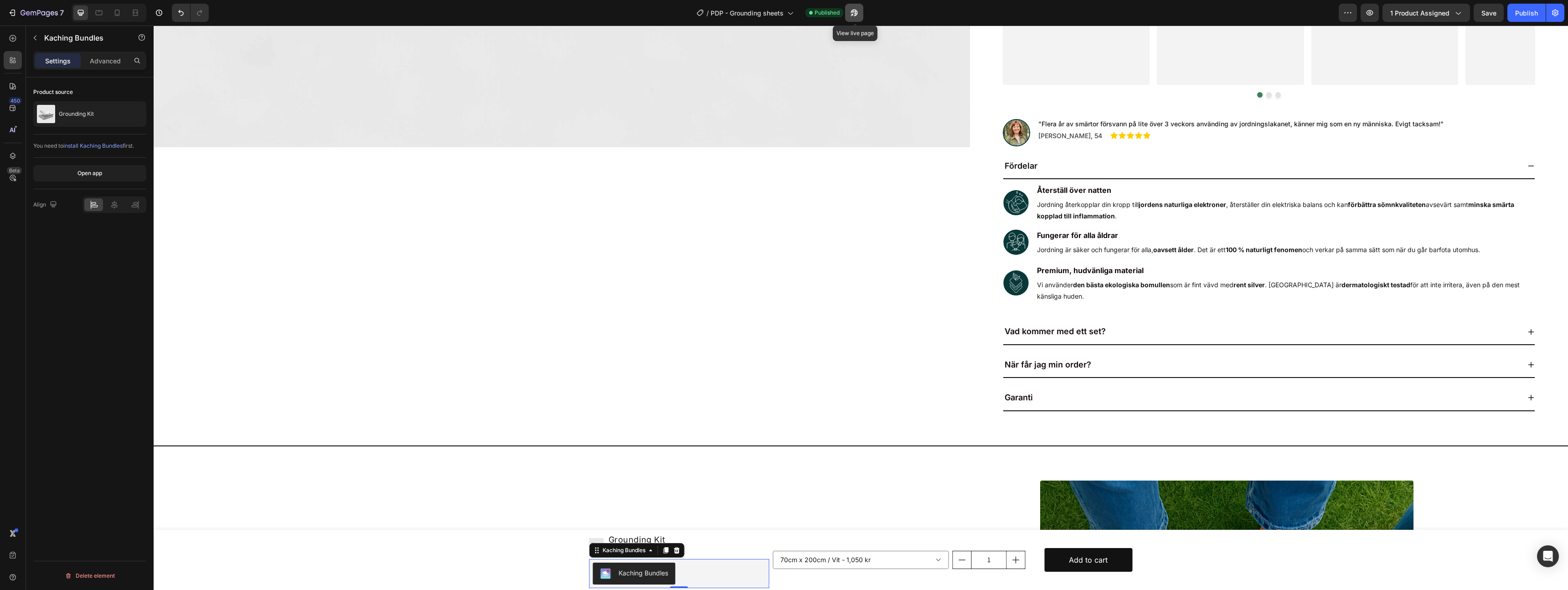
click at [854, 13] on icon "button" at bounding box center [853, 13] width 7 height 7
click at [727, 577] on div "Kaching Bundles" at bounding box center [679, 574] width 173 height 22
click at [677, 549] on icon at bounding box center [677, 550] width 6 height 6
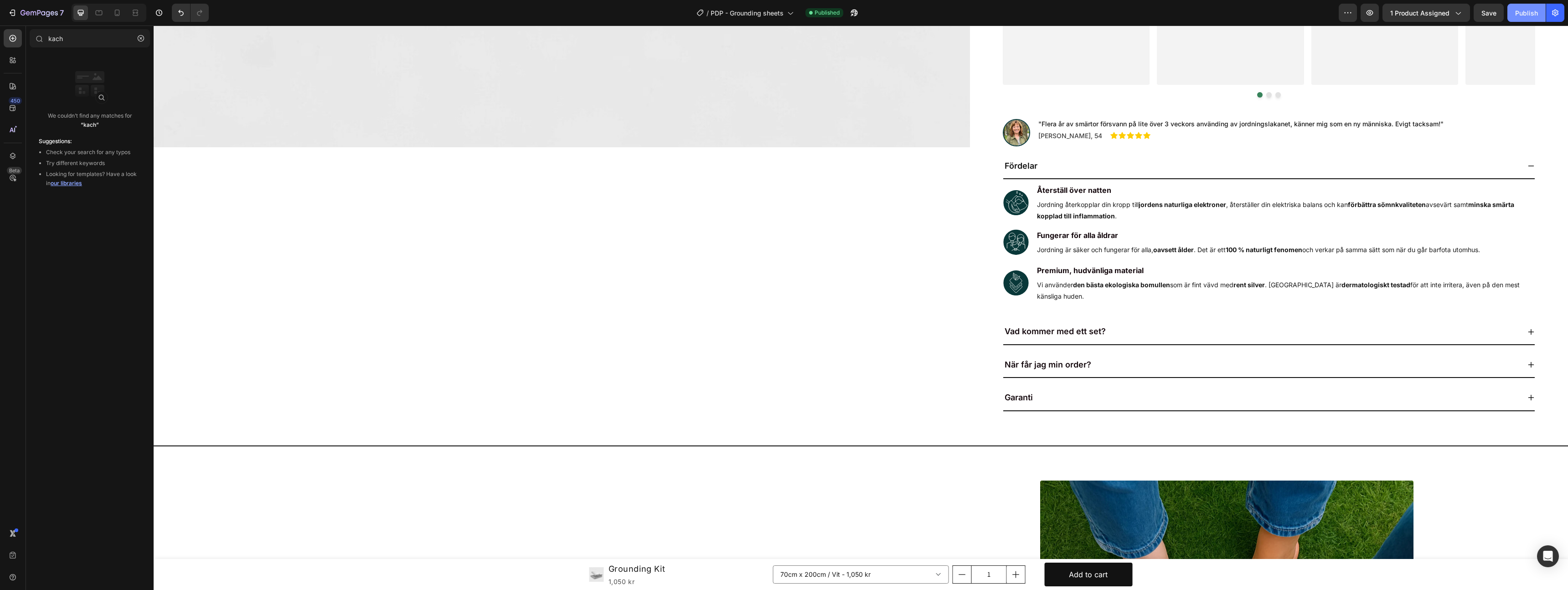
click at [1515, 16] on div "Publish" at bounding box center [1526, 13] width 23 height 10
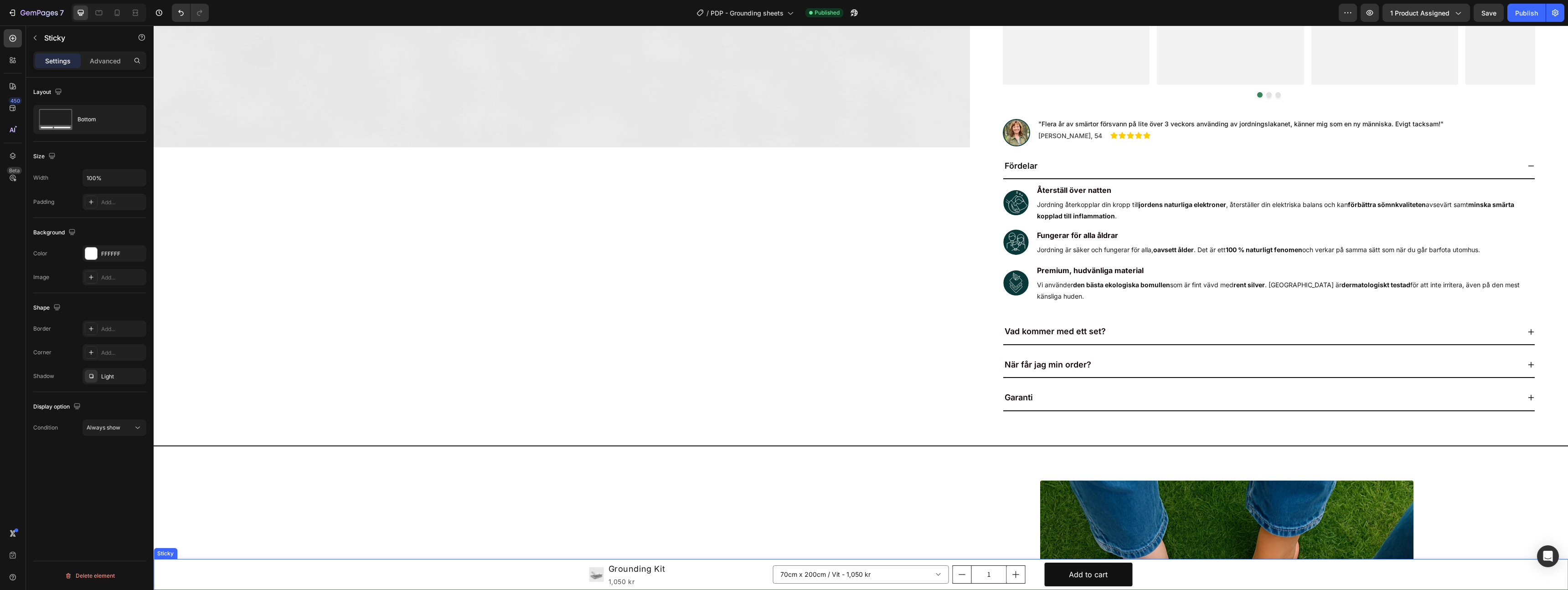
click at [201, 569] on div "Product Images Grounding Kit Product Title 1,050 kr Product Price Product Price…" at bounding box center [861, 574] width 1415 height 31
click at [114, 124] on div "Bottom" at bounding box center [105, 119] width 55 height 21
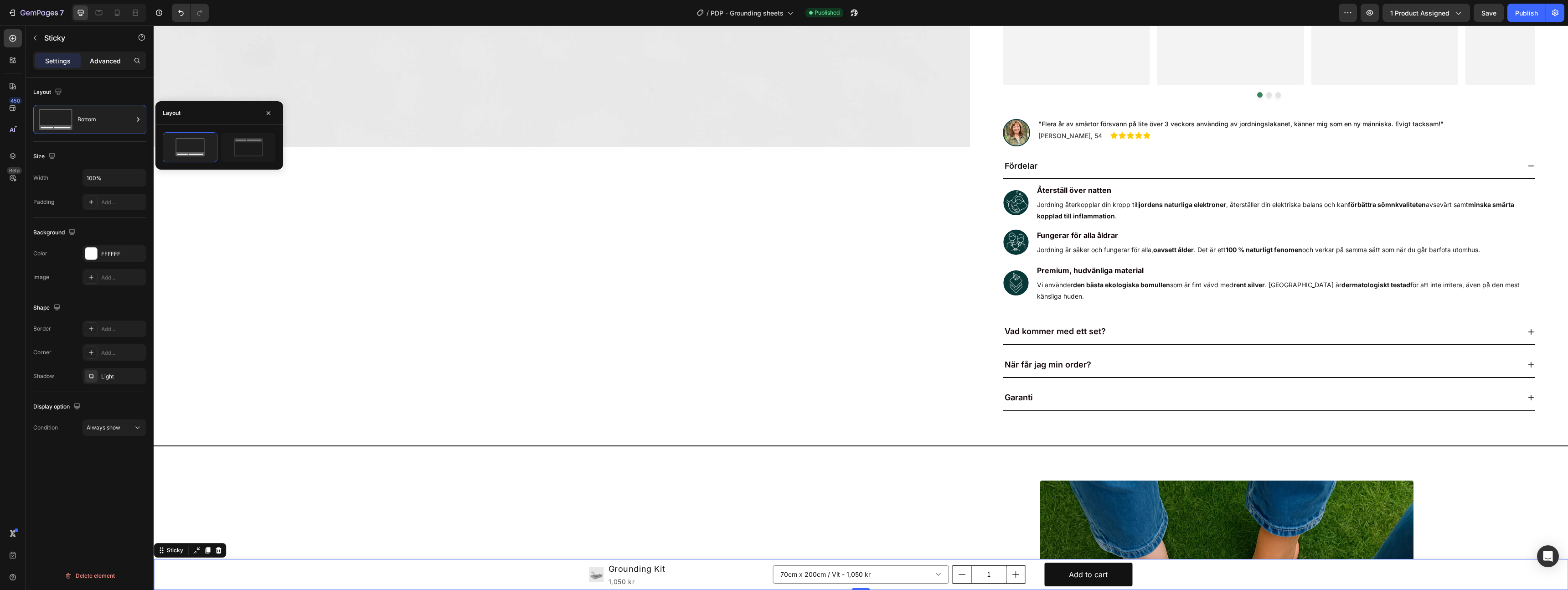
click at [99, 65] on p "Advanced" at bounding box center [105, 61] width 31 height 10
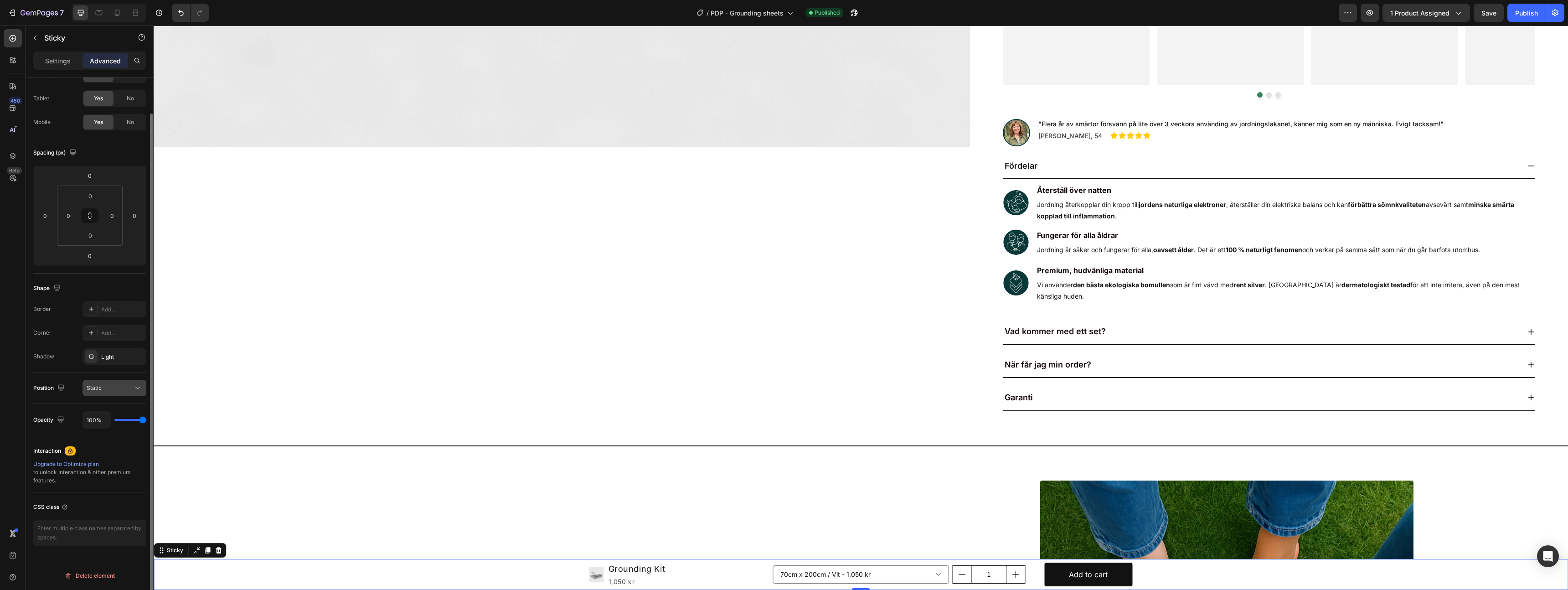
scroll to position [0, 0]
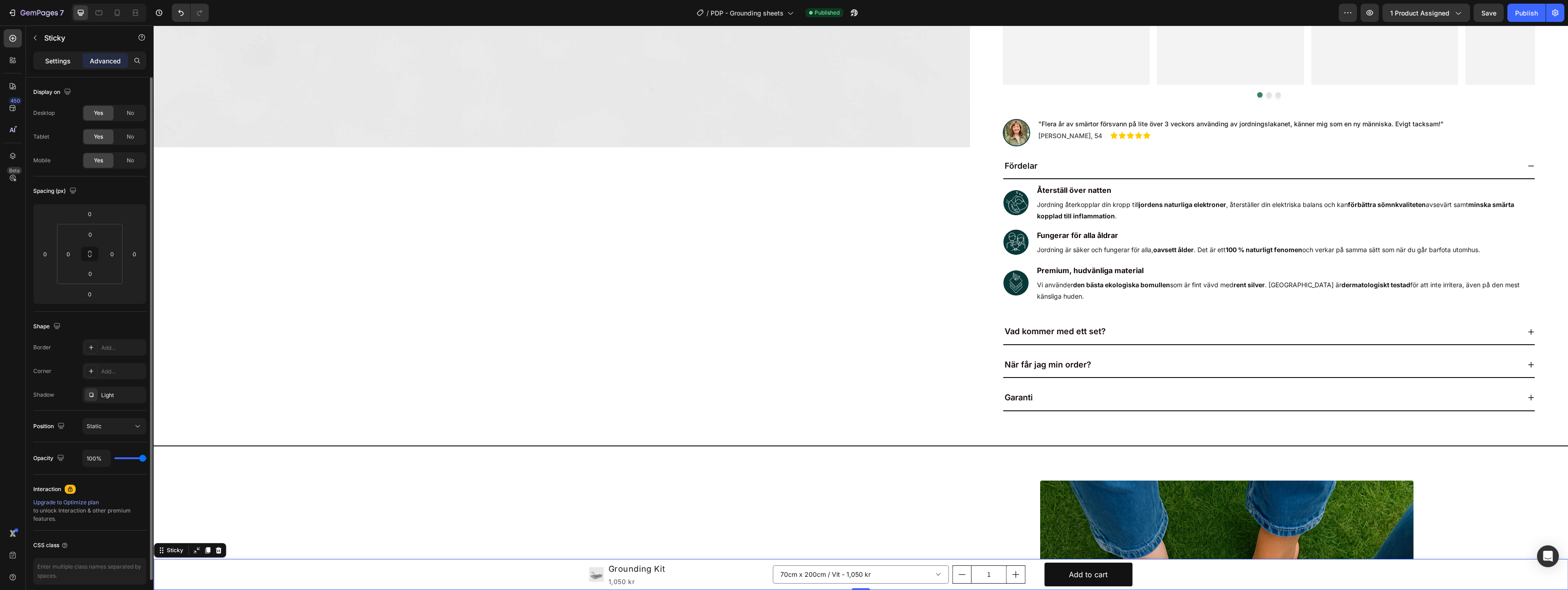
click at [61, 55] on div "Settings" at bounding box center [58, 61] width 46 height 15
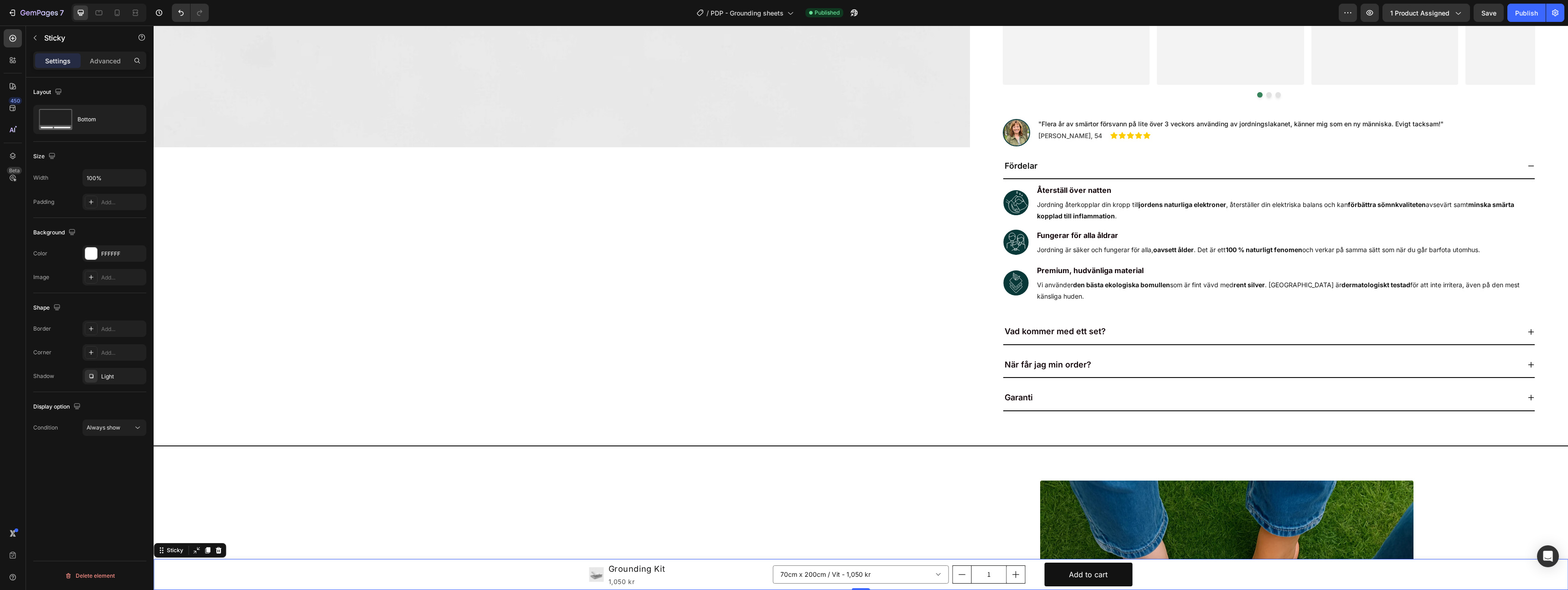
click at [193, 569] on div "Product Images Grounding Kit Product Title 1,050 kr Product Price Product Price…" at bounding box center [861, 574] width 1415 height 31
click at [218, 550] on icon at bounding box center [219, 550] width 6 height 6
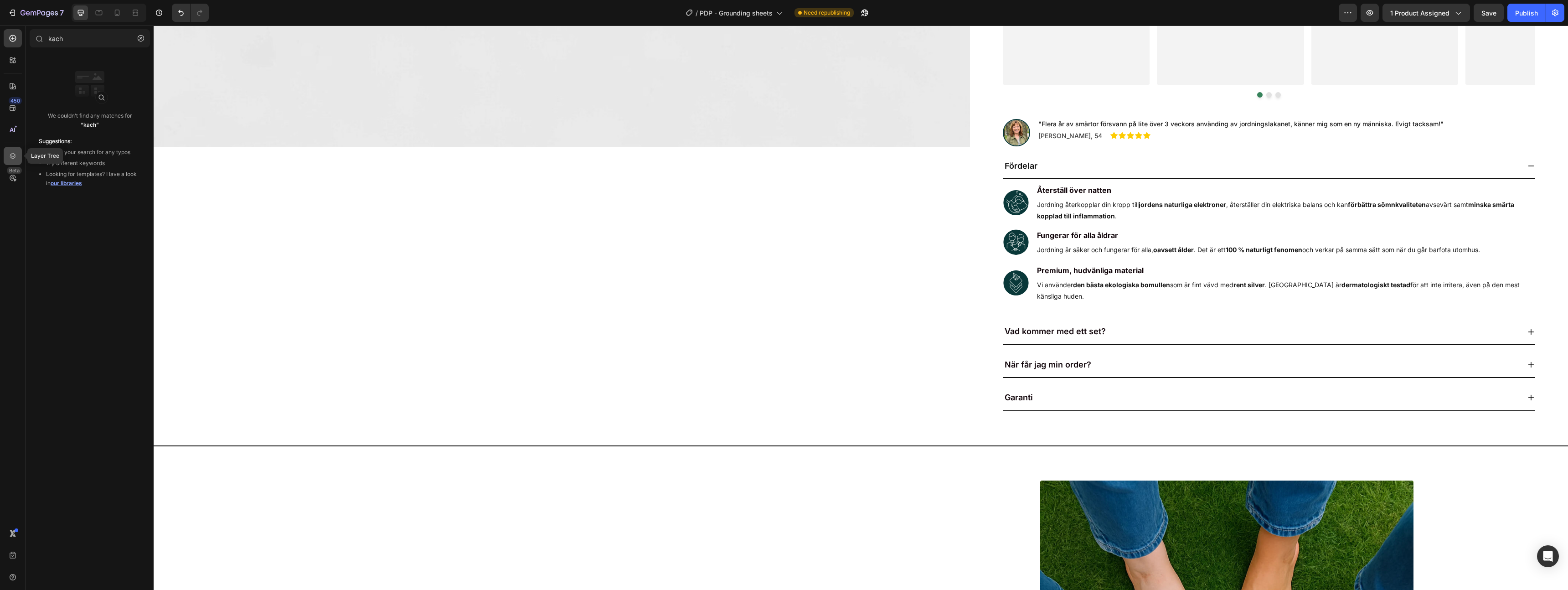
click at [12, 153] on icon at bounding box center [13, 156] width 6 height 6
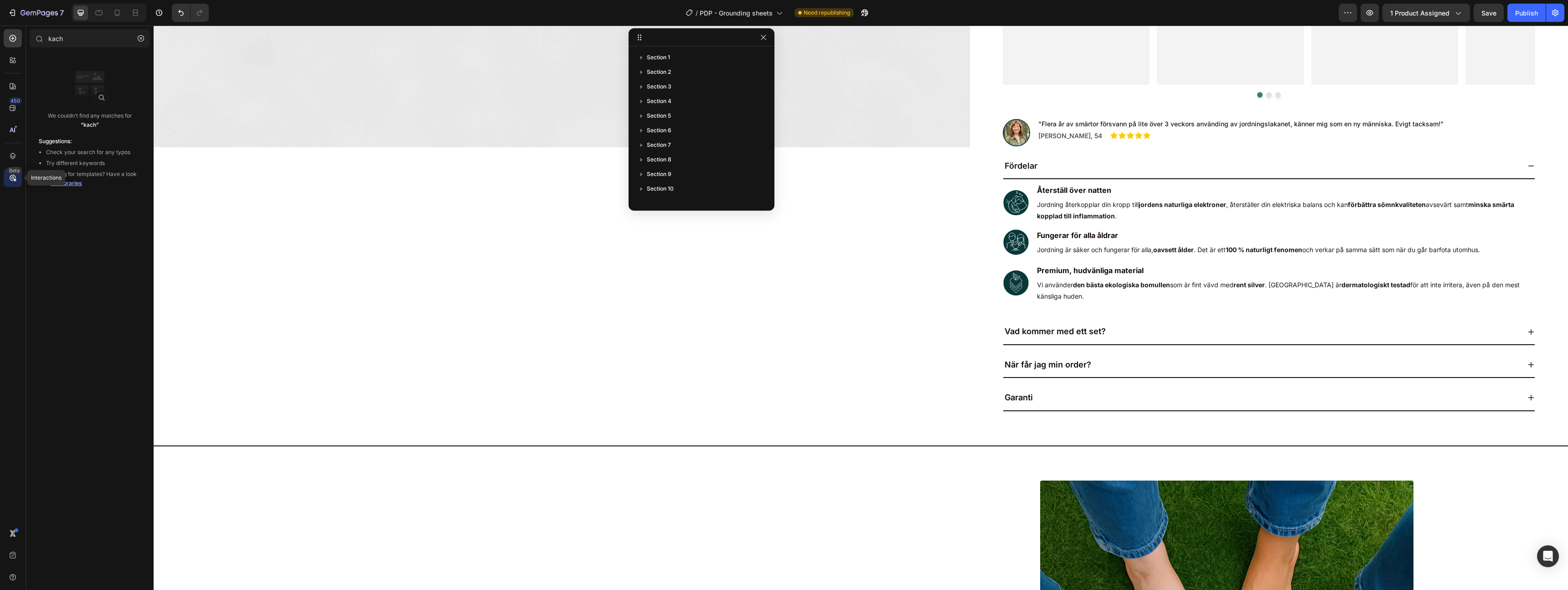
click at [13, 167] on div "Beta" at bounding box center [14, 170] width 15 height 7
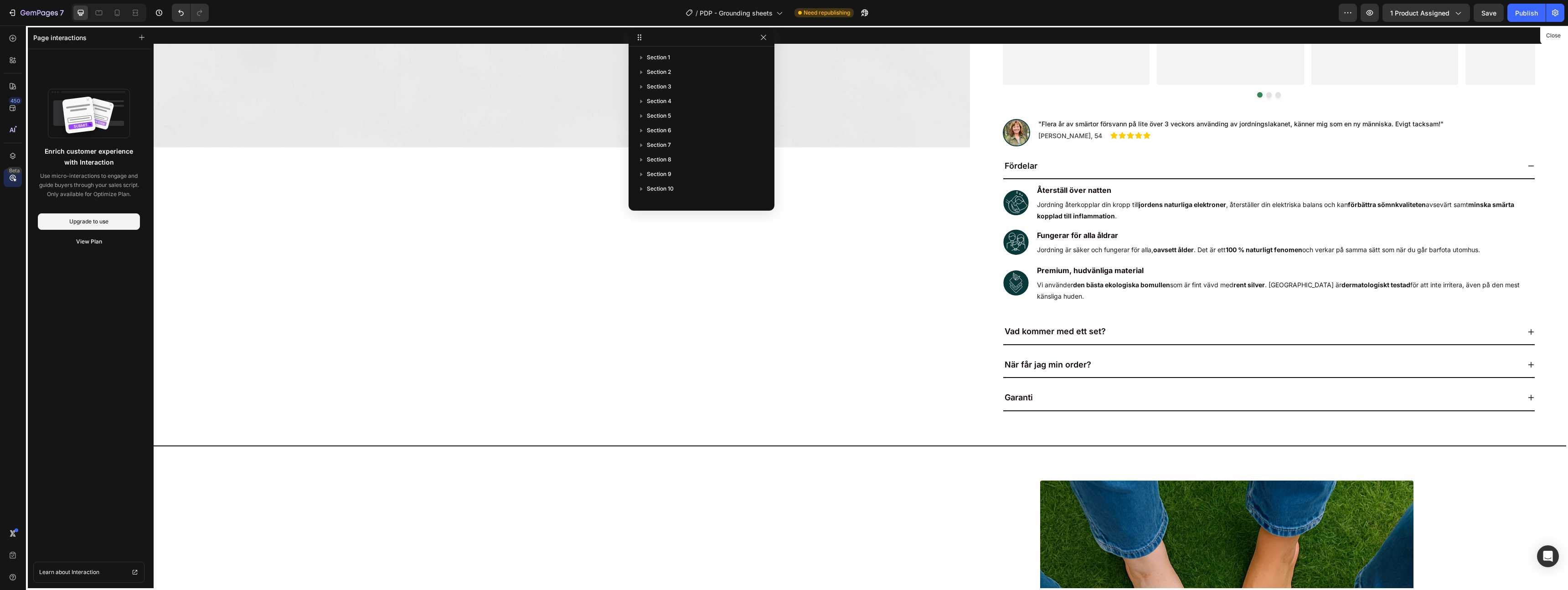
click at [13, 167] on div "Beta" at bounding box center [14, 170] width 15 height 7
click at [142, 38] on icon "button" at bounding box center [142, 37] width 6 height 6
click at [10, 156] on icon at bounding box center [13, 156] width 6 height 6
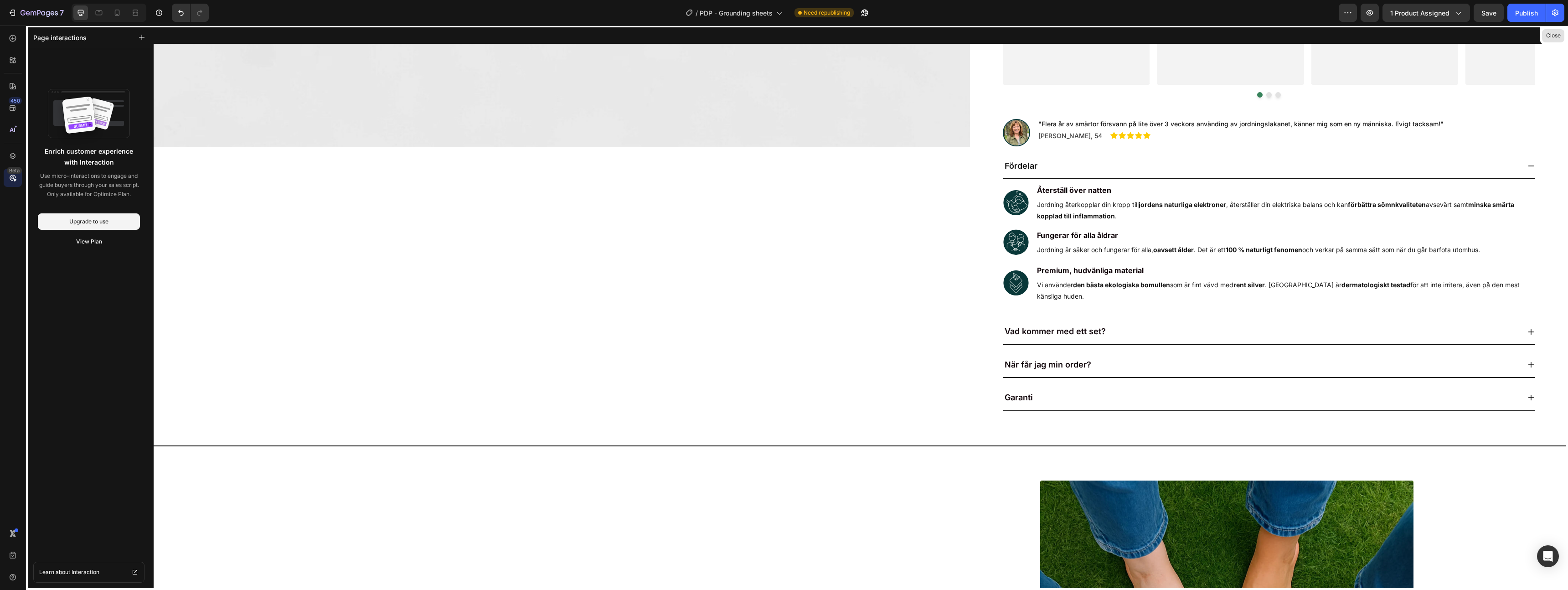
click at [1552, 38] on button "Close" at bounding box center [1553, 36] width 23 height 13
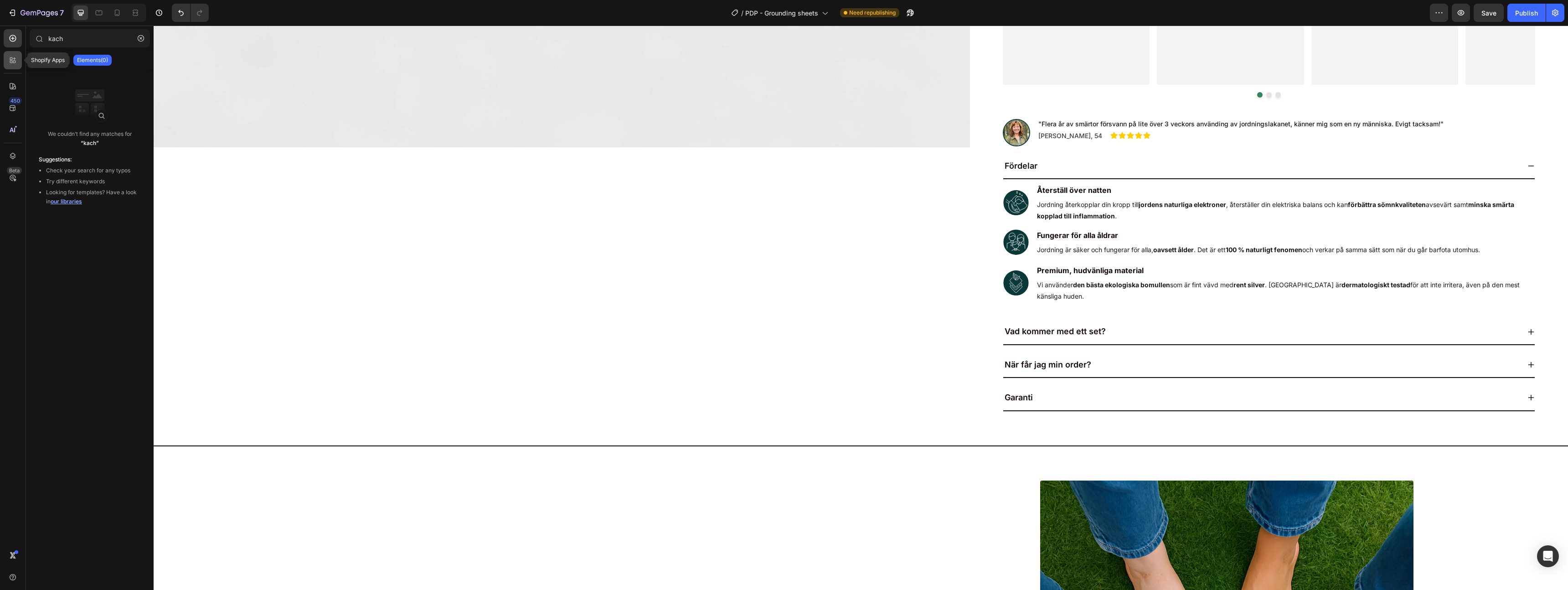
click at [12, 60] on icon at bounding box center [12, 60] width 9 height 9
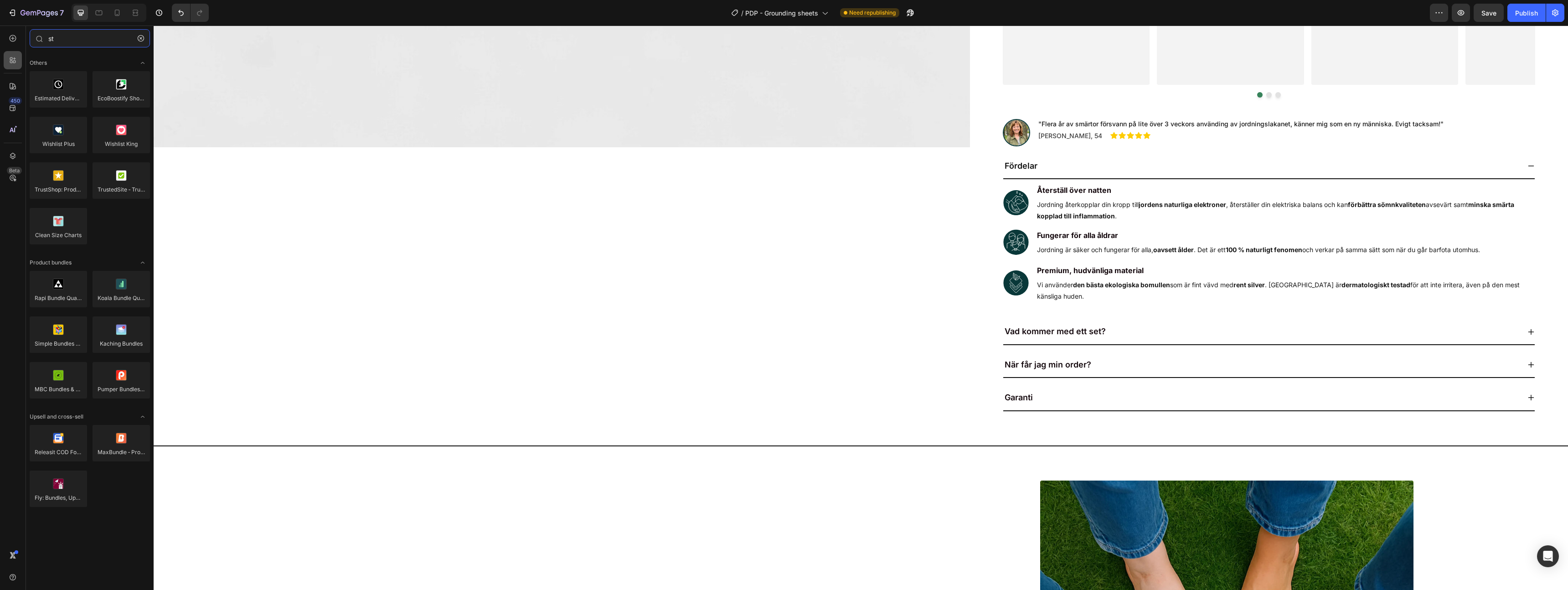
type input "s"
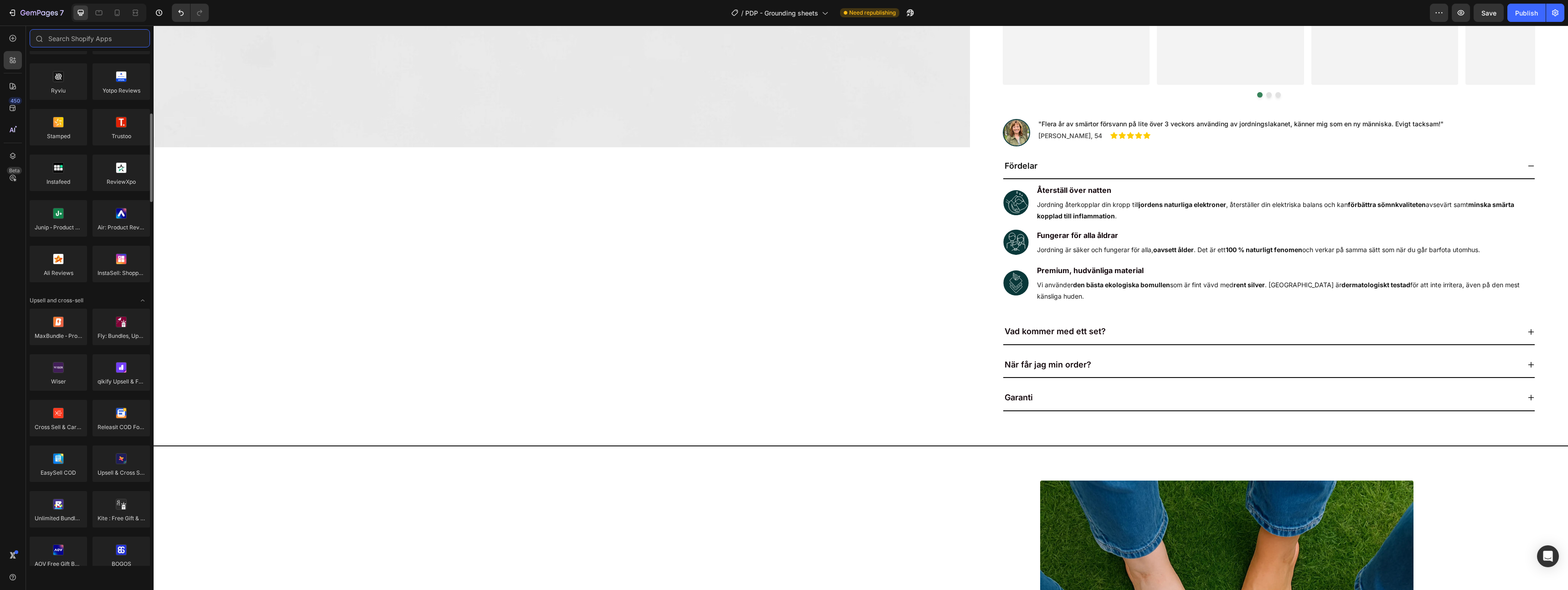
scroll to position [183, 0]
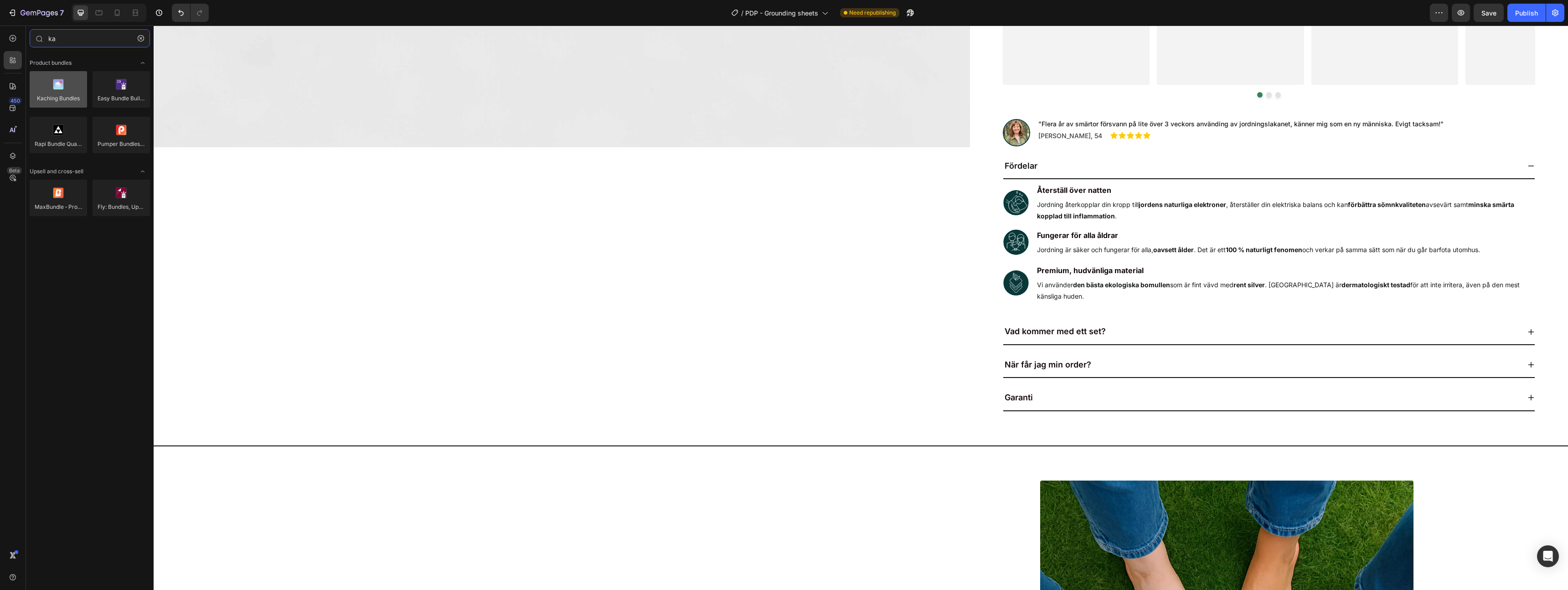
type input "ka"
click at [68, 96] on div at bounding box center [58, 90] width 57 height 37
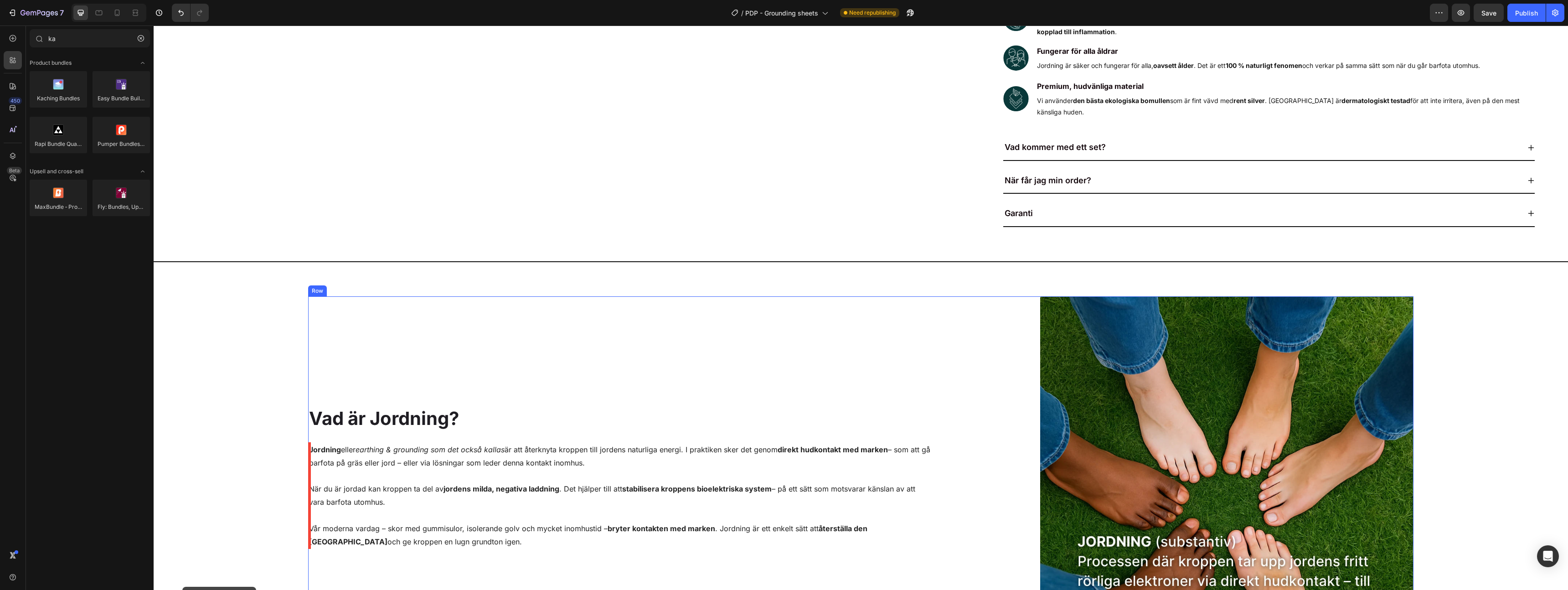
scroll to position [910, 0]
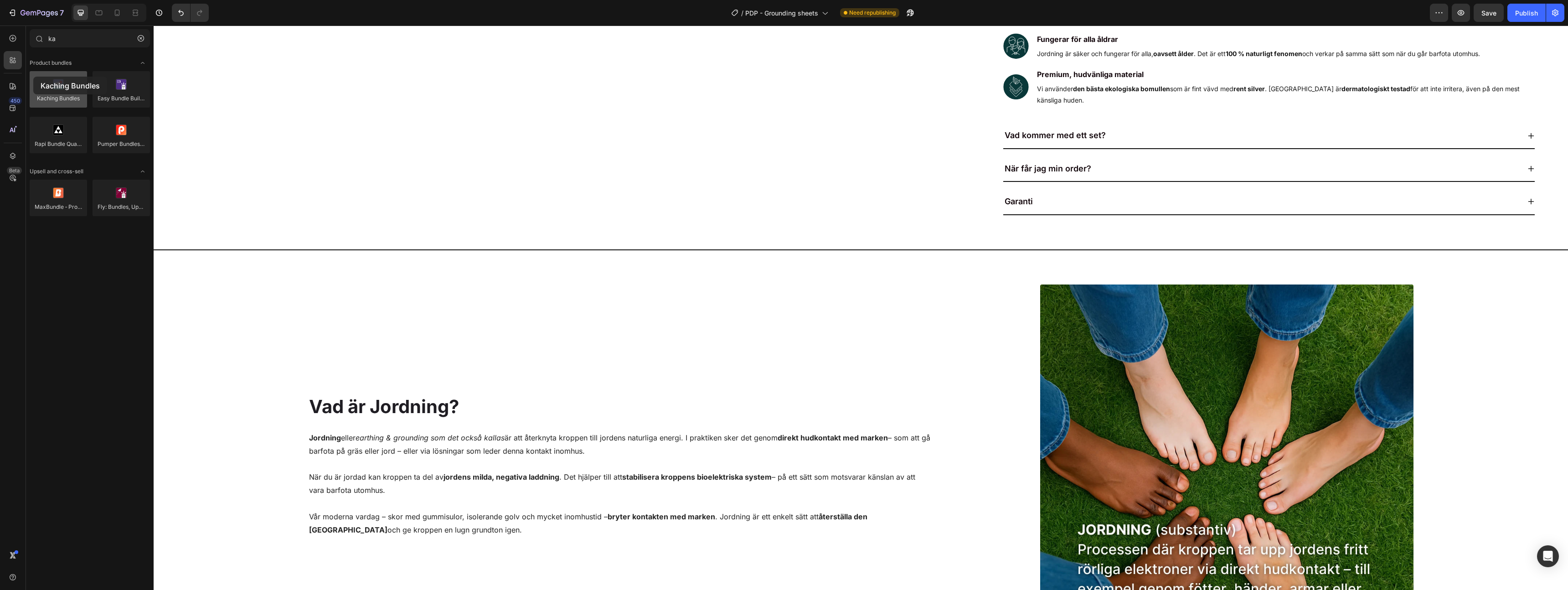
drag, startPoint x: 68, startPoint y: 96, endPoint x: 40, endPoint y: 83, distance: 30.9
click at [40, 83] on div at bounding box center [58, 90] width 57 height 37
click at [15, 90] on icon at bounding box center [12, 86] width 9 height 9
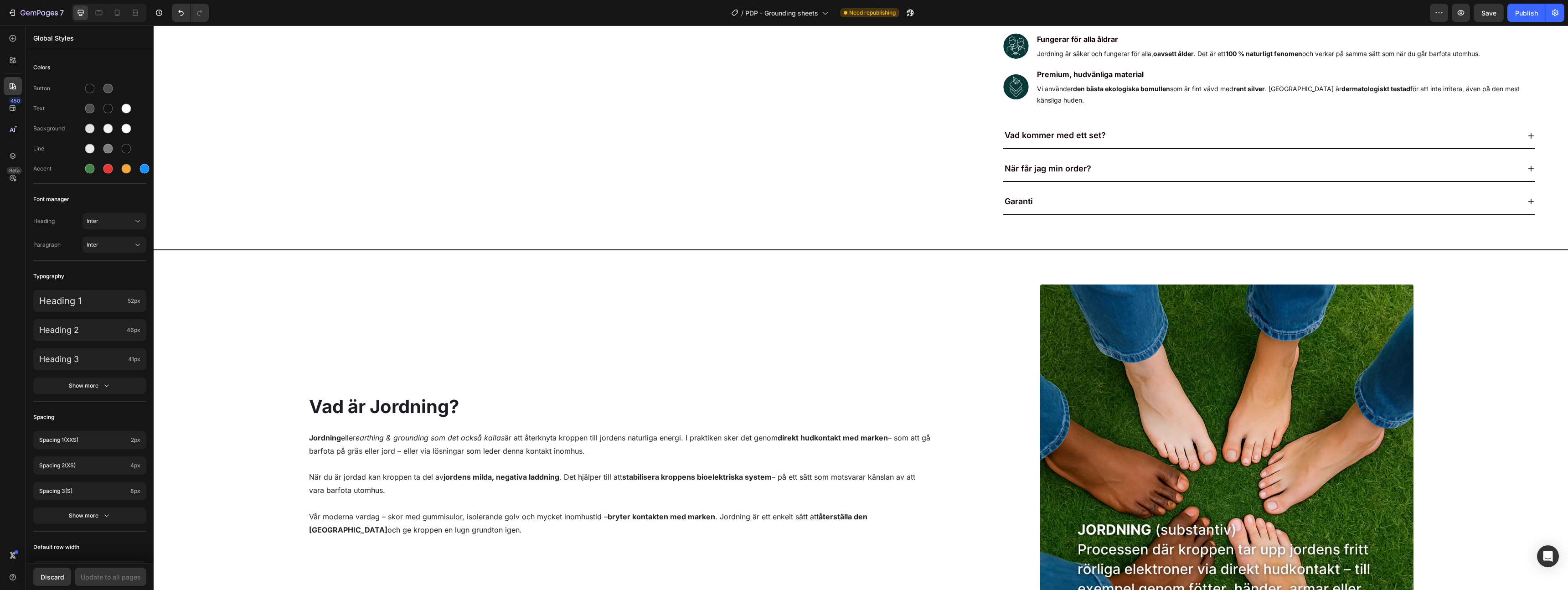
click at [13, 72] on div "450 Beta" at bounding box center [13, 287] width 18 height 517
click at [13, 41] on icon at bounding box center [13, 38] width 7 height 7
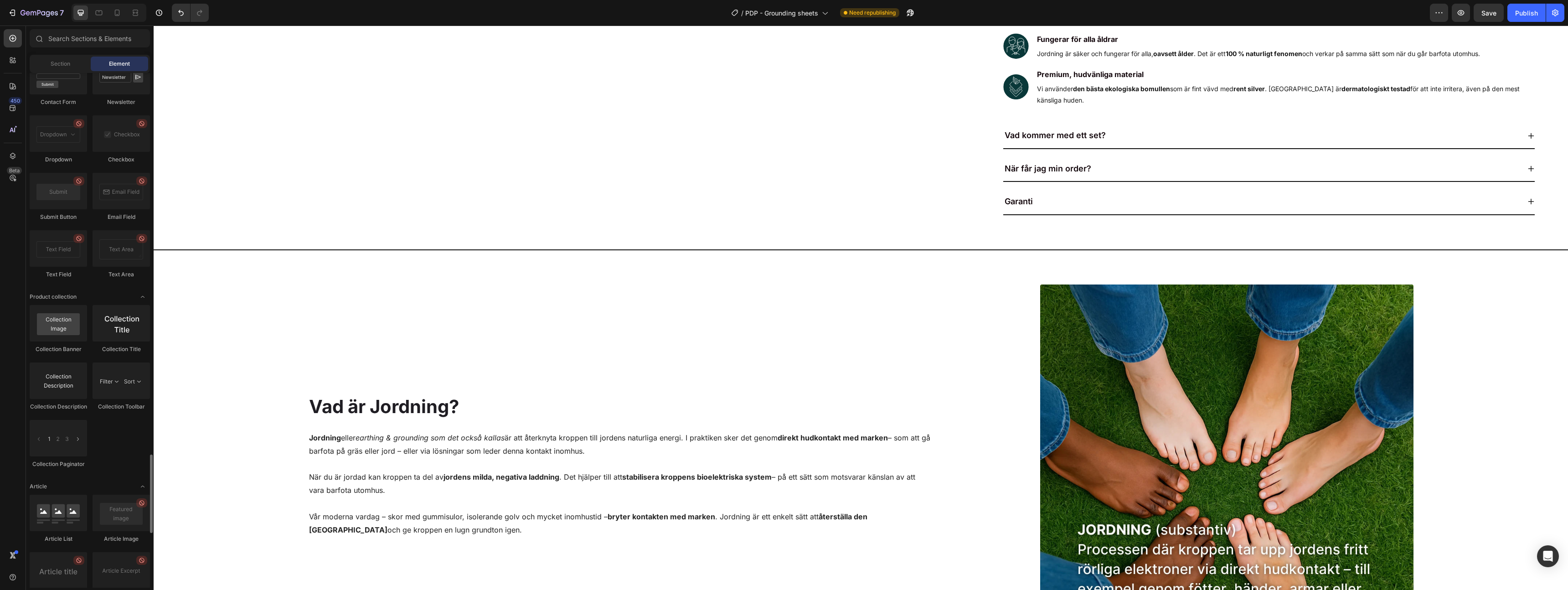
scroll to position [2511, 0]
click at [52, 35] on input "text" at bounding box center [90, 38] width 121 height 18
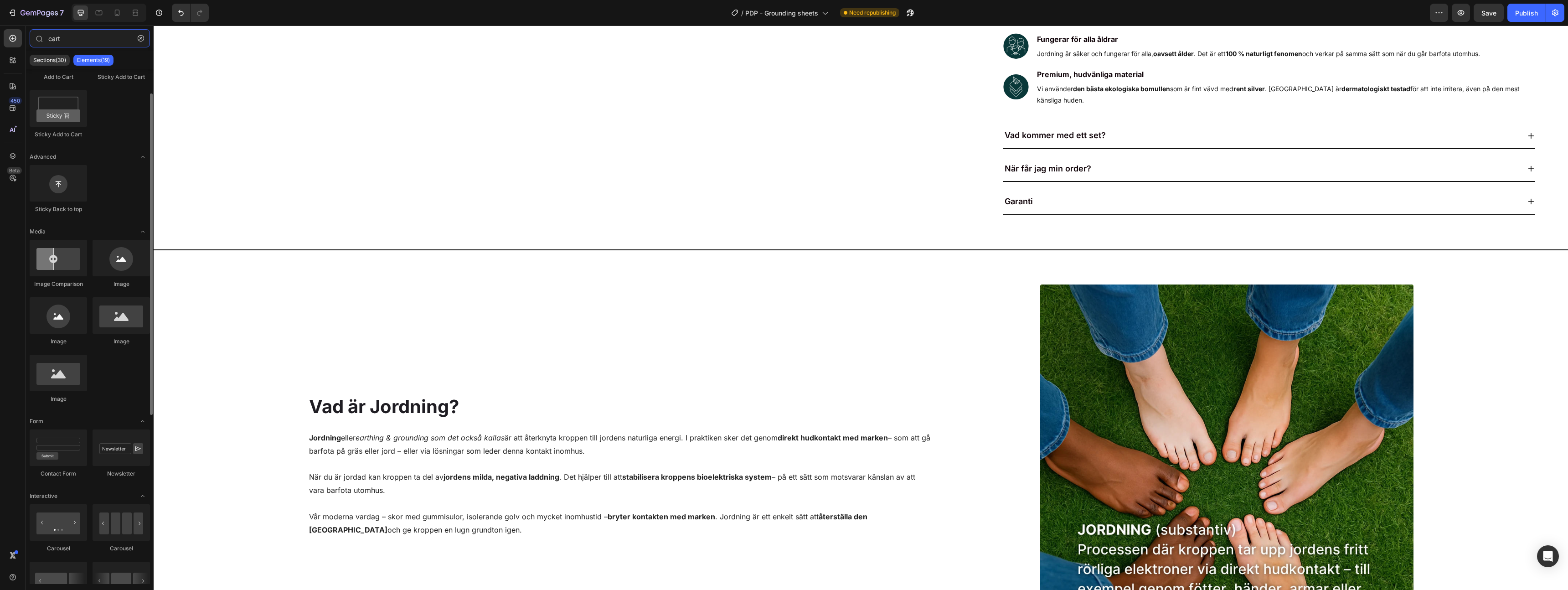
scroll to position [0, 0]
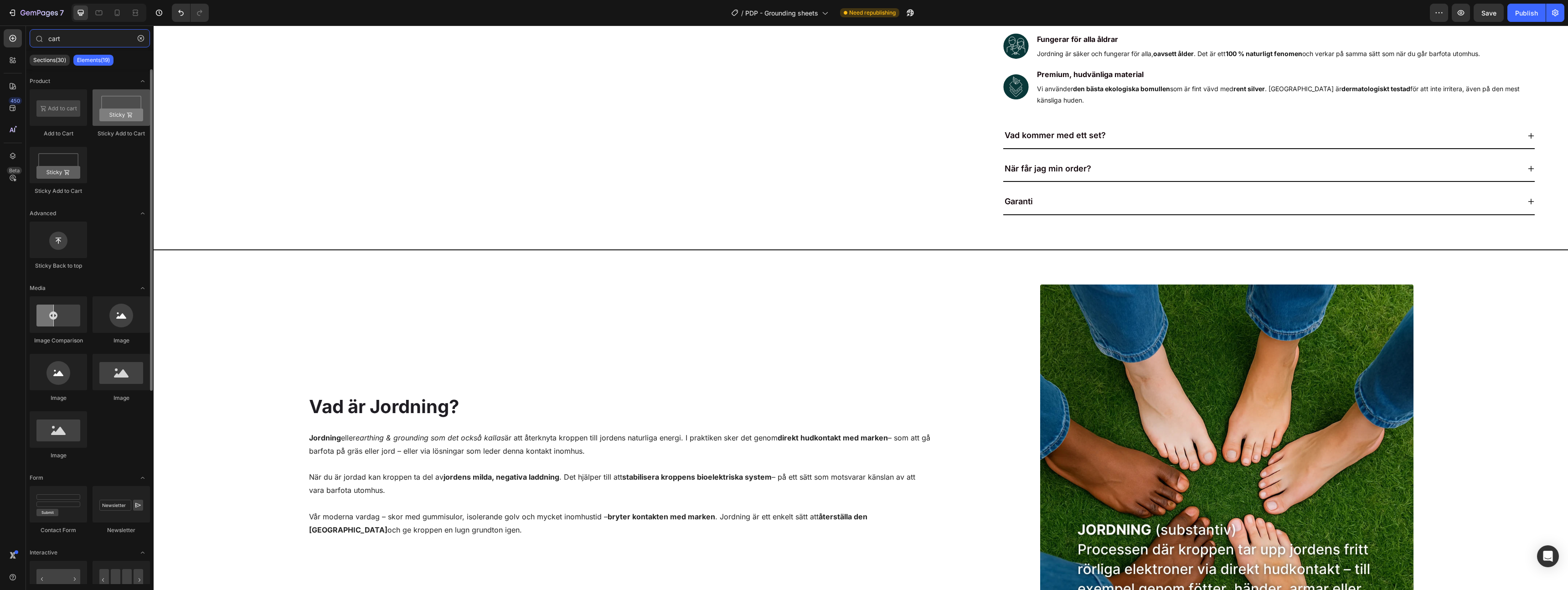
type input "cart"
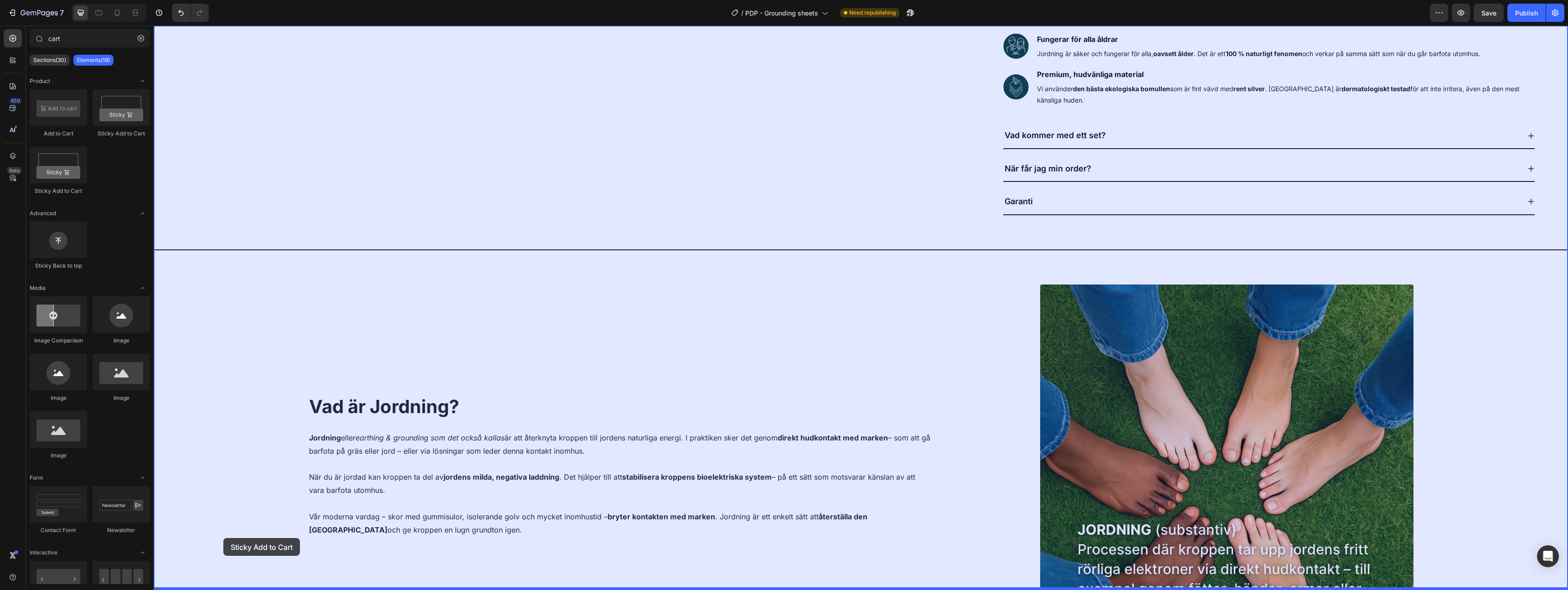
drag, startPoint x: 286, startPoint y: 140, endPoint x: 222, endPoint y: 546, distance: 411.0
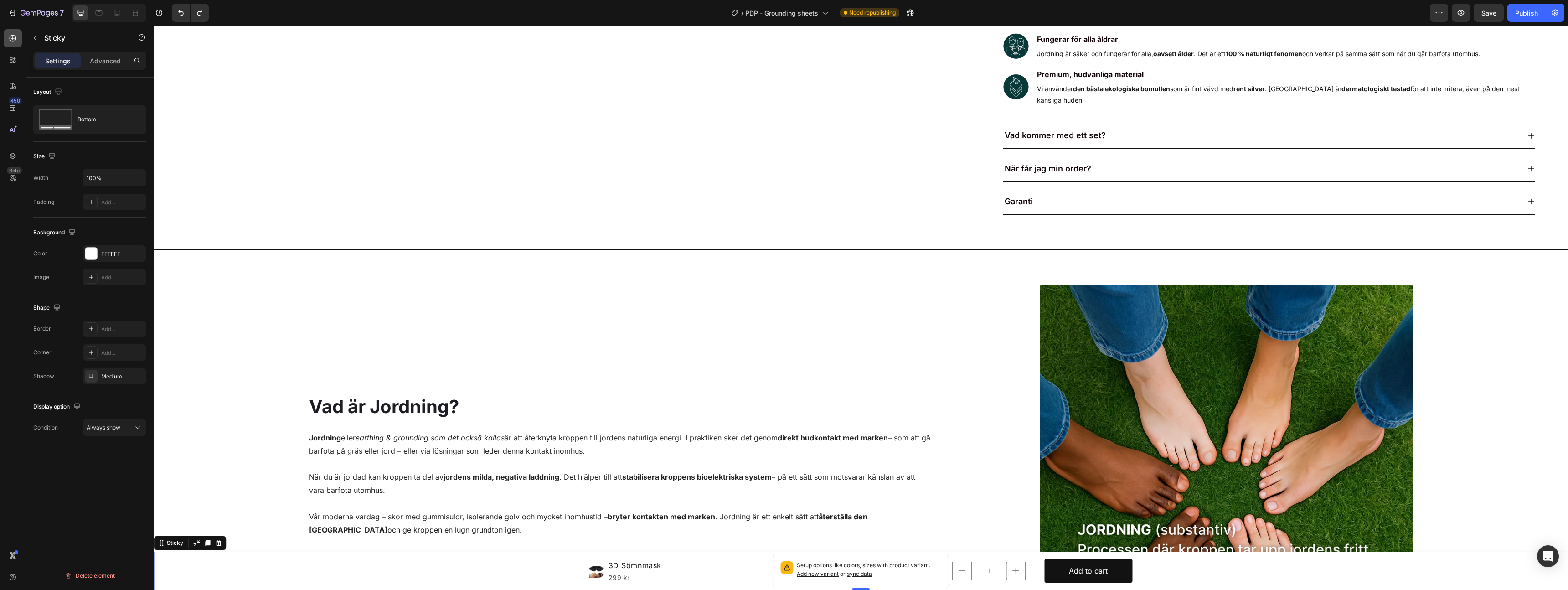
click at [16, 37] on icon at bounding box center [12, 38] width 9 height 9
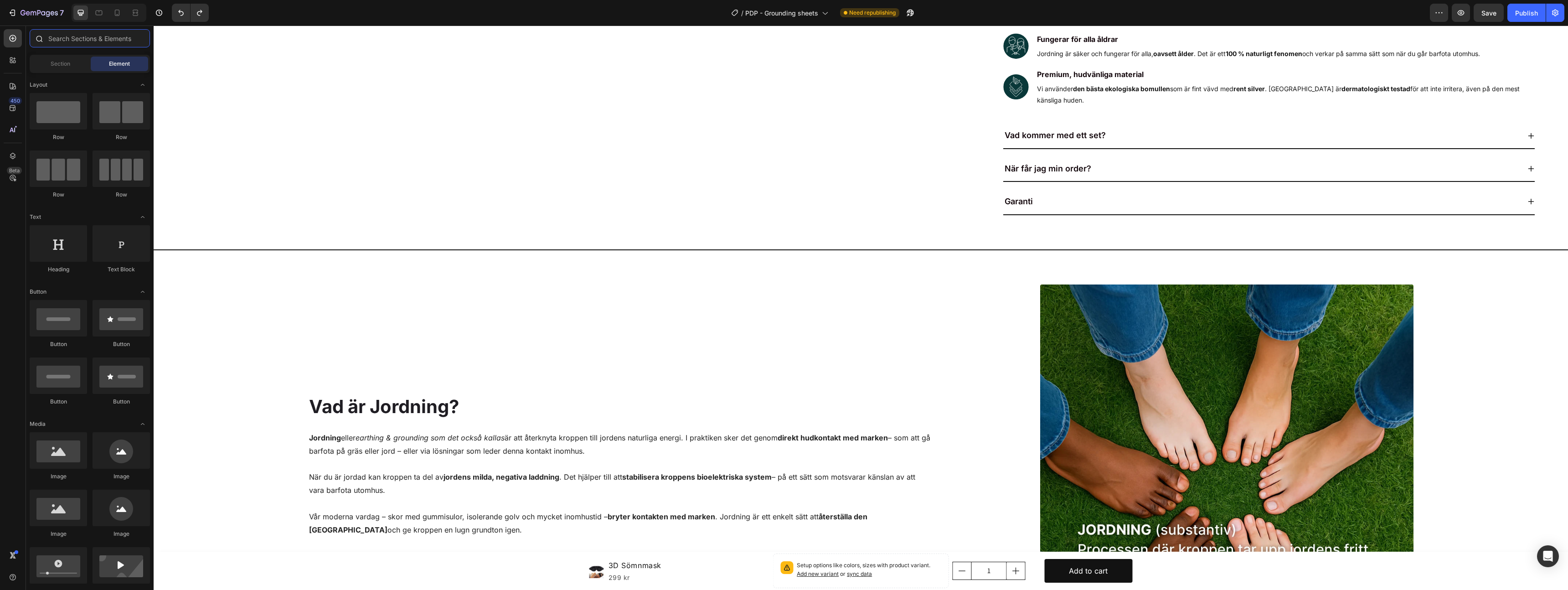
click at [83, 37] on input "text" at bounding box center [90, 38] width 121 height 18
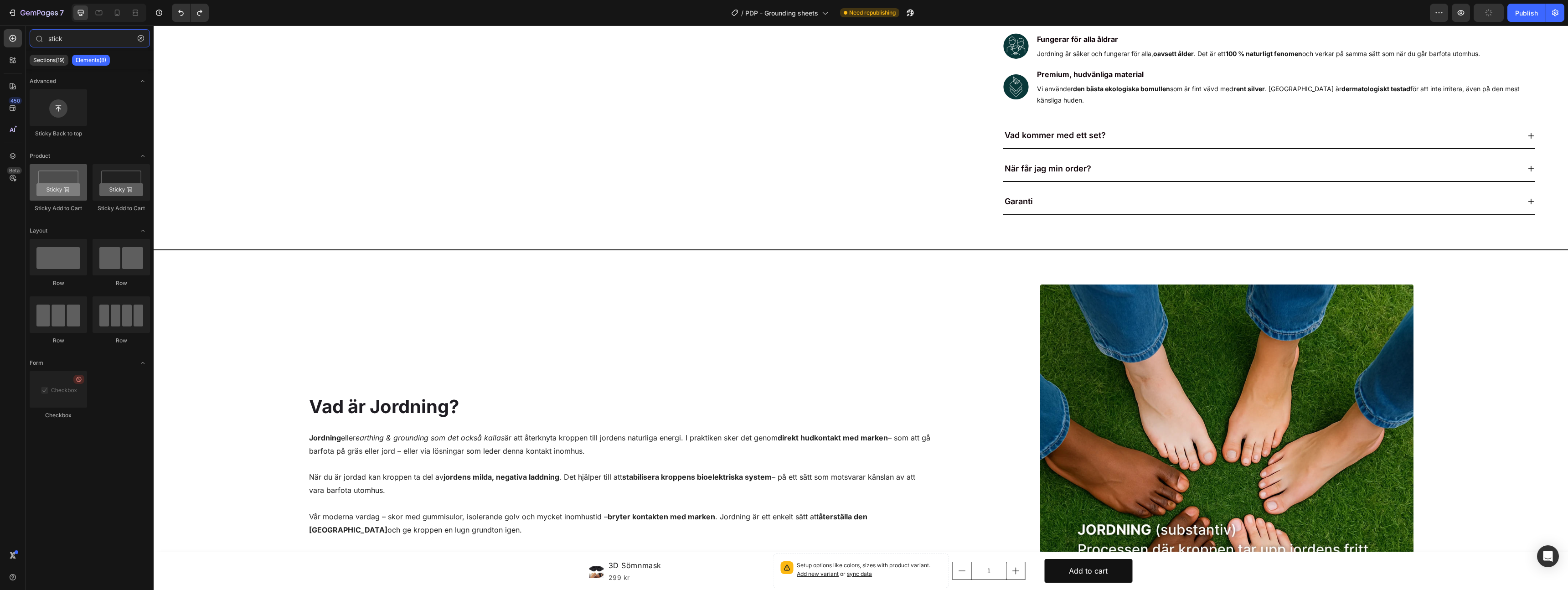
type input "stick"
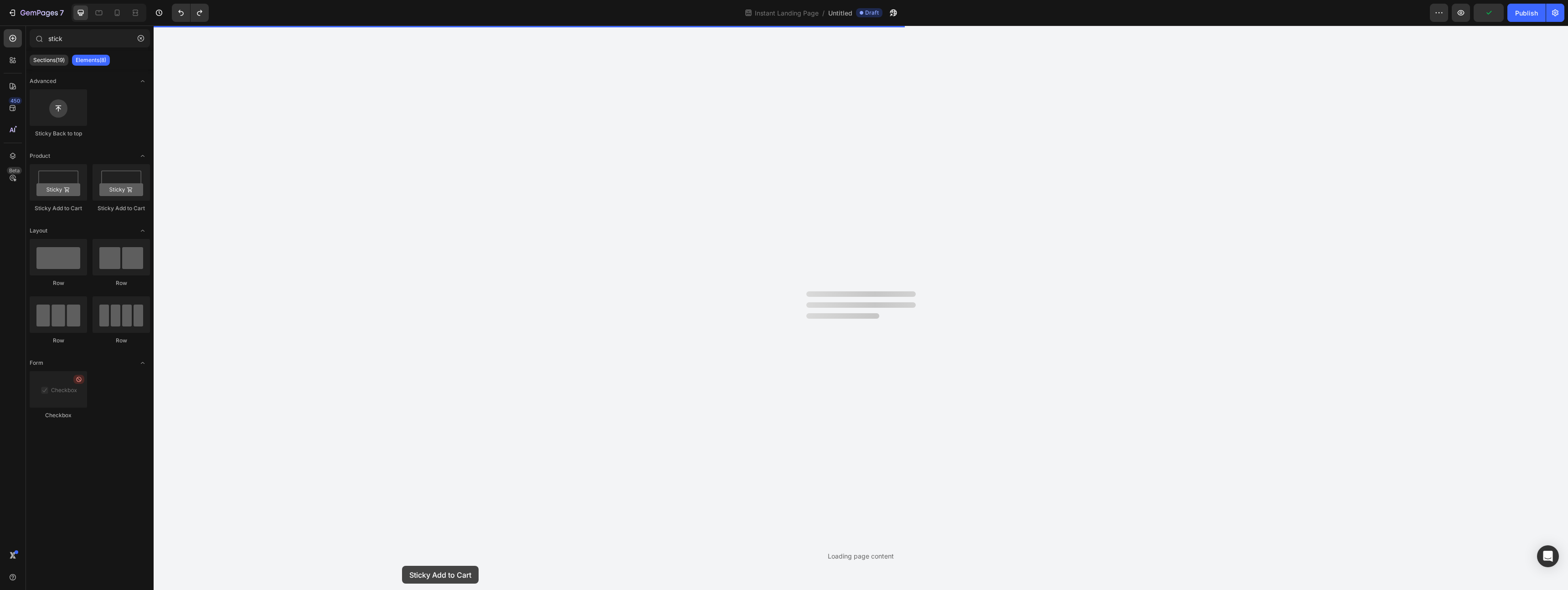
drag, startPoint x: 65, startPoint y: 197, endPoint x: 402, endPoint y: 566, distance: 499.7
click at [402, 0] on div "7 Version history Instant Landing Page / Untitled Draft Preview Publish 450 Bet…" at bounding box center [784, 0] width 1568 height 0
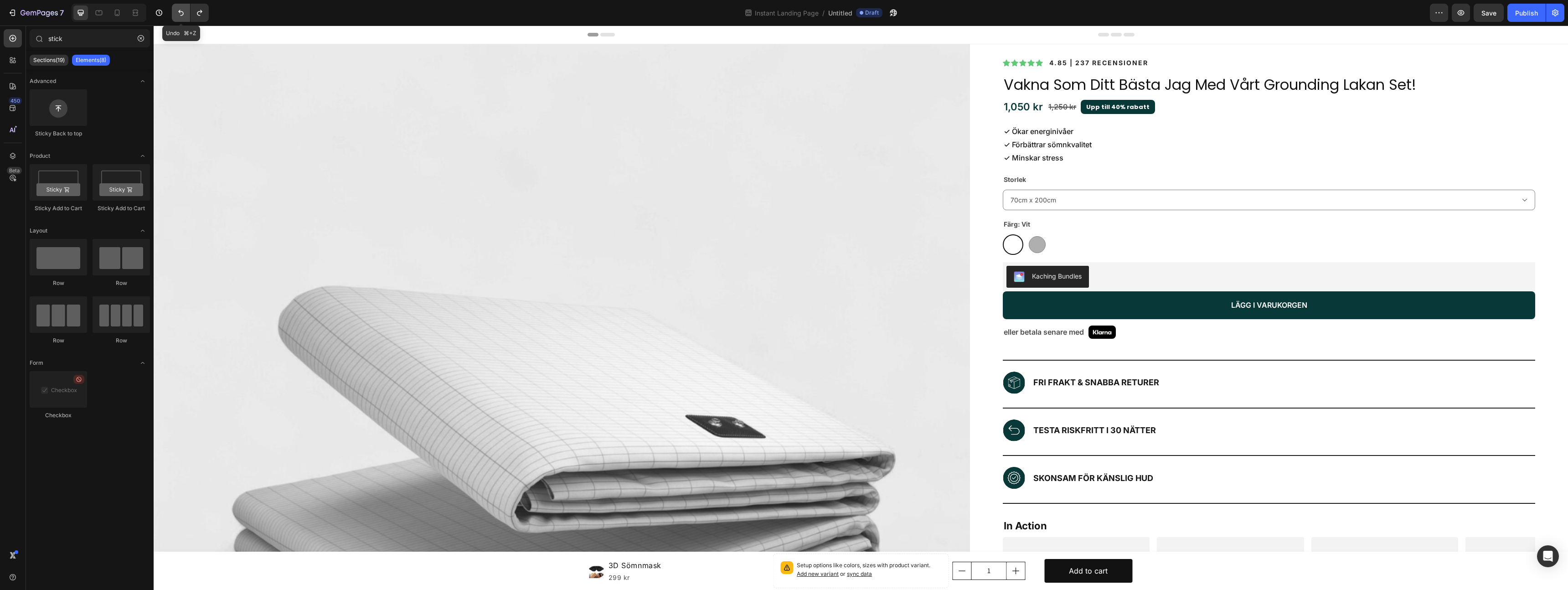
click at [179, 13] on icon "Undo/Redo" at bounding box center [181, 12] width 9 height 9
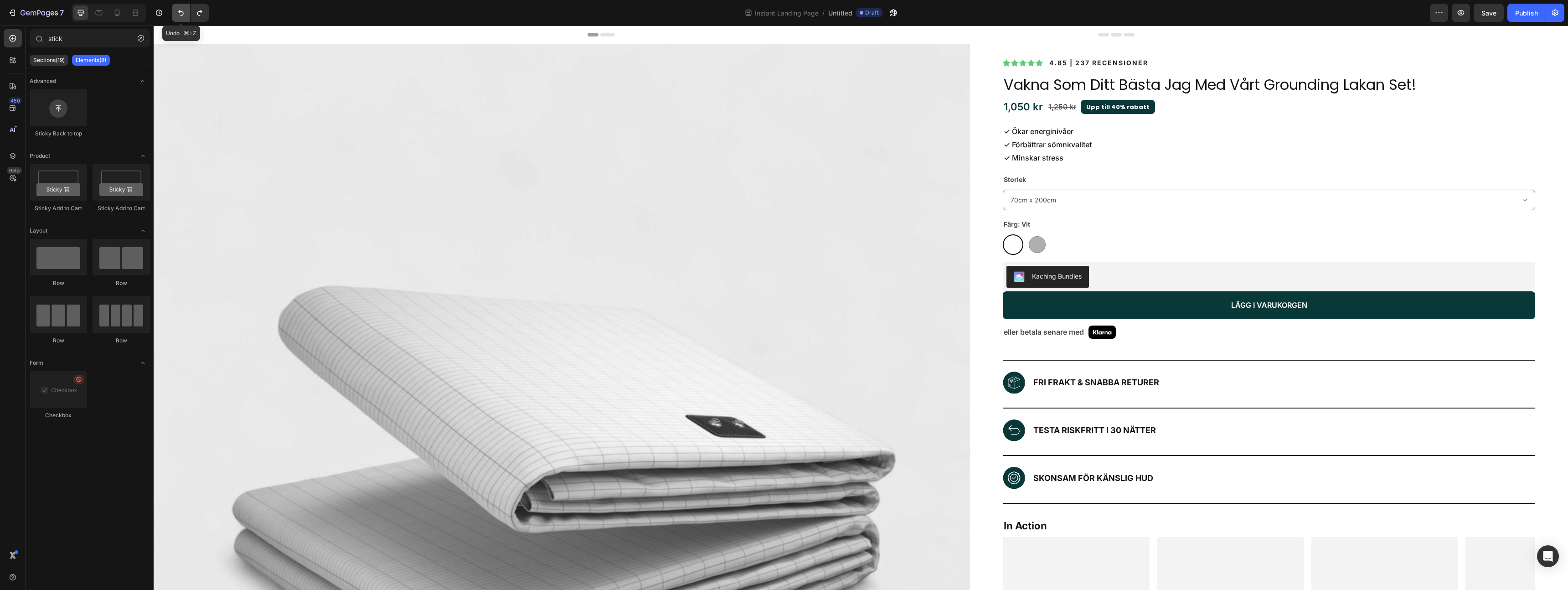
click at [181, 13] on icon "Undo/Redo" at bounding box center [181, 12] width 9 height 9
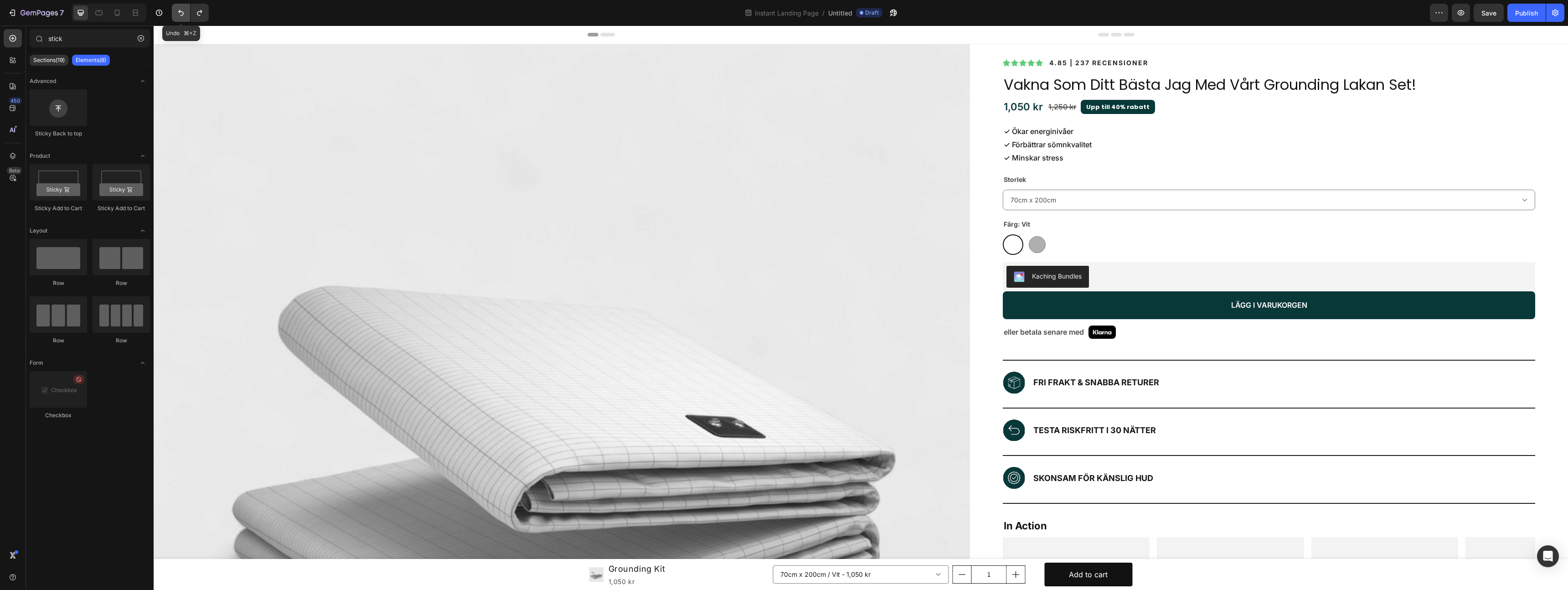
click at [181, 12] on icon "Undo/Redo" at bounding box center [181, 12] width 9 height 9
click at [177, 13] on icon "Undo/Redo" at bounding box center [181, 12] width 9 height 9
click at [198, 16] on icon "Undo/Redo" at bounding box center [200, 12] width 9 height 9
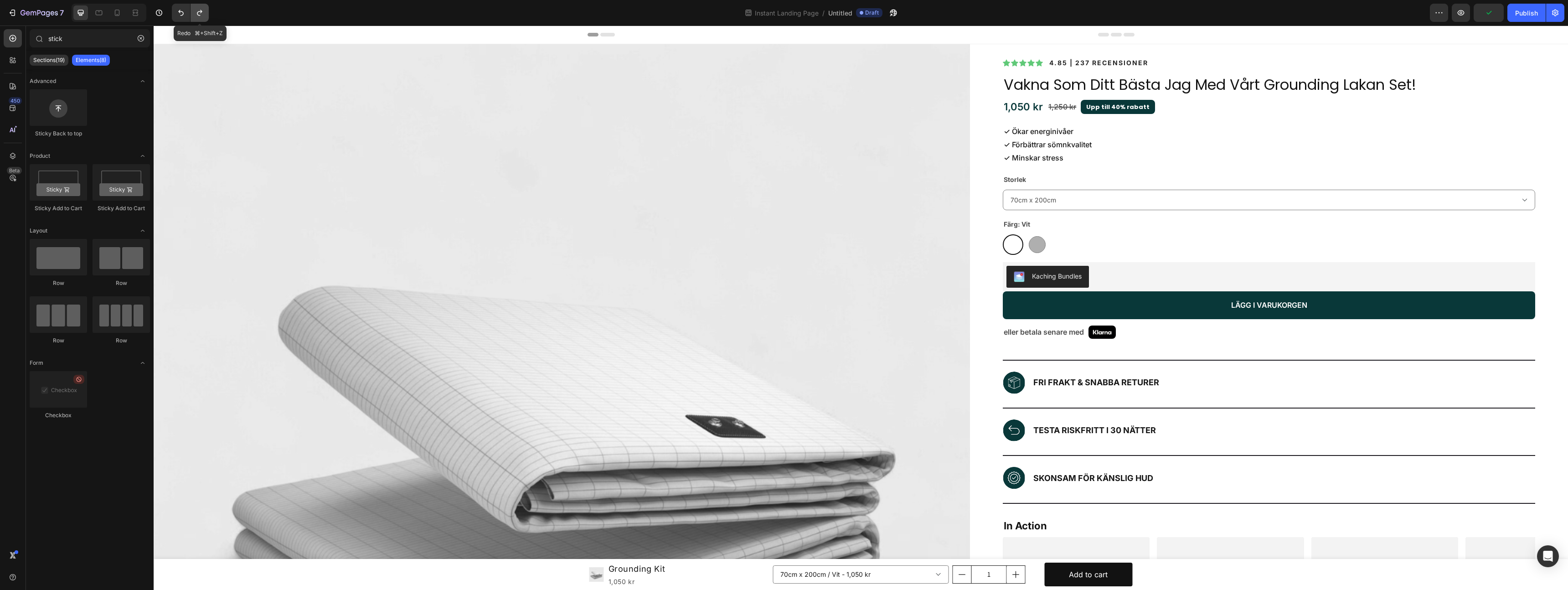
click at [198, 16] on icon "Undo/Redo" at bounding box center [200, 12] width 9 height 9
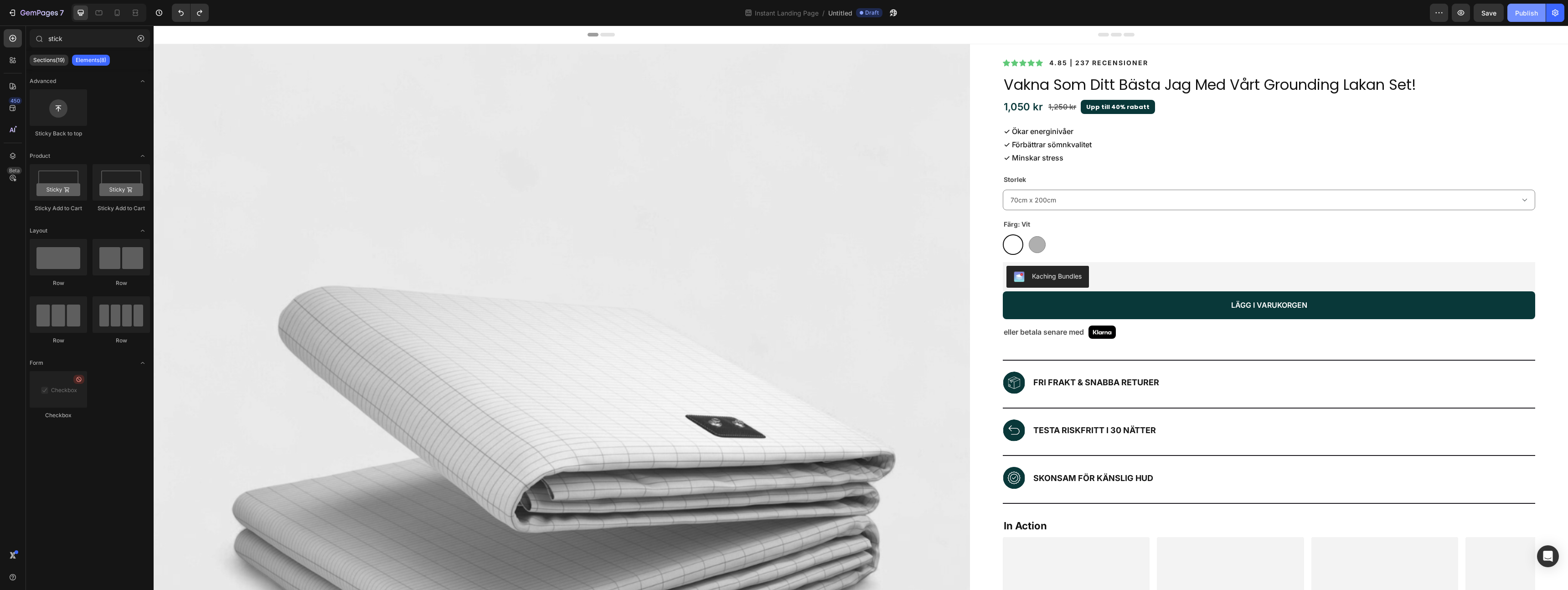
click at [1533, 19] on button "Publish" at bounding box center [1526, 13] width 38 height 18
click at [1552, 553] on icon "Open Intercom Messenger" at bounding box center [1547, 556] width 12 height 12
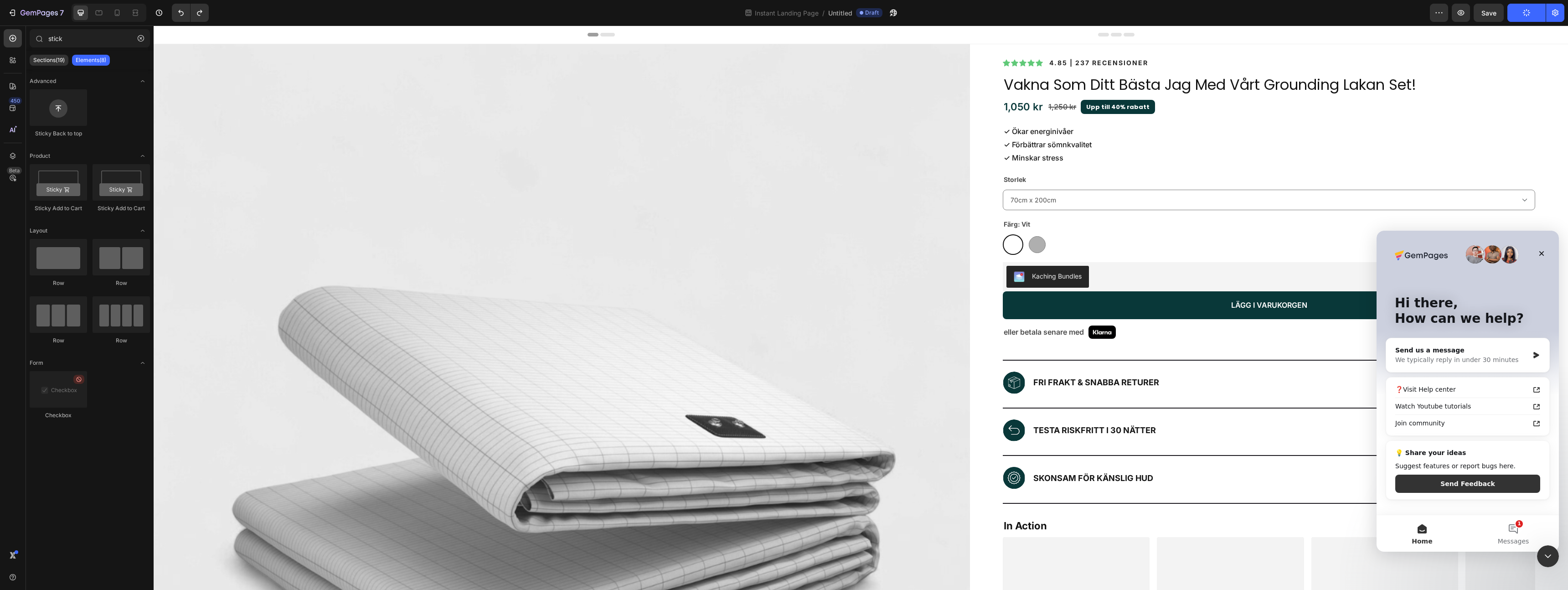
click at [1553, 553] on icon "Close Intercom Messenger" at bounding box center [1548, 557] width 11 height 11
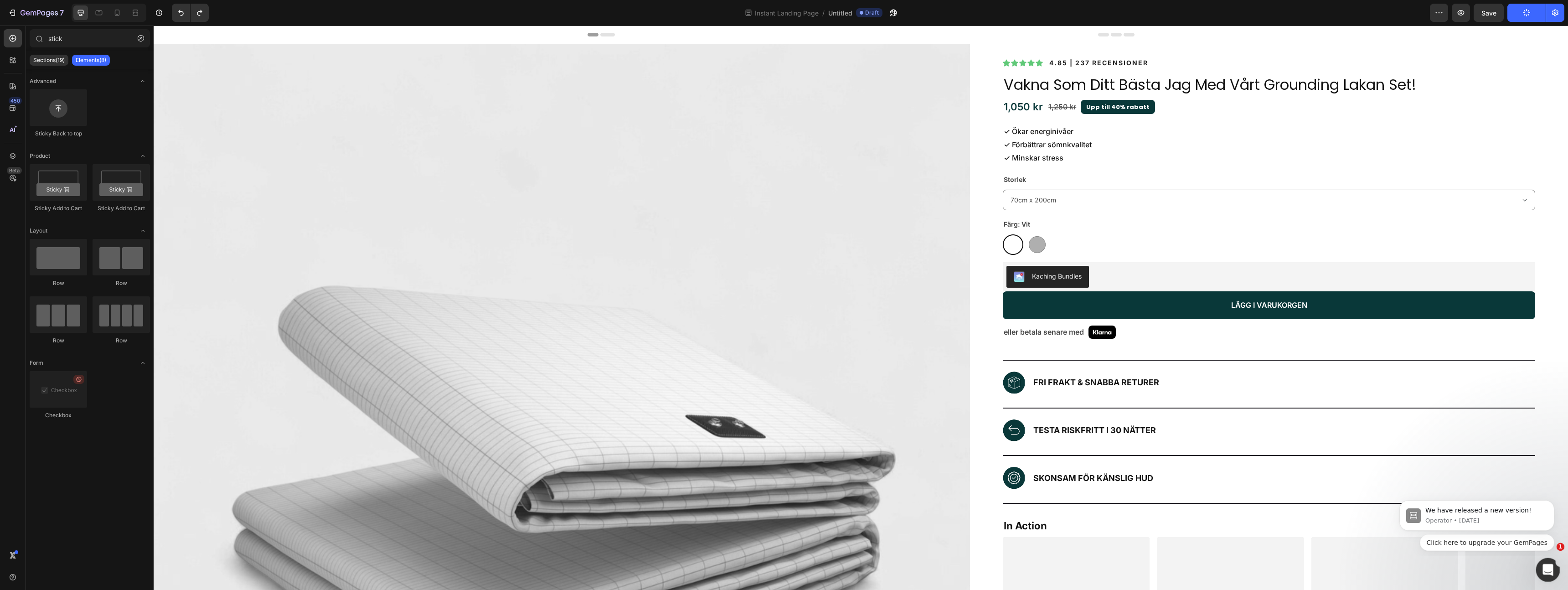
click at [1544, 564] on icon "Open Intercom Messenger" at bounding box center [1547, 569] width 15 height 15
